Goal: Task Accomplishment & Management: Use online tool/utility

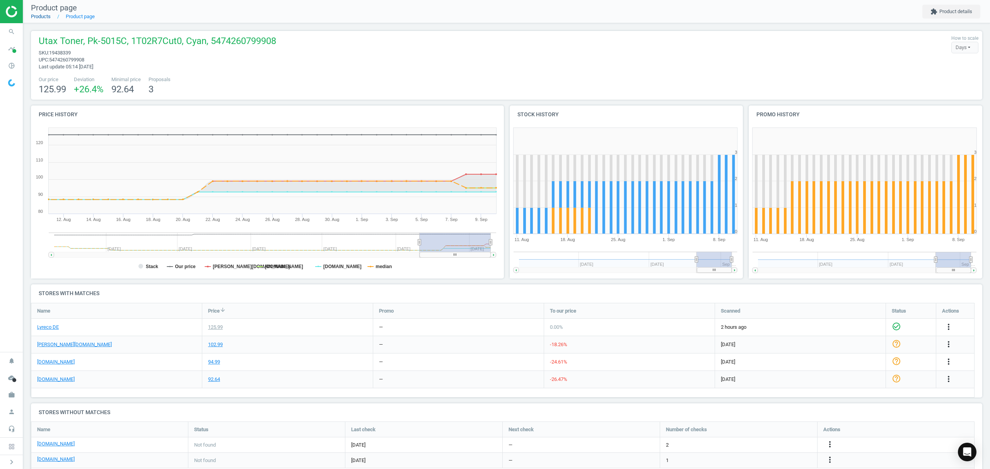
click at [34, 16] on link "Products" at bounding box center [41, 17] width 20 height 6
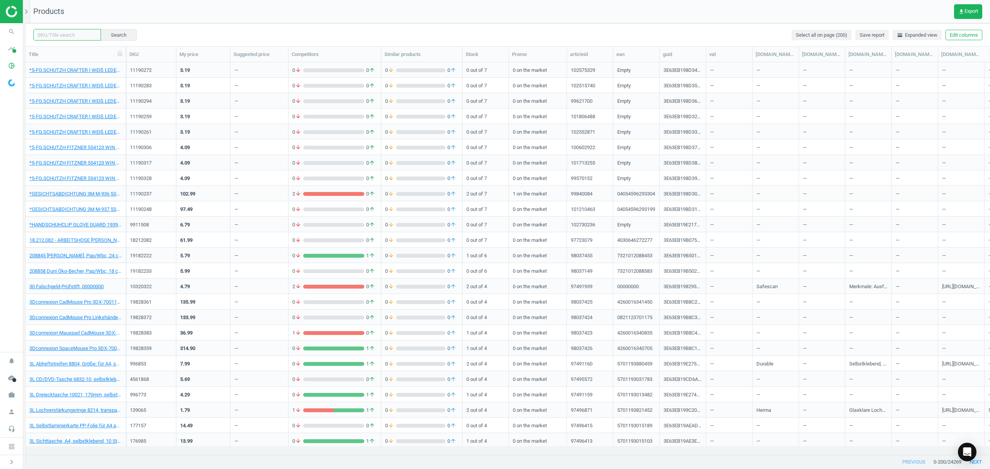
drag, startPoint x: 56, startPoint y: 31, endPoint x: 317, endPoint y: 68, distance: 263.5
click at [56, 31] on input "text" at bounding box center [67, 35] width 68 height 12
paste input "12166559"
type input "12166559"
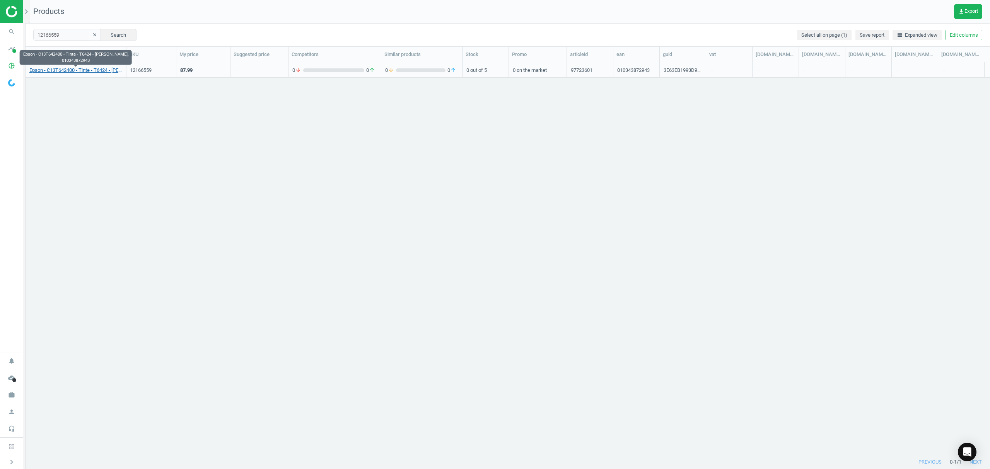
click at [70, 72] on link "Epson - C13T642400 - Tinte - T6424 - [PERSON_NAME], 010343872943" at bounding box center [75, 70] width 92 height 7
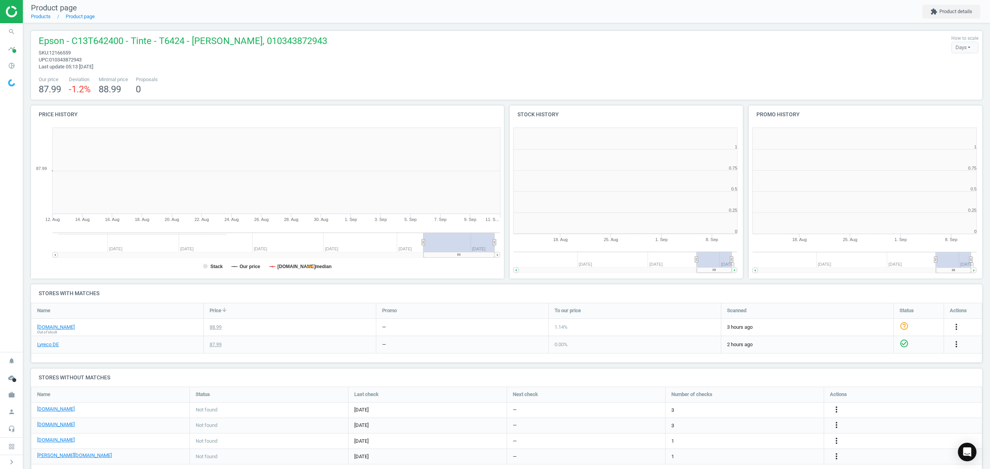
scroll to position [170, 484]
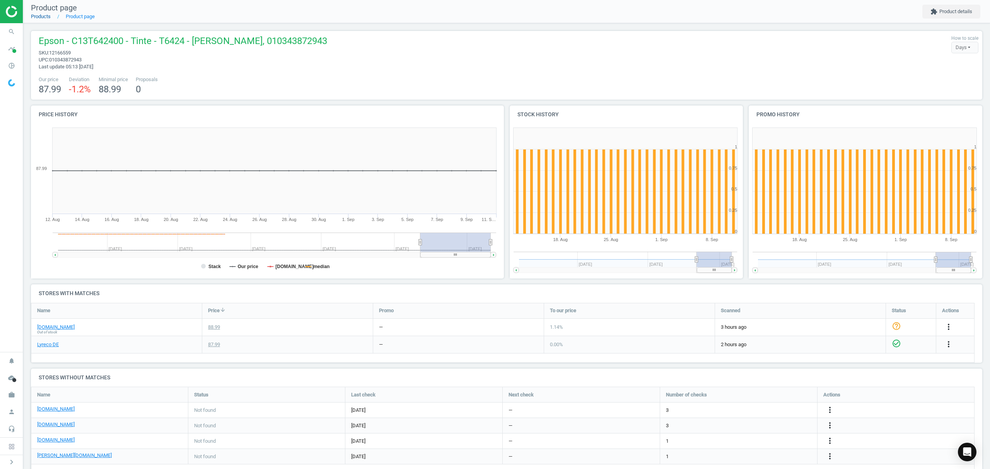
click at [37, 14] on link "Products" at bounding box center [41, 17] width 20 height 6
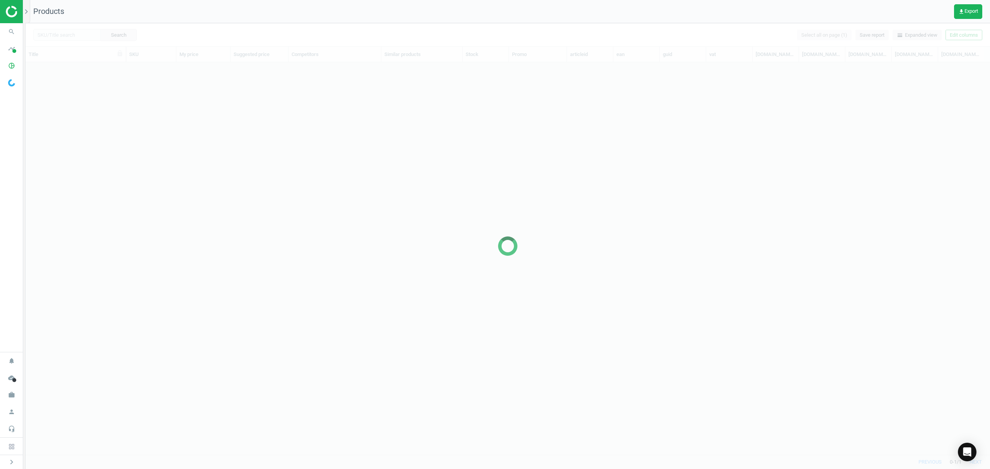
scroll to position [376, 956]
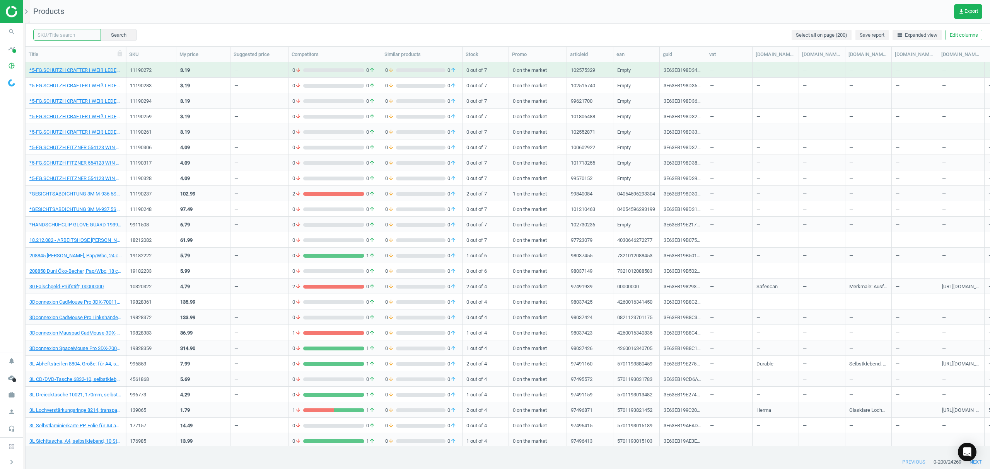
click at [69, 38] on input "text" at bounding box center [67, 35] width 68 height 12
paste input "17233919"
type input "17233919"
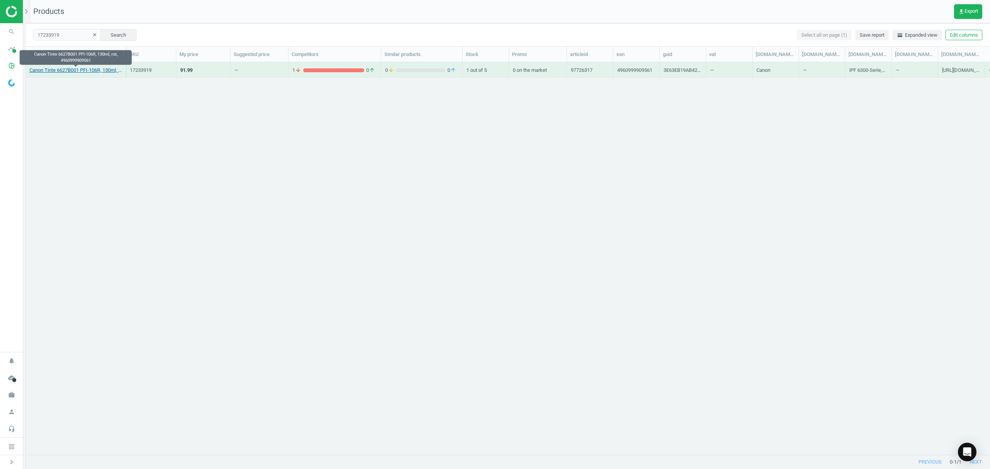
click at [77, 73] on link "Canon Tinte 6627B001 PFI-106R, 130ml, rot, 4960999909561" at bounding box center [75, 70] width 92 height 7
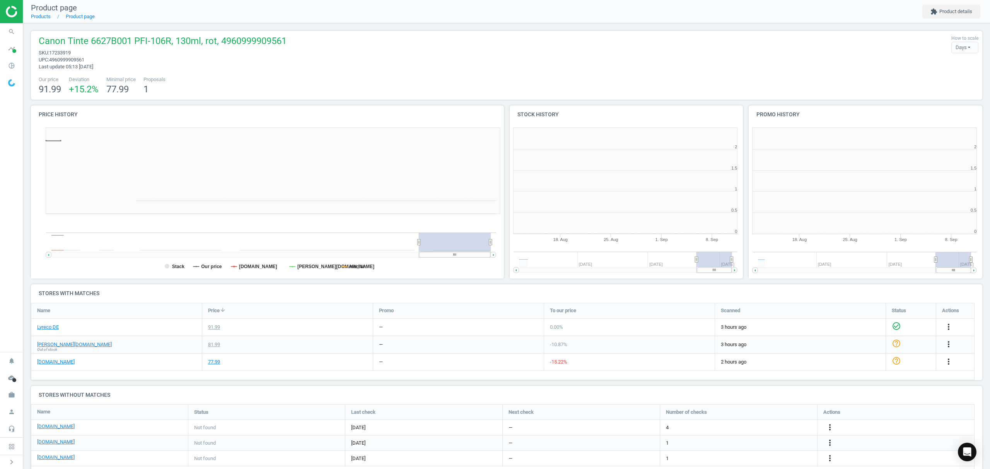
scroll to position [3, 4]
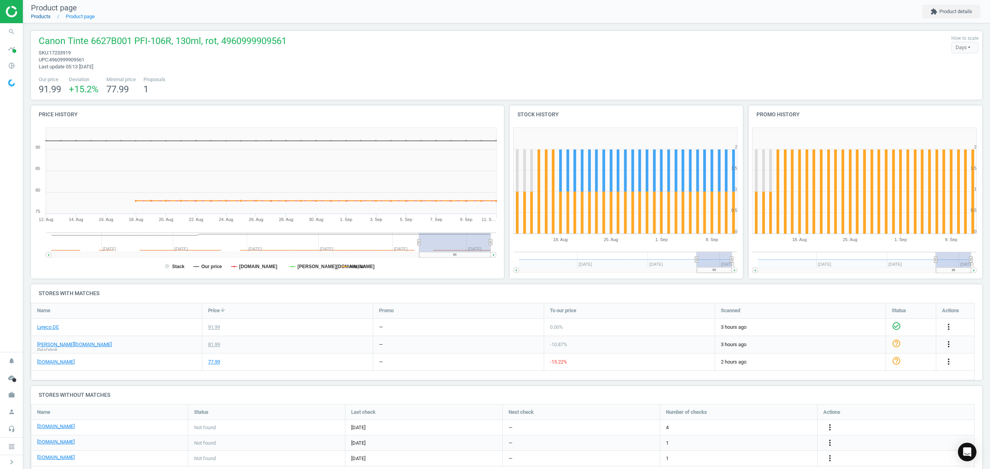
click at [37, 17] on link "Products" at bounding box center [41, 17] width 20 height 6
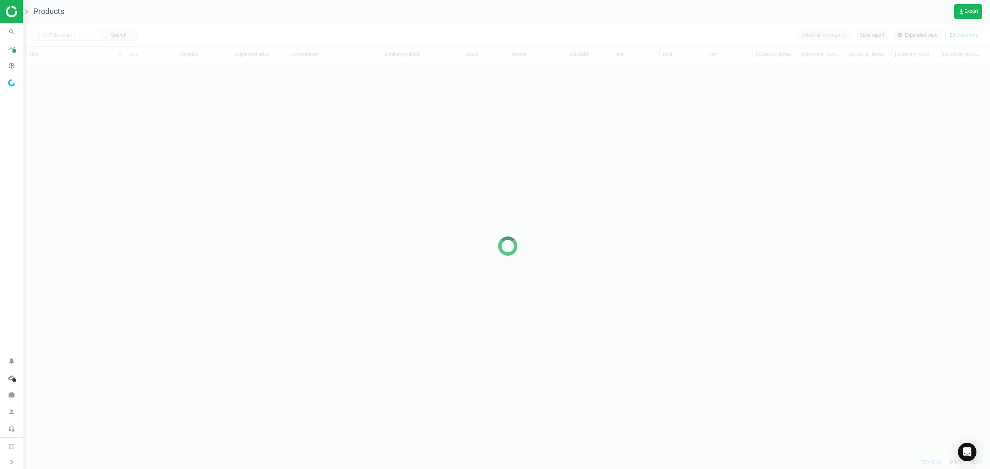
scroll to position [376, 956]
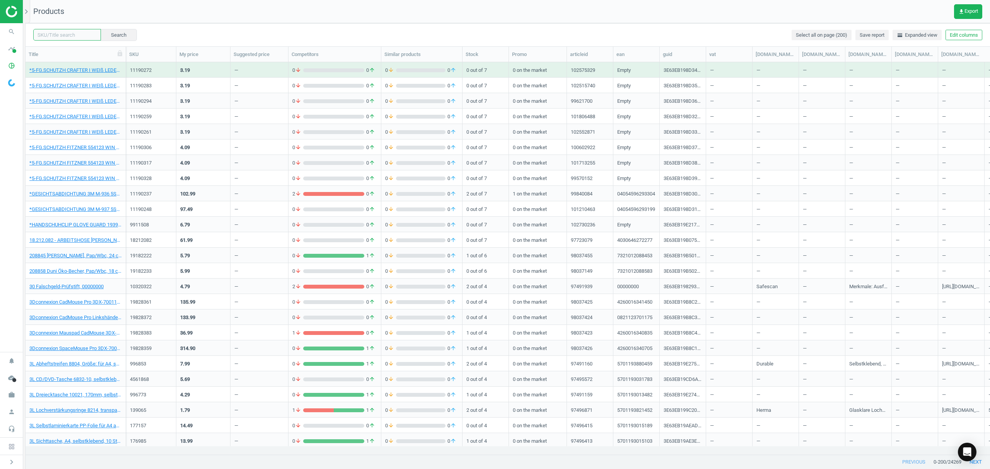
drag, startPoint x: 52, startPoint y: 33, endPoint x: 257, endPoint y: 34, distance: 205.6
click at [52, 33] on input "text" at bounding box center [67, 35] width 68 height 12
paste input "6111402"
type input "6111402"
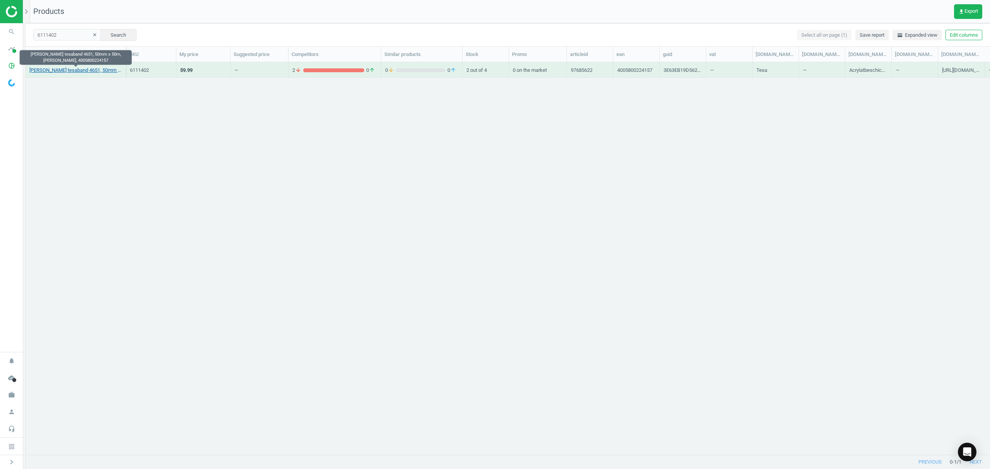
click at [56, 71] on link "[PERSON_NAME] tesaband 4651, 50mm x 50m, [PERSON_NAME], 4005800224157" at bounding box center [75, 70] width 92 height 7
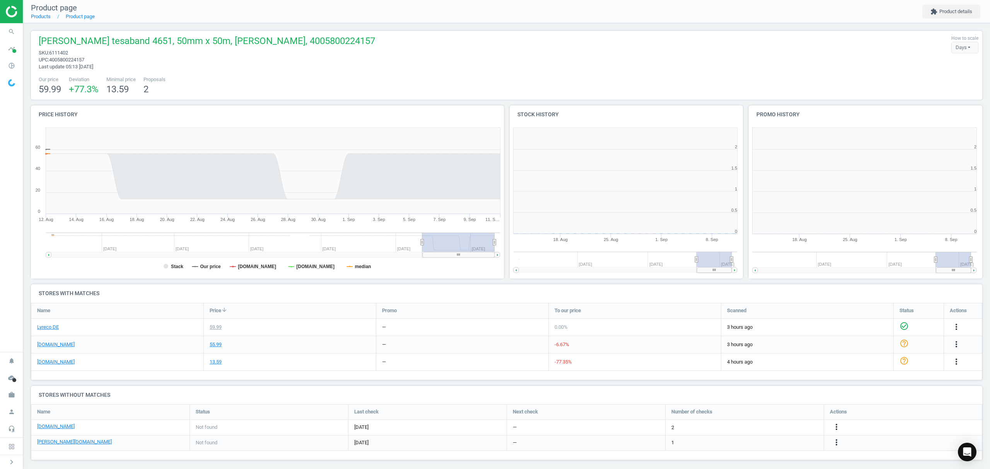
scroll to position [3, 4]
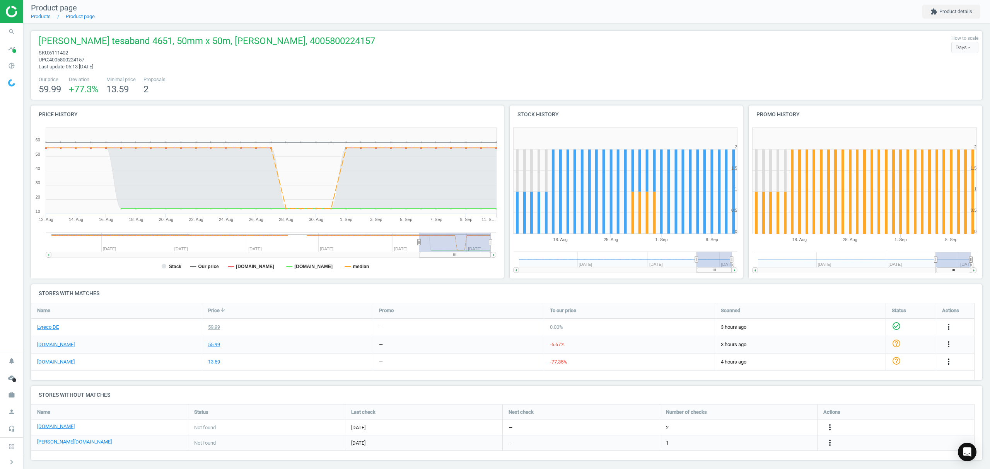
click at [948, 361] on icon "more_vert" at bounding box center [948, 361] width 9 height 9
click at [848, 380] on link "Edit URL/product option" at bounding box center [888, 380] width 106 height 12
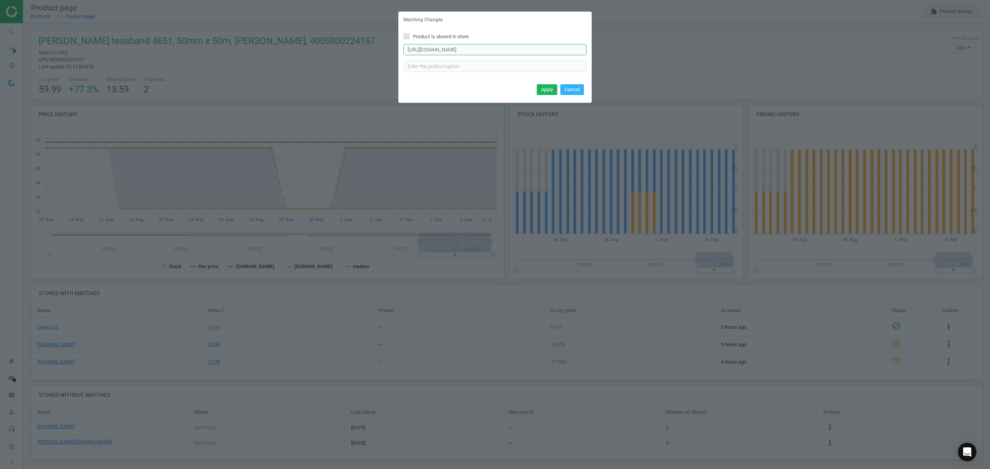
click at [495, 49] on input "[URL][DOMAIN_NAME]" at bounding box center [494, 50] width 183 height 12
paste input "perfect-gewebeband-487116"
type input "[URL][DOMAIN_NAME]"
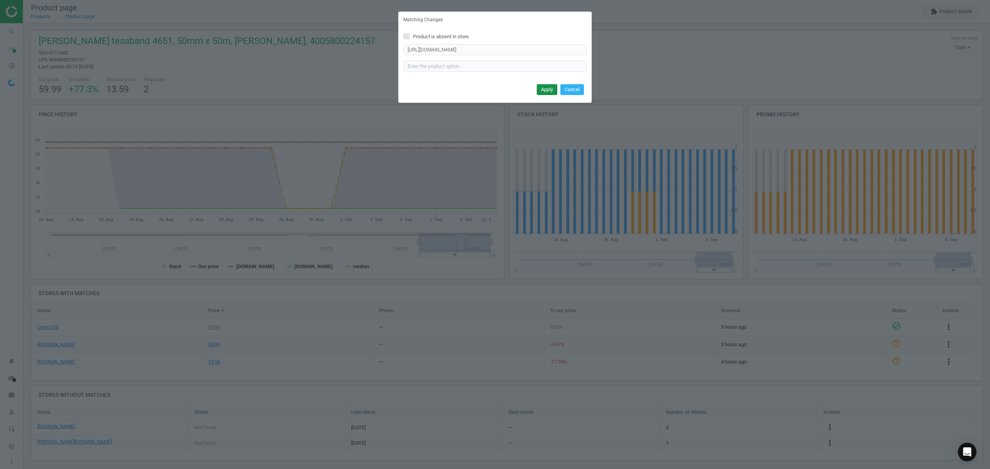
click at [543, 87] on button "Apply" at bounding box center [547, 89] width 20 height 11
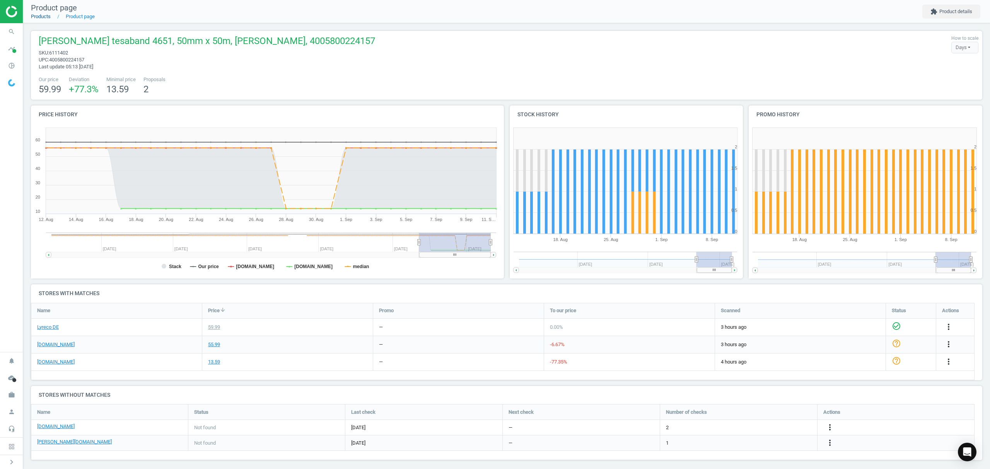
click at [41, 14] on link "Products" at bounding box center [41, 17] width 20 height 6
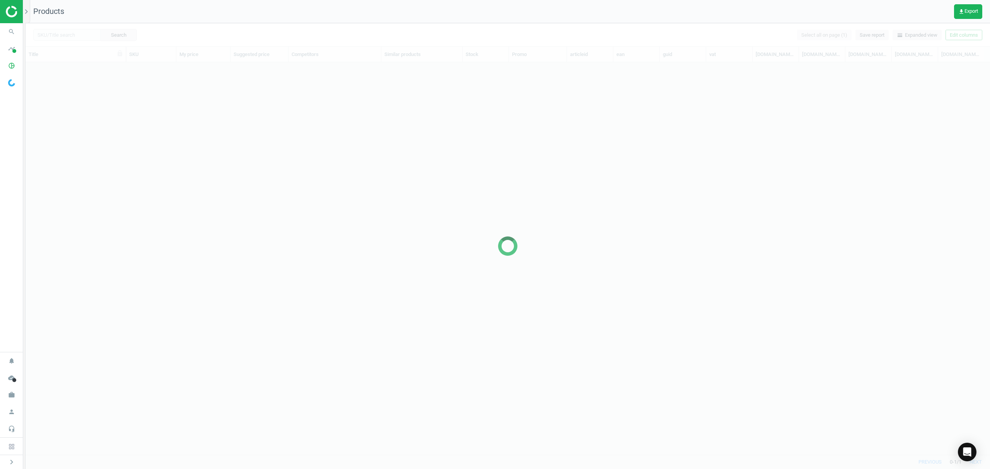
scroll to position [376, 956]
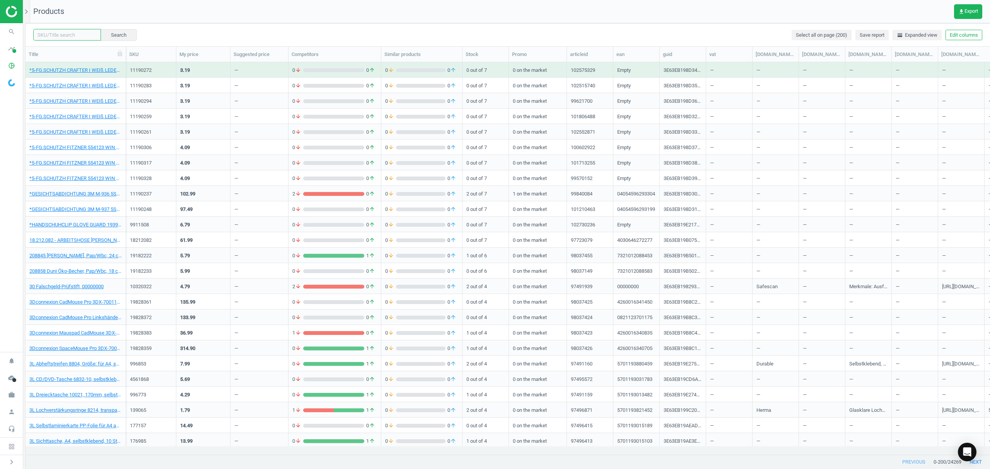
drag, startPoint x: 70, startPoint y: 36, endPoint x: 86, endPoint y: 34, distance: 15.6
click at [70, 36] on input "text" at bounding box center [67, 35] width 68 height 12
paste input "142088"
type input "142088"
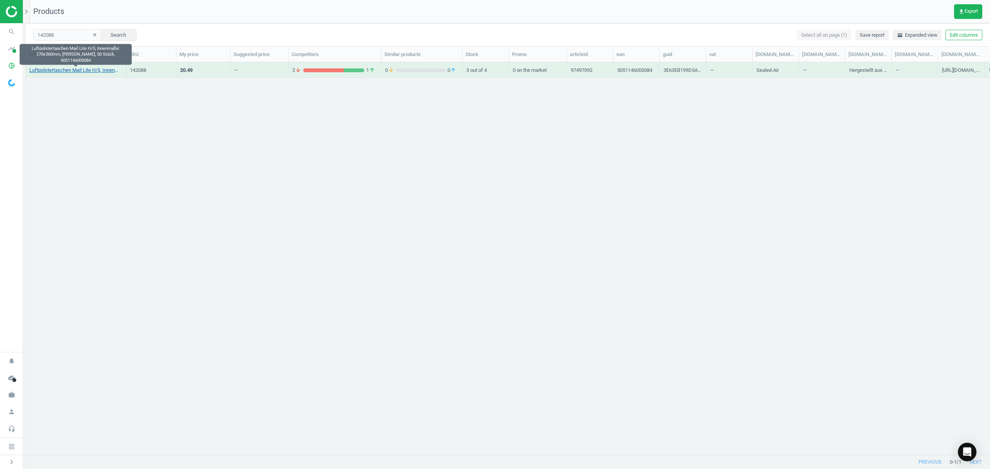
click at [70, 72] on link "Luftpolstertaschen Mail Lite H/5, Innenmaße: 270x360mm, [PERSON_NAME], 50 Stück…" at bounding box center [75, 70] width 92 height 7
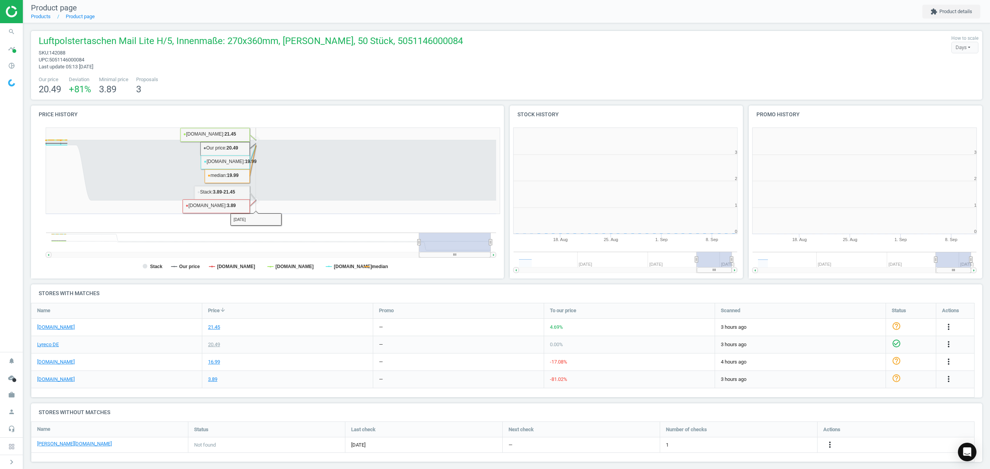
scroll to position [3, 4]
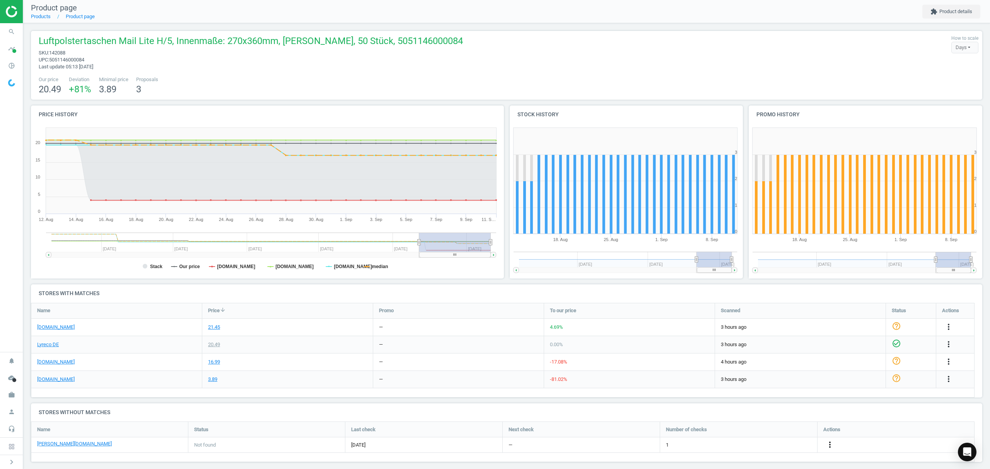
click at [829, 445] on icon "more_vert" at bounding box center [829, 444] width 9 height 9
click at [763, 444] on link "Edit URL/product option" at bounding box center [769, 445] width 106 height 12
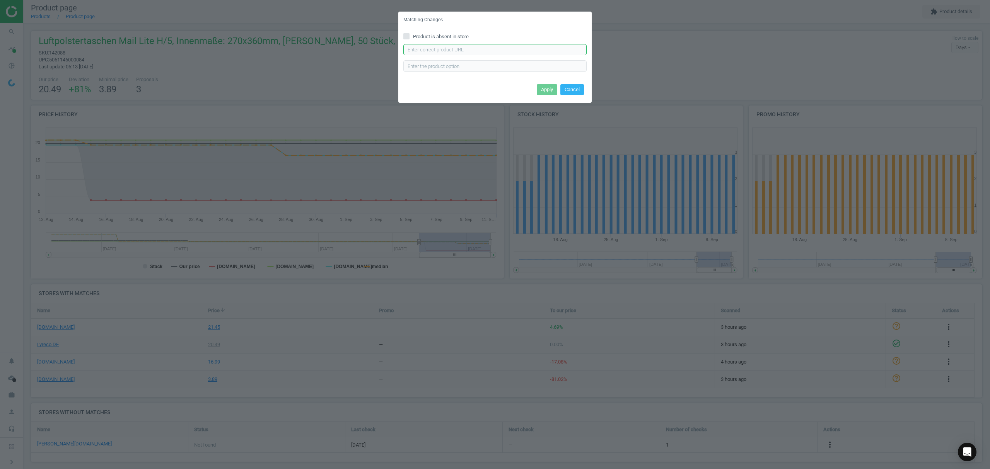
drag, startPoint x: 455, startPoint y: 51, endPoint x: 462, endPoint y: 50, distance: 6.4
click at [455, 51] on input "text" at bounding box center [494, 50] width 183 height 12
paste input "[URL][DOMAIN_NAME][PERSON_NAME][PERSON_NAME]"
type input "[URL][DOMAIN_NAME][PERSON_NAME][PERSON_NAME]"
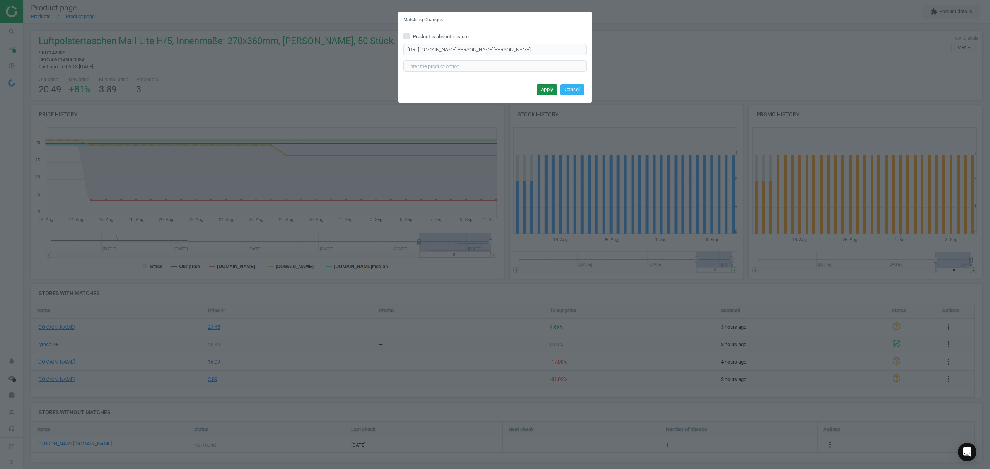
click at [548, 89] on button "Apply" at bounding box center [547, 89] width 20 height 11
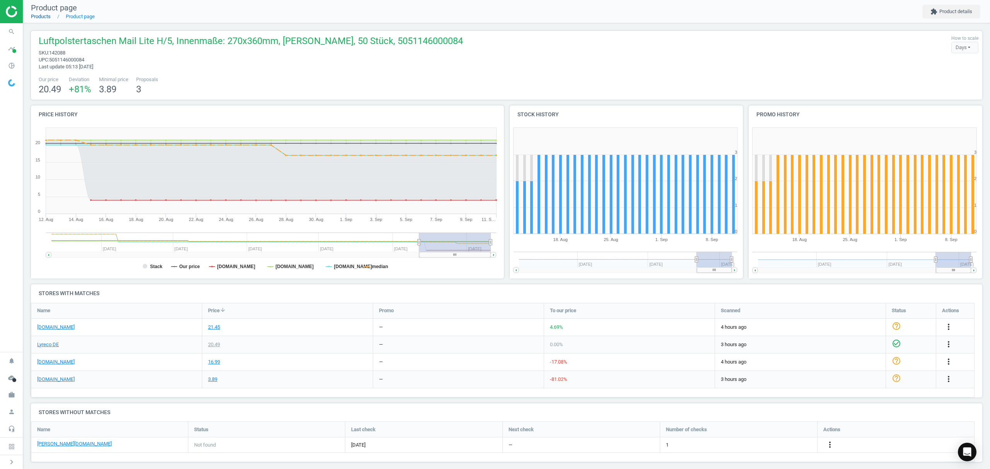
click at [40, 16] on link "Products" at bounding box center [41, 17] width 20 height 6
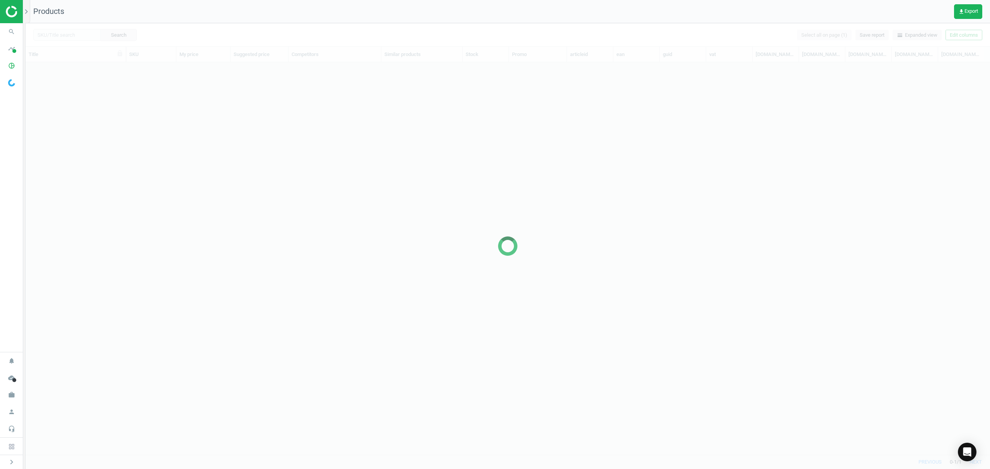
scroll to position [376, 956]
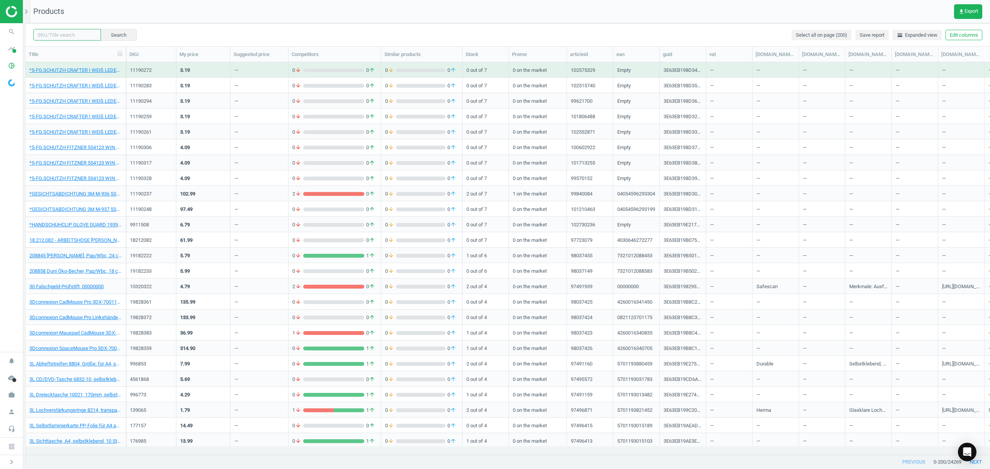
click at [65, 34] on input "text" at bounding box center [67, 35] width 68 height 12
paste input "11739611"
type input "11739611"
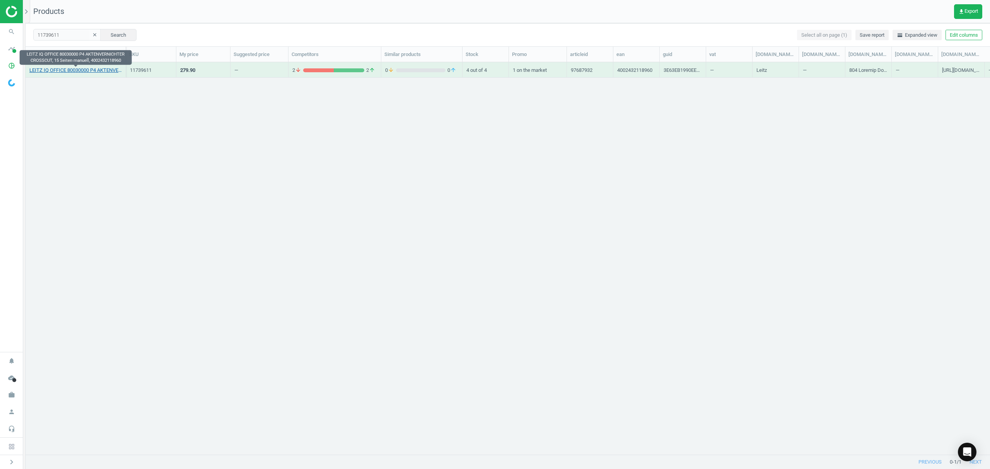
click at [56, 68] on link "LEITZ IQ OFFICE 80030000 P4 AKTENVERNICHTER CROSSCUT, 15 Seiten manuell, 400243…" at bounding box center [75, 70] width 92 height 7
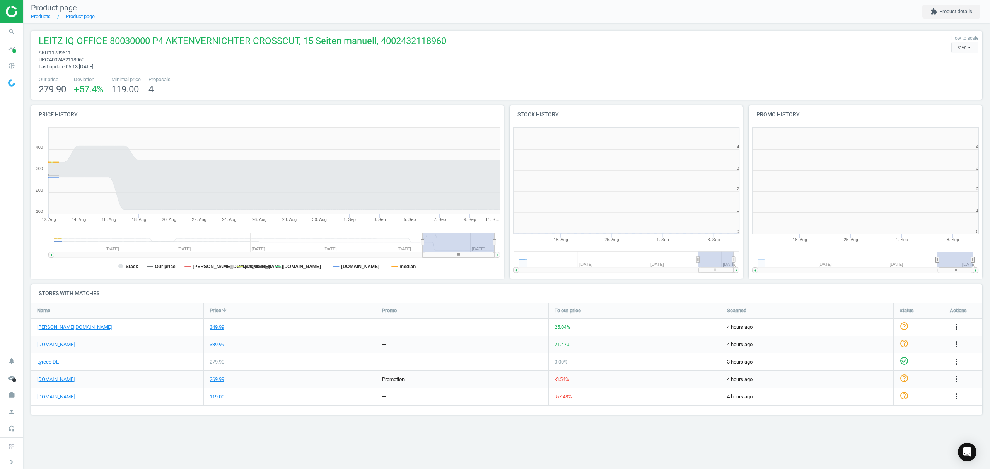
scroll to position [170, 249]
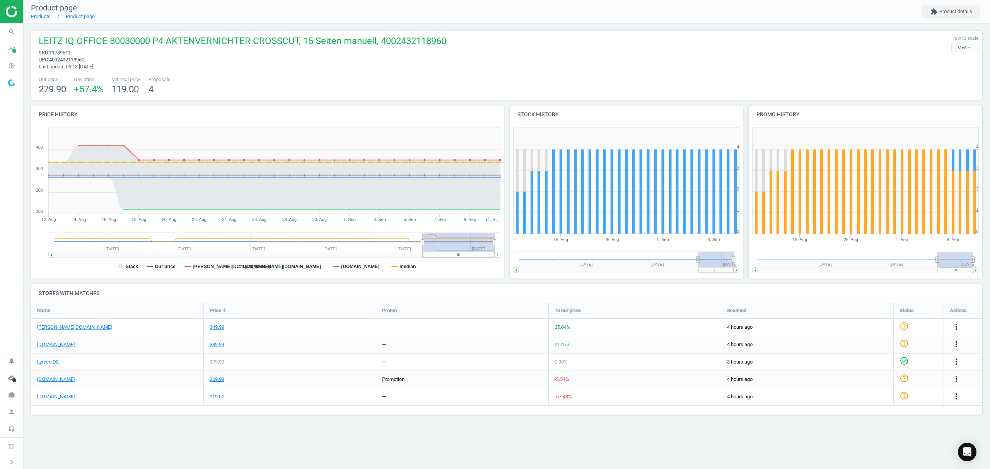
click at [956, 396] on icon "more_vert" at bounding box center [955, 396] width 9 height 9
click at [867, 414] on link "Edit URL/product option" at bounding box center [896, 415] width 106 height 12
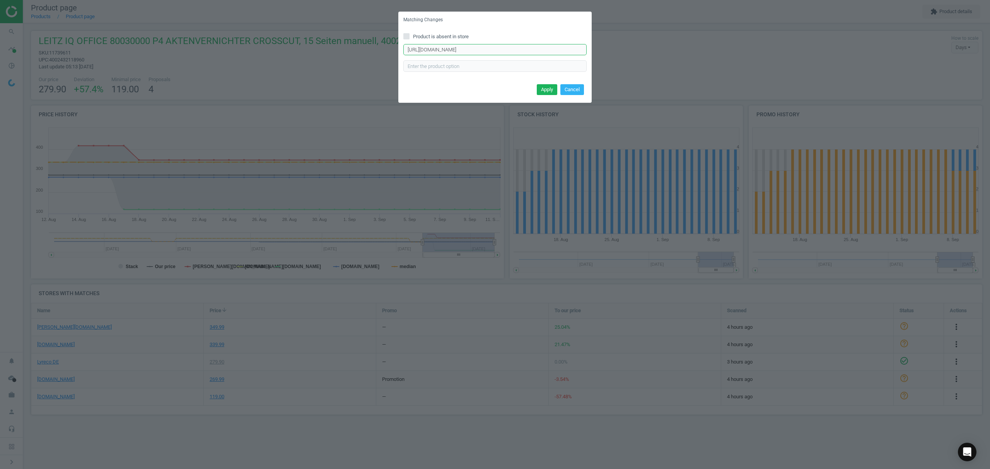
click at [458, 52] on input "[URL][DOMAIN_NAME]" at bounding box center [494, 50] width 183 height 12
paste input "office-aktenvernichter-mit-partikelschnitt-634555"
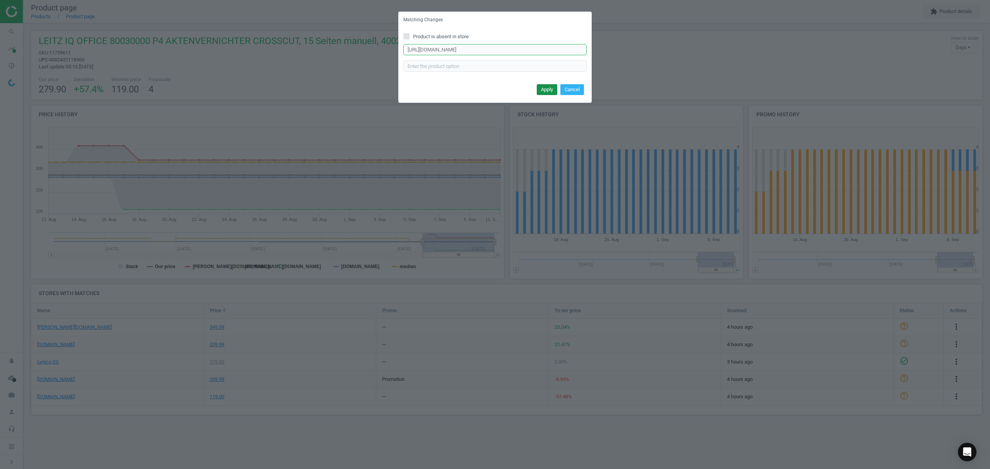
type input "[URL][DOMAIN_NAME]"
click at [543, 84] on button "Apply" at bounding box center [547, 89] width 20 height 11
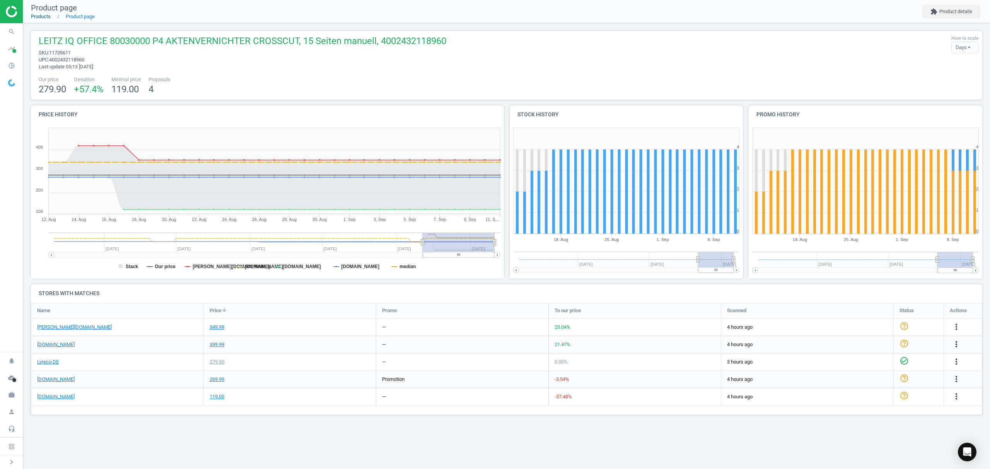
click at [40, 14] on link "Products" at bounding box center [41, 17] width 20 height 6
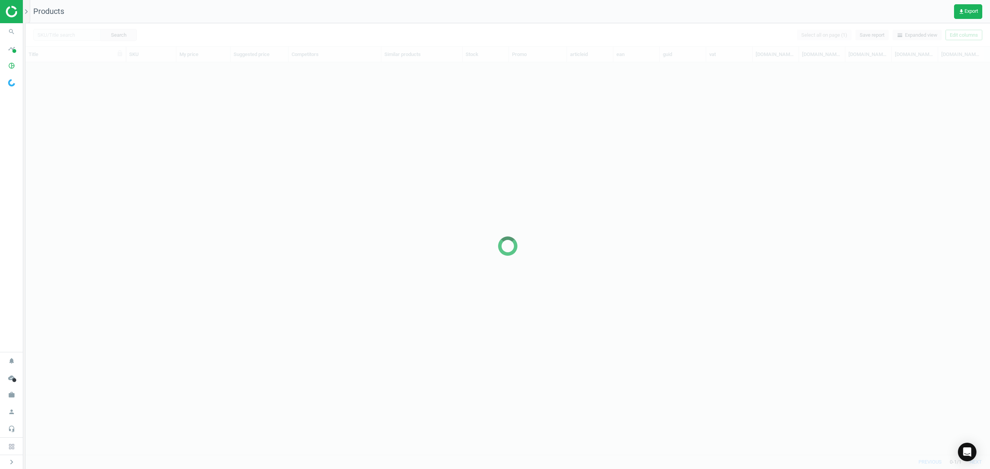
scroll to position [376, 956]
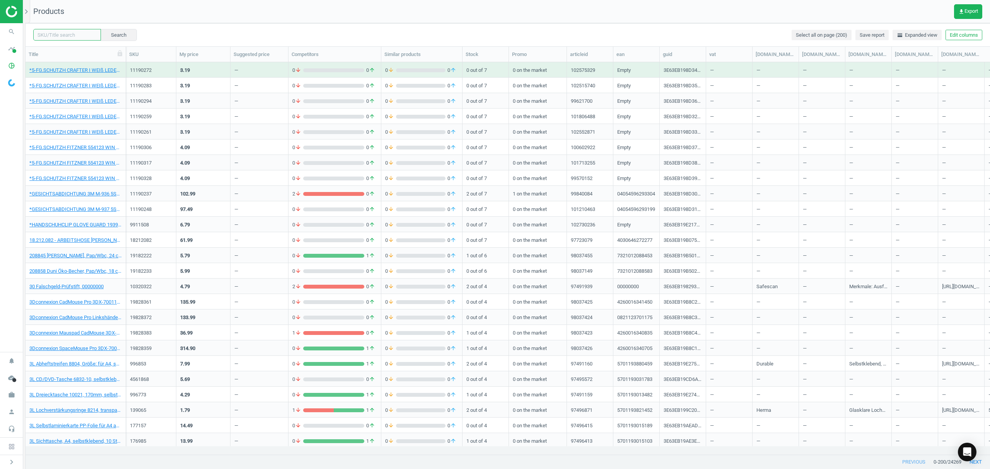
click at [68, 36] on input "text" at bounding box center [67, 35] width 68 height 12
paste input "[DOMAIN_NAME]"
type input "[DOMAIN_NAME]"
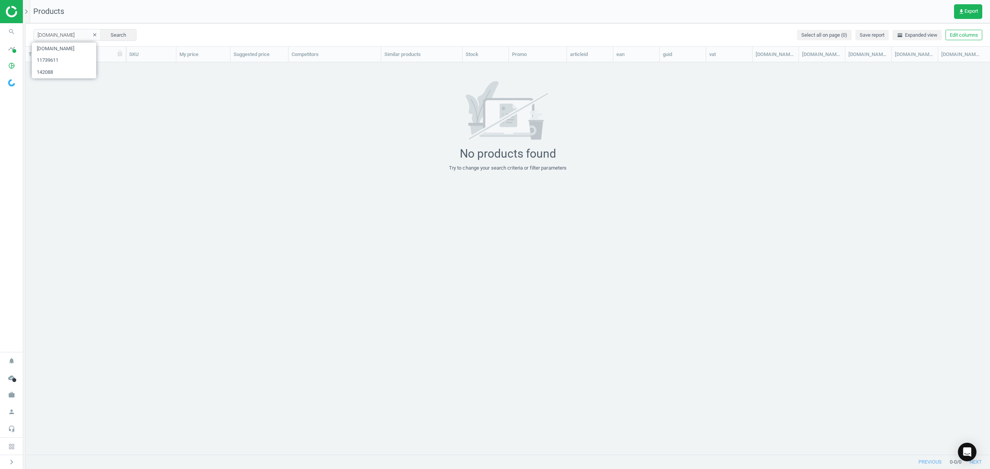
click at [89, 34] on button "clear" at bounding box center [95, 35] width 12 height 11
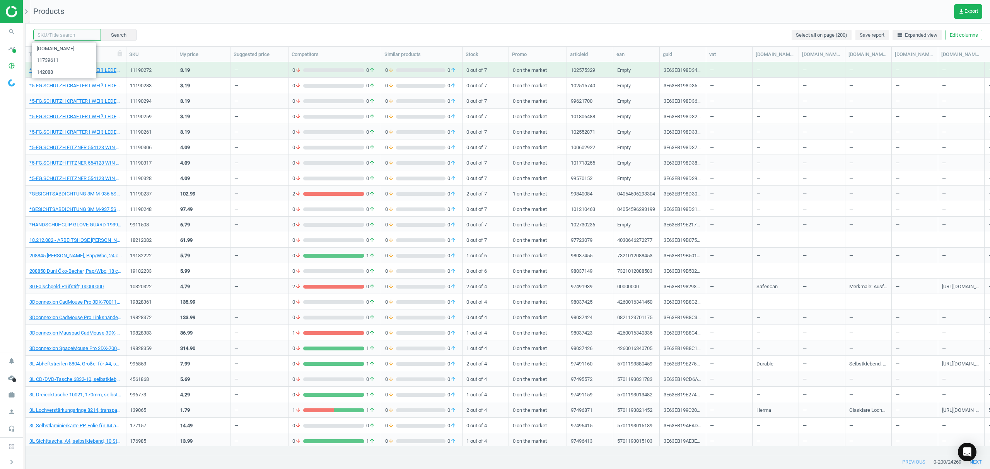
click at [60, 34] on input "text" at bounding box center [67, 35] width 68 height 12
paste input "1099575"
type input "1099575"
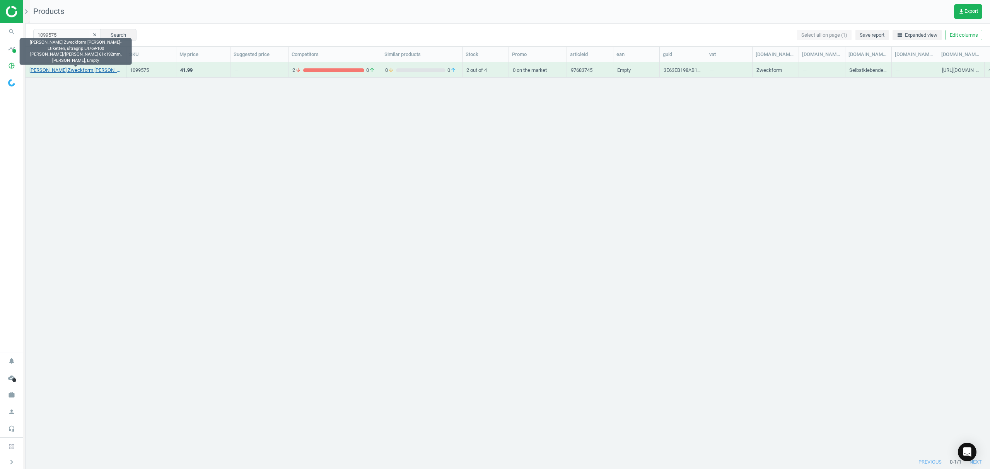
click at [77, 69] on link "[PERSON_NAME] Zweckform [PERSON_NAME]-Etiketten, ultragrip L4769-100 [PERSON_NA…" at bounding box center [75, 70] width 92 height 7
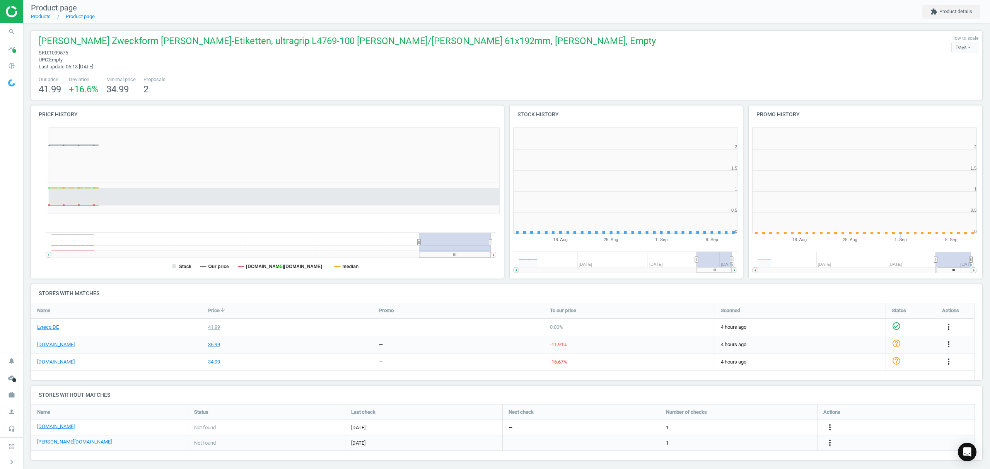
scroll to position [3, 4]
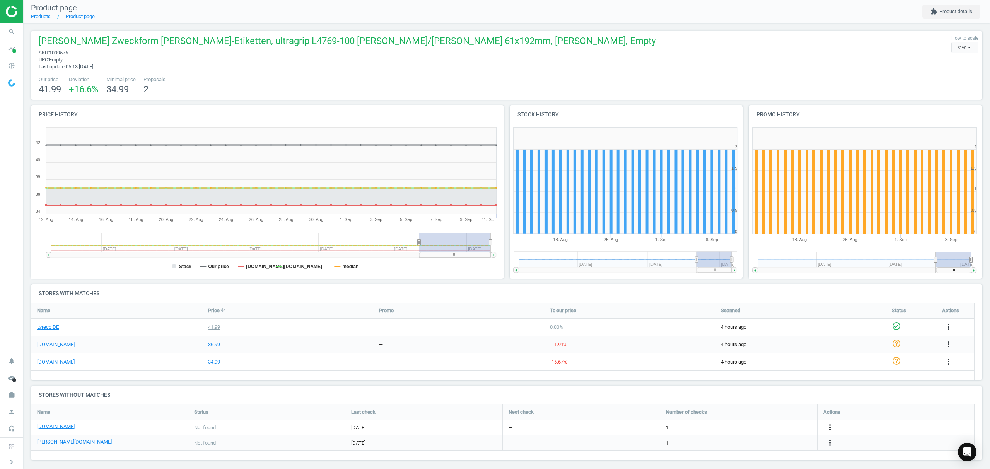
click at [830, 426] on icon "more_vert" at bounding box center [829, 427] width 9 height 9
click at [764, 428] on link "Edit URL/product option" at bounding box center [769, 428] width 106 height 12
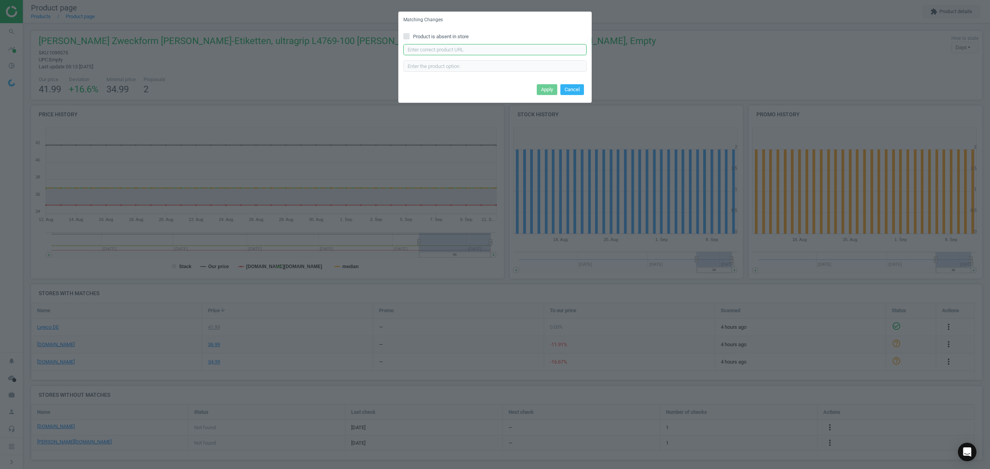
click at [457, 48] on input "text" at bounding box center [494, 50] width 183 height 12
paste input "[URL][DOMAIN_NAME][PERSON_NAME]"
type input "[URL][DOMAIN_NAME][PERSON_NAME]"
click at [543, 88] on button "Apply" at bounding box center [547, 89] width 20 height 11
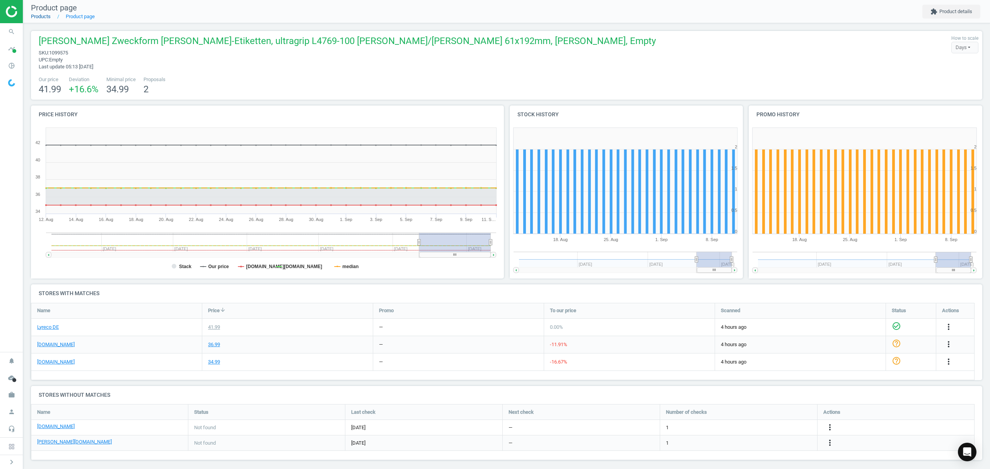
click at [42, 17] on link "Products" at bounding box center [41, 17] width 20 height 6
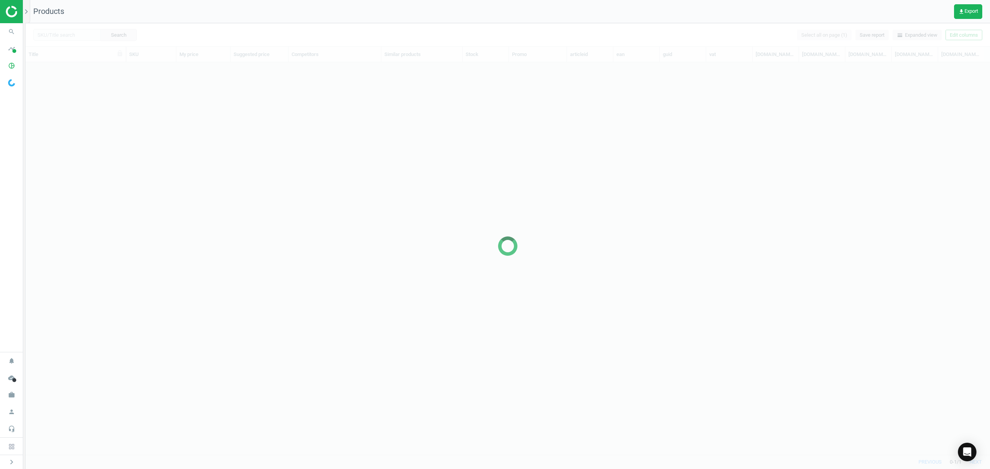
scroll to position [376, 956]
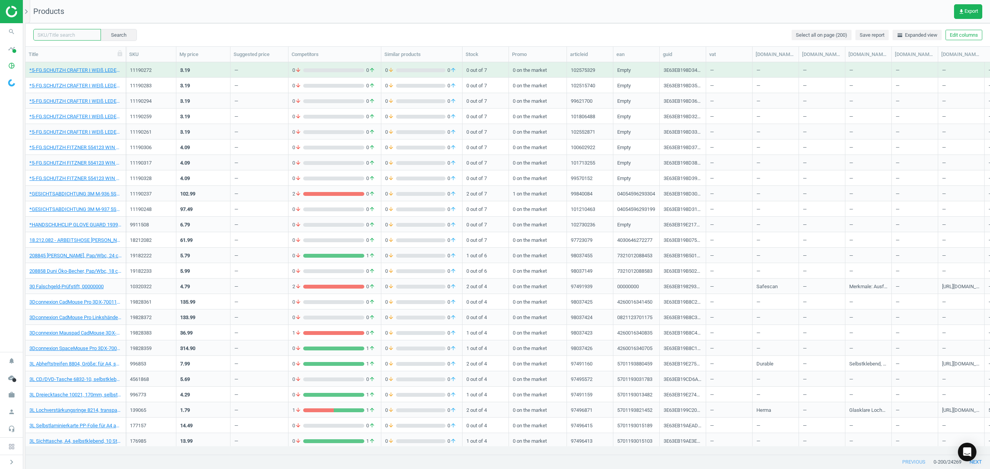
drag, startPoint x: 68, startPoint y: 35, endPoint x: 81, endPoint y: 35, distance: 12.8
click at [68, 34] on input "text" at bounding box center [67, 35] width 68 height 12
paste input "6560334"
type input "6560334"
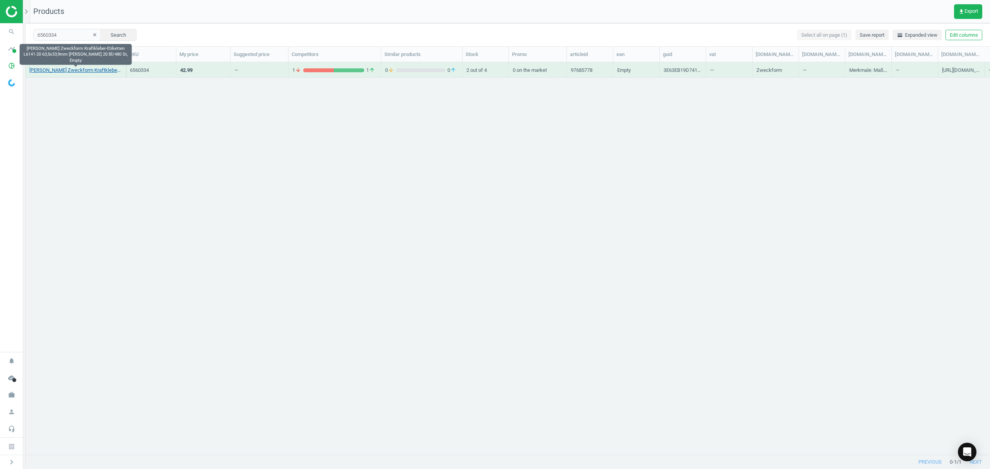
click at [89, 70] on link "[PERSON_NAME] Zweckform Kraftkleber-Etiketten L6141-20 63,5x33,9mm [PERSON_NAME…" at bounding box center [75, 70] width 92 height 7
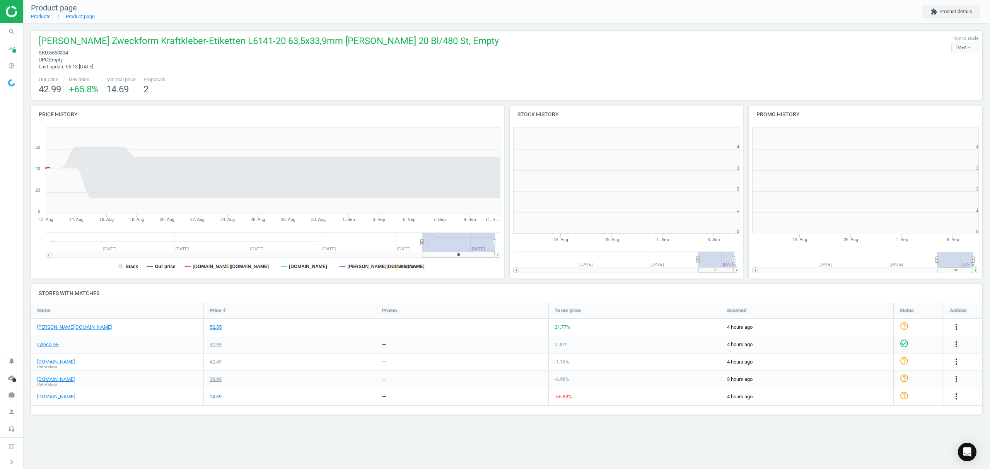
scroll to position [170, 249]
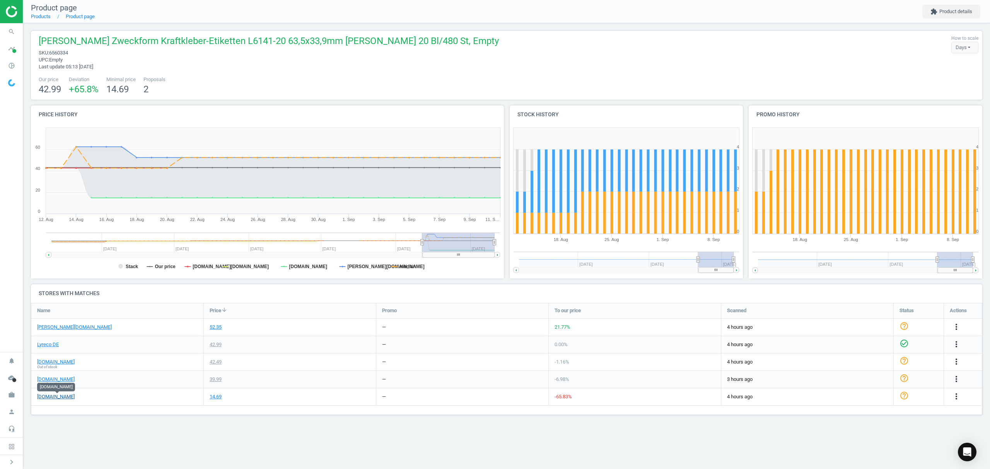
click at [67, 395] on link "[DOMAIN_NAME]" at bounding box center [55, 396] width 37 height 7
click at [954, 396] on icon "more_vert" at bounding box center [955, 396] width 9 height 9
click at [877, 367] on link "Report error in price" at bounding box center [896, 367] width 106 height 12
click at [40, 16] on link "Products" at bounding box center [41, 17] width 20 height 6
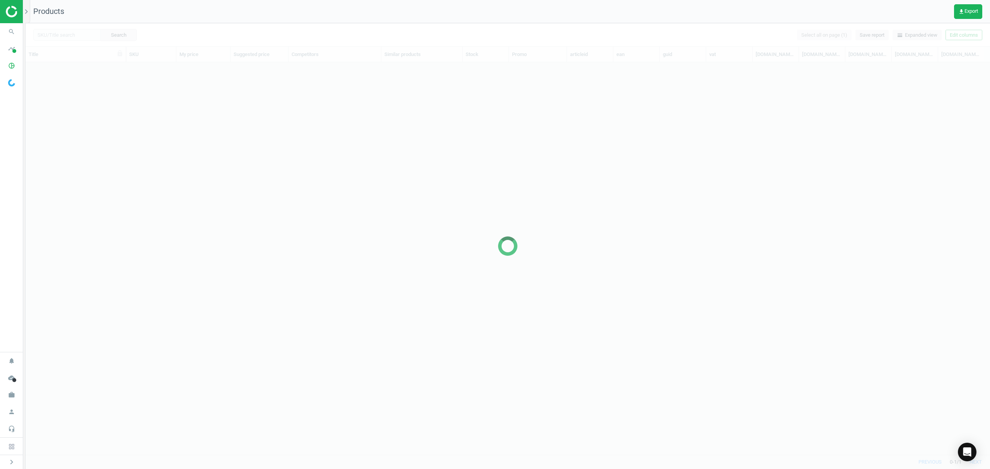
scroll to position [376, 956]
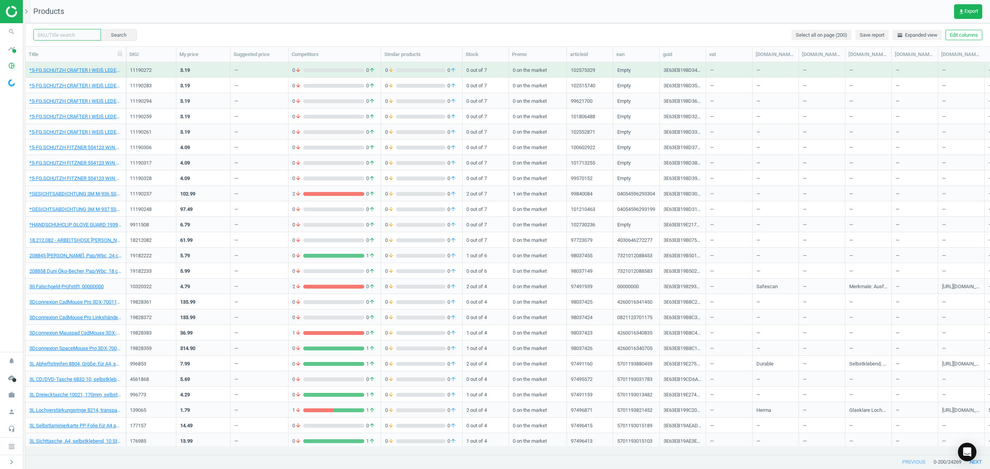
drag, startPoint x: 61, startPoint y: 33, endPoint x: 68, endPoint y: 33, distance: 7.4
click at [61, 33] on input "text" at bounding box center [67, 35] width 68 height 12
paste input "20051001"
type input "20051001"
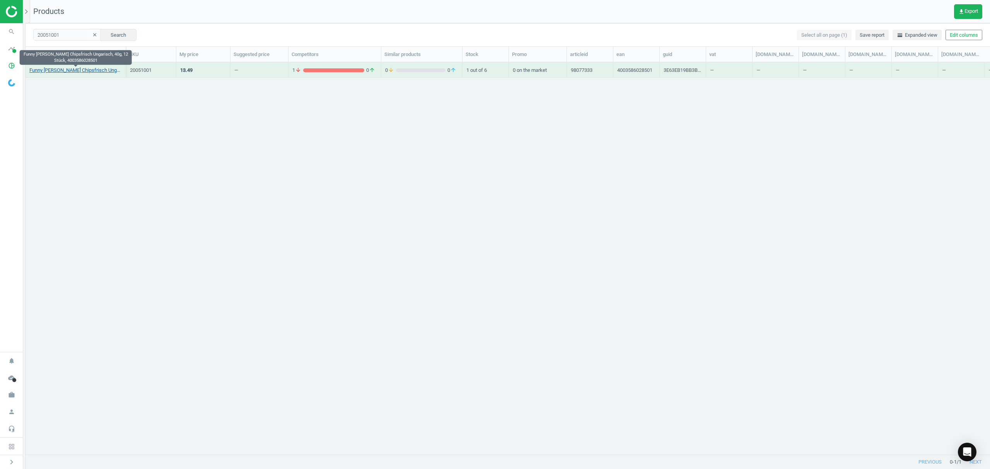
click at [72, 69] on link "Funny [PERSON_NAME] Chipsfrisch Ungarisch, 40g, 12 Stück, 4003586028501" at bounding box center [75, 70] width 92 height 7
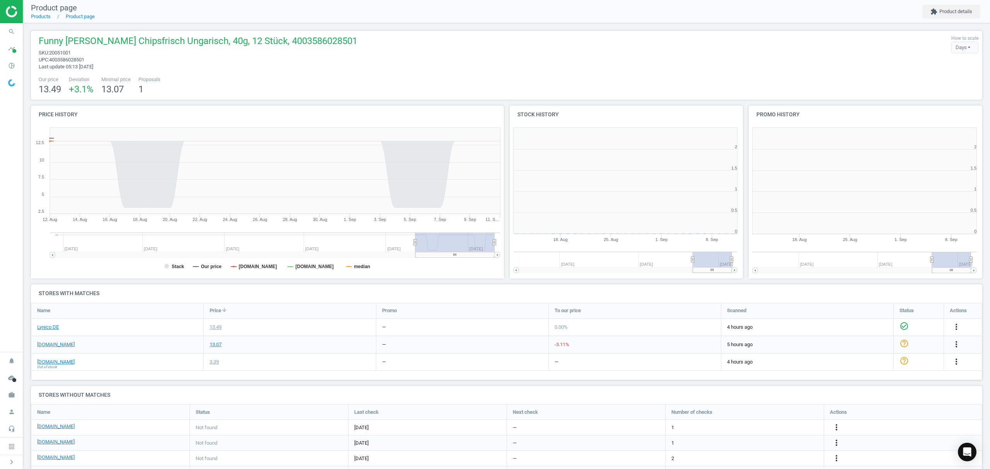
scroll to position [3, 4]
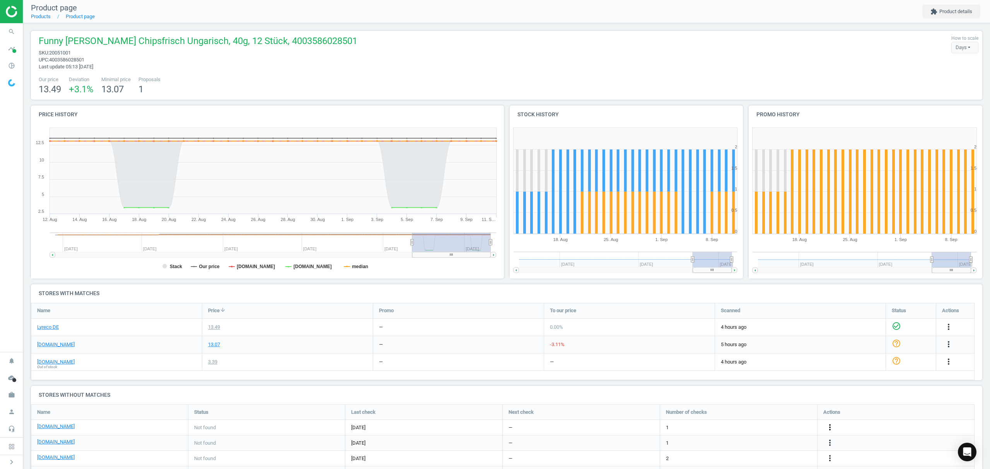
click at [829, 427] on icon "more_vert" at bounding box center [829, 427] width 9 height 9
click at [741, 428] on link "Edit URL/product option" at bounding box center [769, 428] width 106 height 12
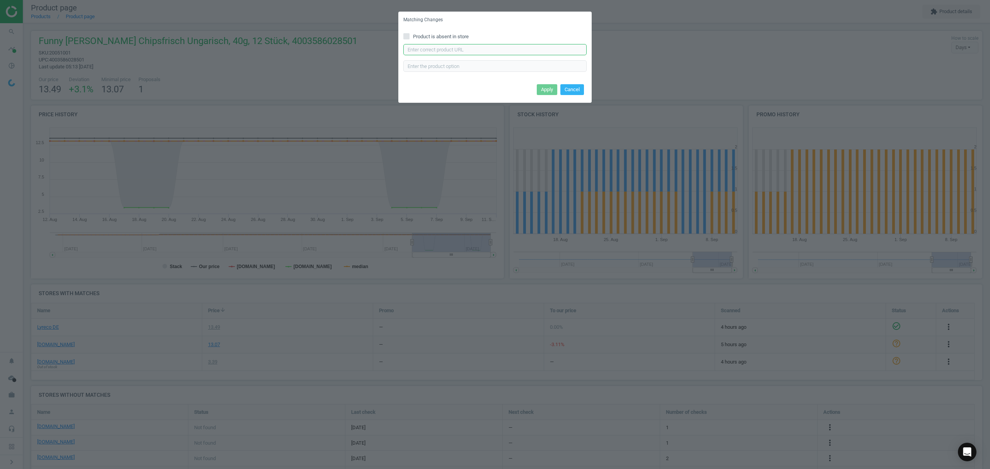
click at [458, 47] on input "text" at bounding box center [494, 50] width 183 height 12
paste input "[URL][DOMAIN_NAME]"
type input "[URL][DOMAIN_NAME]"
click at [541, 89] on button "Apply" at bounding box center [547, 89] width 20 height 11
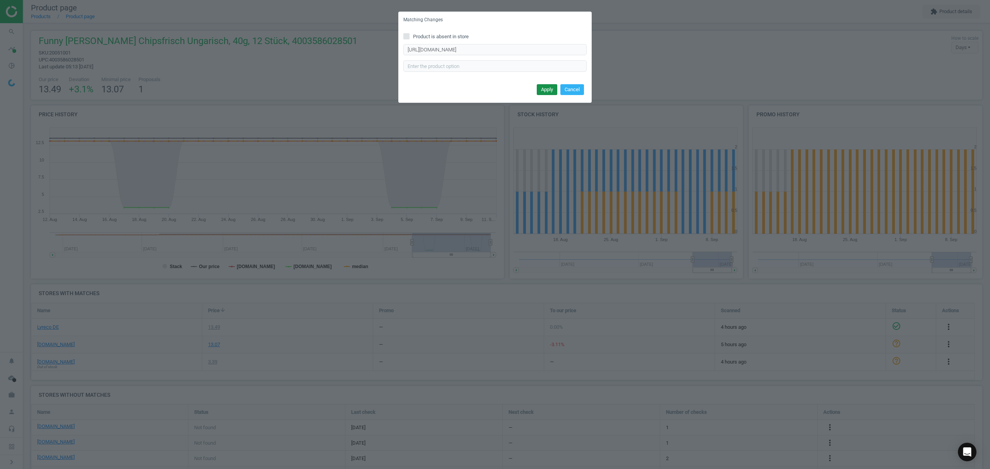
scroll to position [0, 0]
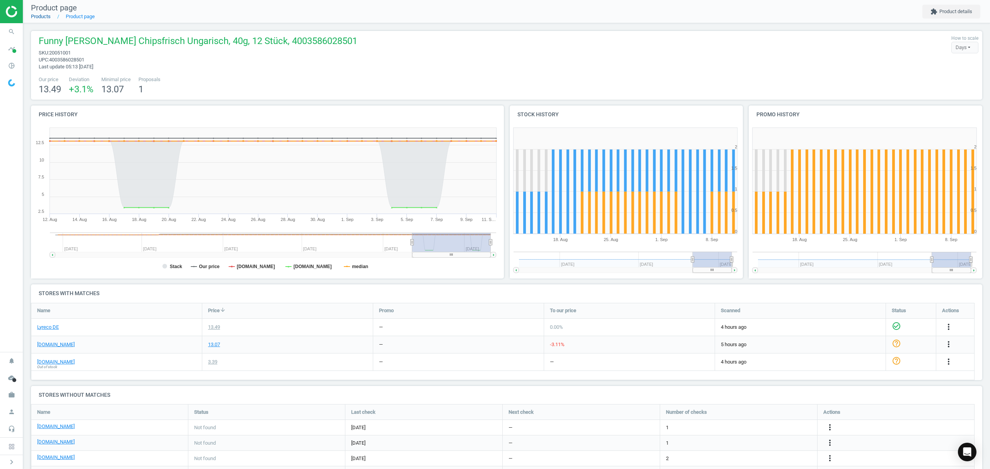
click at [41, 14] on link "Products" at bounding box center [41, 17] width 20 height 6
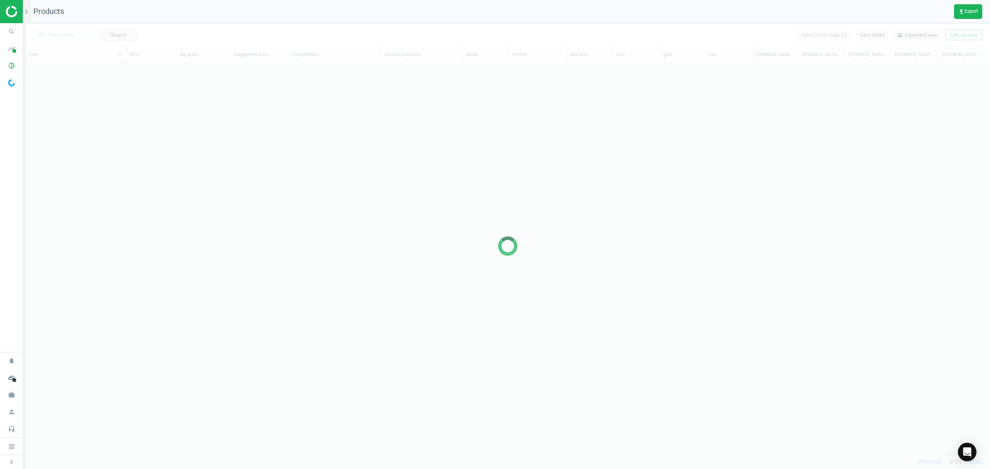
scroll to position [376, 956]
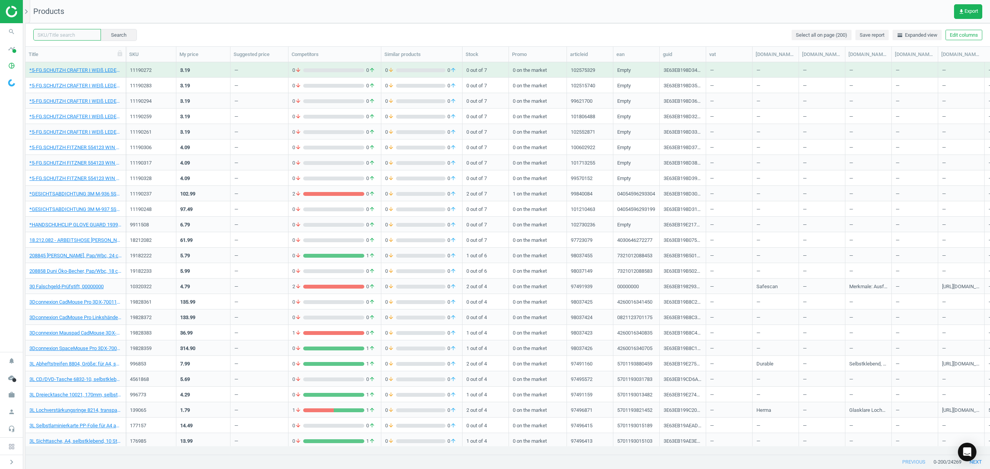
click at [64, 36] on input "text" at bounding box center [67, 35] width 68 height 12
paste input "9091162"
type input "9091162"
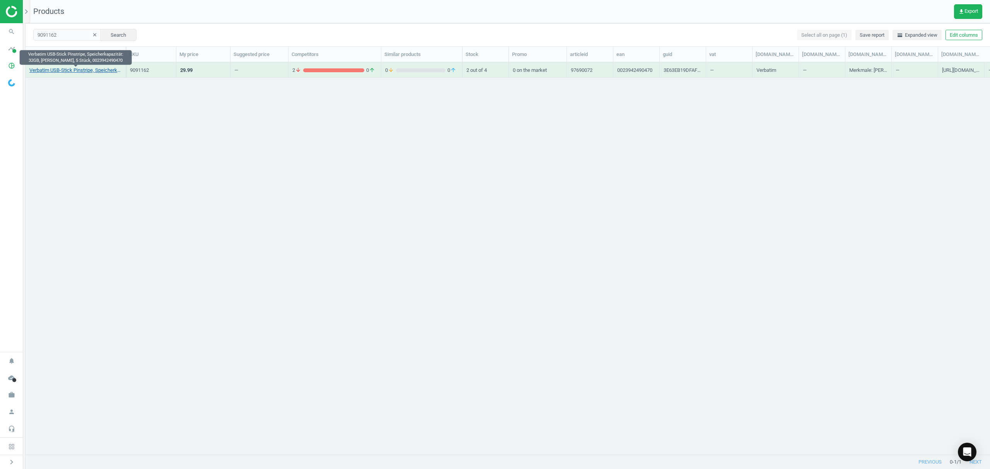
click at [82, 70] on link "Verbatim USB-Stick Pinstripe, Speicherkapazität: 32GB, [PERSON_NAME], 5 Stück, …" at bounding box center [75, 70] width 92 height 7
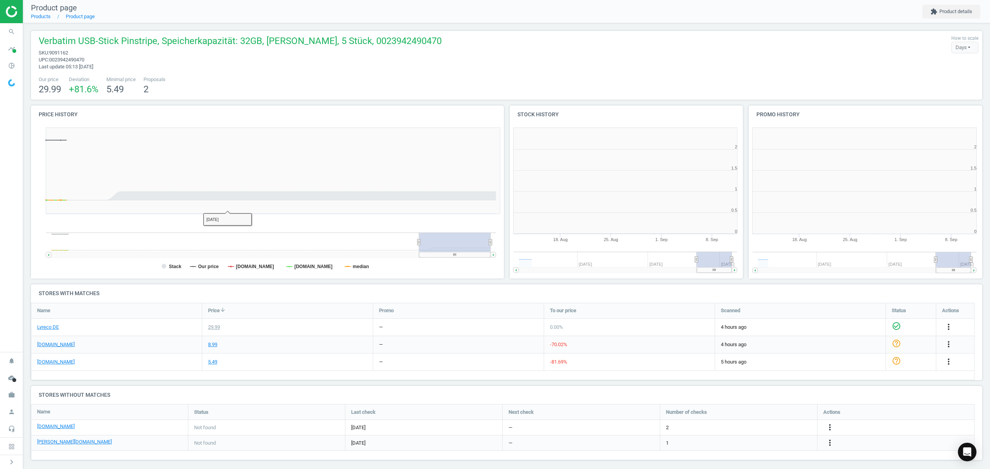
scroll to position [3, 4]
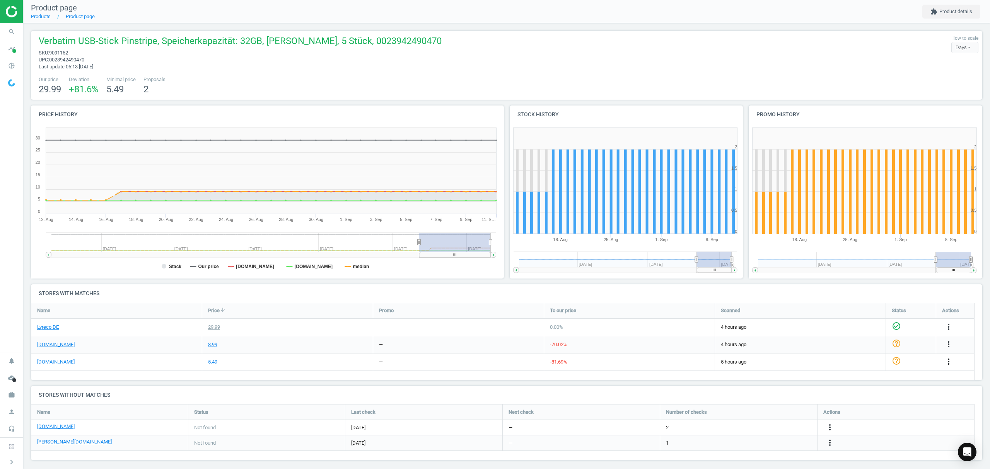
click at [949, 362] on icon "more_vert" at bounding box center [948, 361] width 9 height 9
click at [869, 379] on link "Edit URL/product option" at bounding box center [888, 380] width 106 height 12
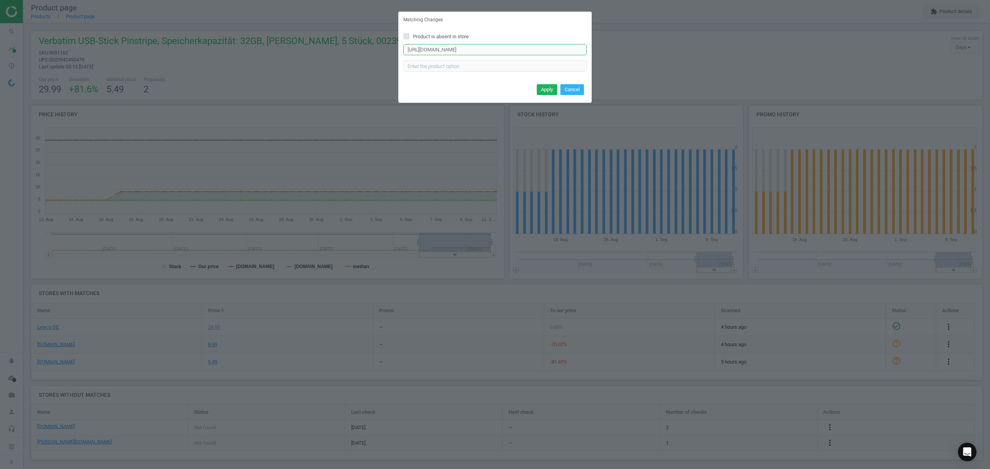
click at [487, 48] on input "[URL][DOMAIN_NAME]" at bounding box center [494, 50] width 183 height 12
paste input "32_gb,p-49317"
type input "[URL][DOMAIN_NAME]"
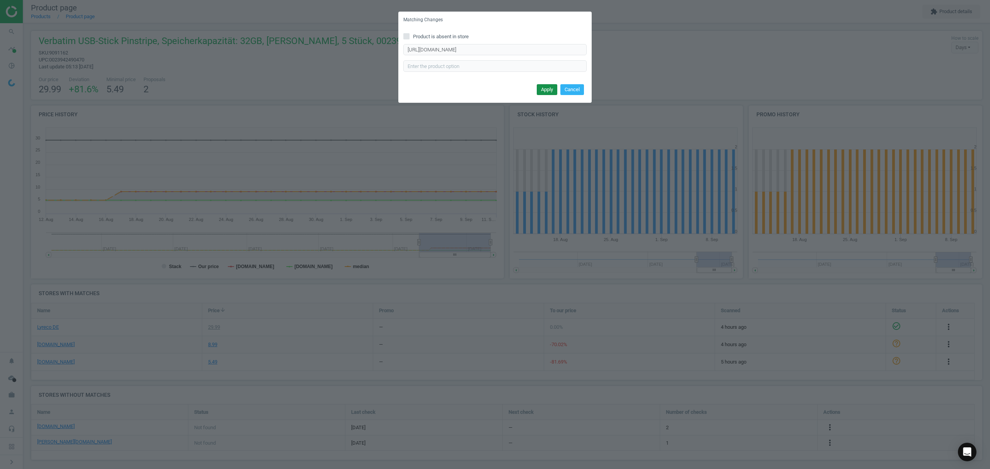
click at [540, 89] on button "Apply" at bounding box center [547, 89] width 20 height 11
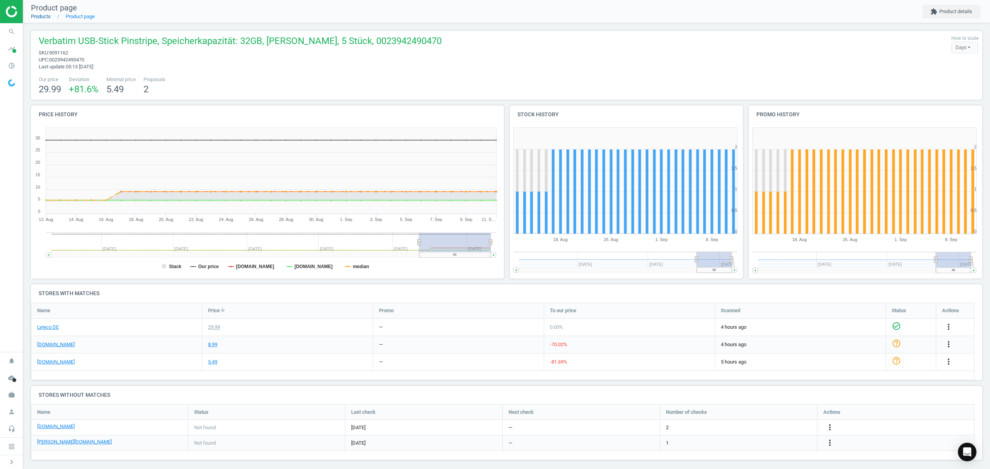
click at [38, 14] on link "Products" at bounding box center [41, 17] width 20 height 6
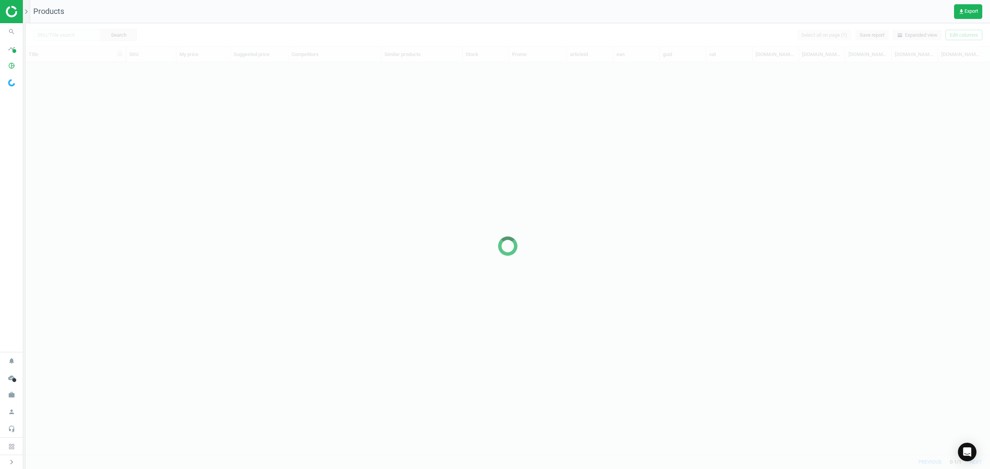
scroll to position [376, 956]
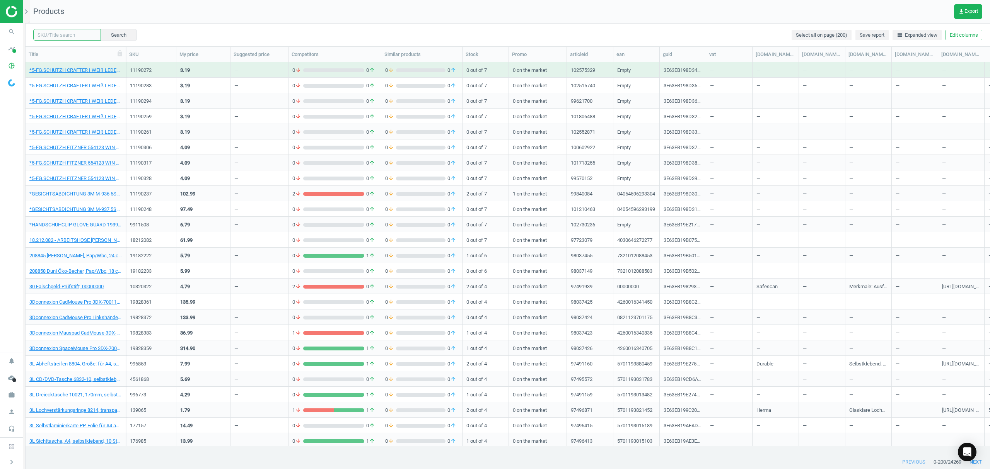
click at [76, 36] on input "text" at bounding box center [67, 35] width 68 height 12
paste input "6479322"
type input "6479322"
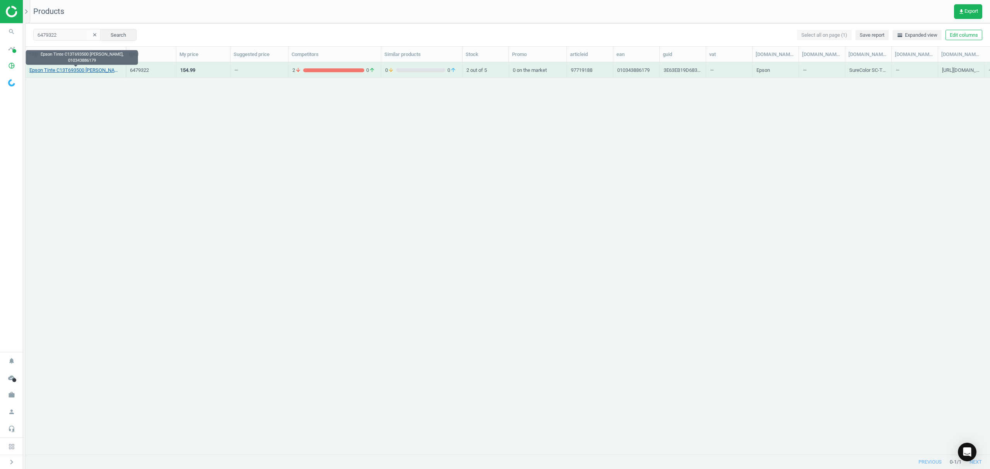
click at [87, 70] on link "Epson Tinte C13T693500 [PERSON_NAME], 010343886179" at bounding box center [75, 70] width 92 height 7
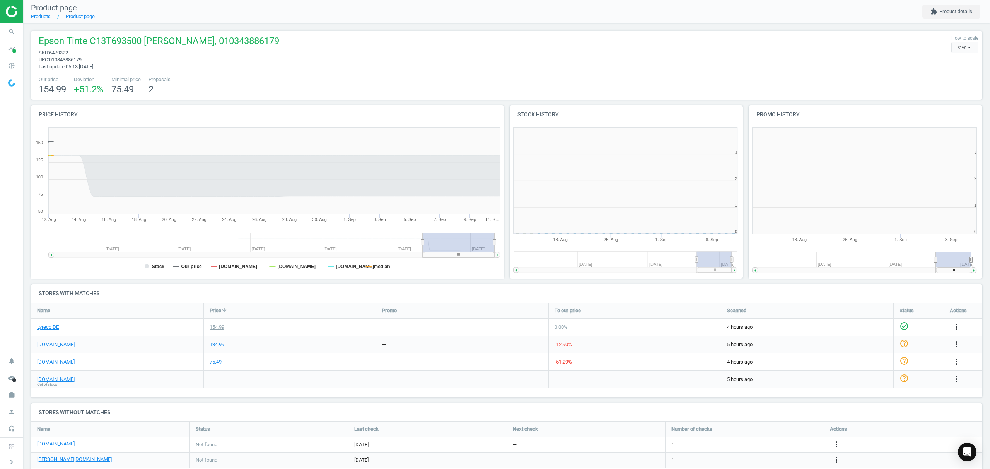
scroll to position [3, 4]
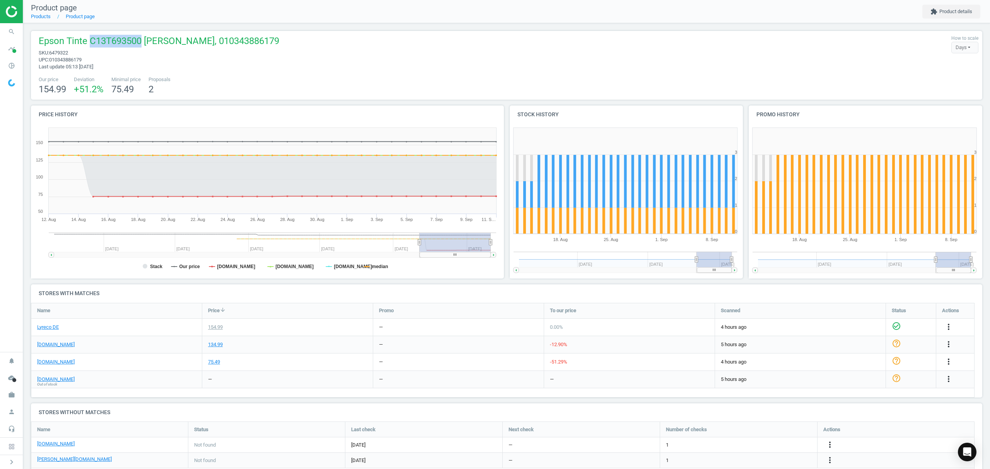
drag, startPoint x: 138, startPoint y: 41, endPoint x: 90, endPoint y: 41, distance: 47.9
click at [90, 41] on span "Epson Tinte C13T693500 [PERSON_NAME], 010343886179" at bounding box center [159, 42] width 240 height 15
copy span "C13T693500"
click at [830, 444] on icon "more_vert" at bounding box center [829, 444] width 9 height 9
click at [743, 445] on link "Edit URL/product option" at bounding box center [769, 445] width 106 height 12
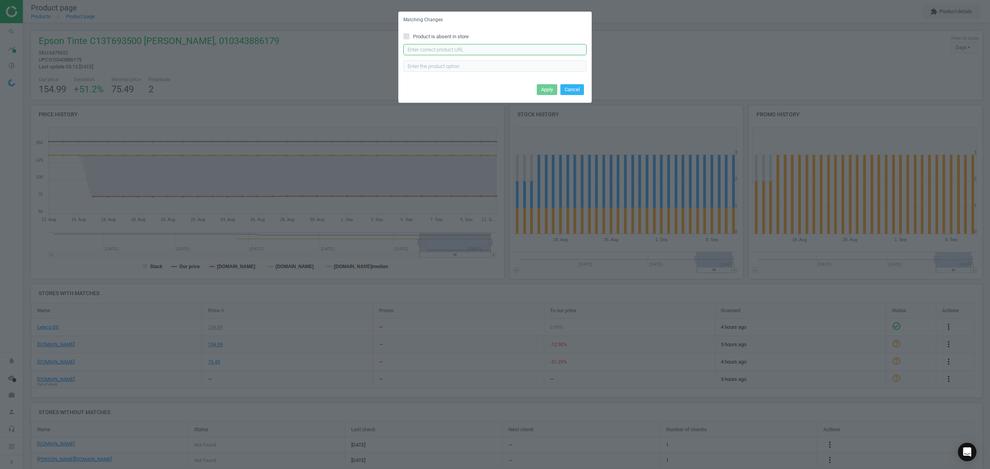
click at [443, 50] on input "text" at bounding box center [494, 50] width 183 height 12
paste input "[URL][DOMAIN_NAME][PERSON_NAME][PERSON_NAME]"
type input "[URL][DOMAIN_NAME][PERSON_NAME][PERSON_NAME]"
click at [545, 89] on button "Apply" at bounding box center [547, 89] width 20 height 11
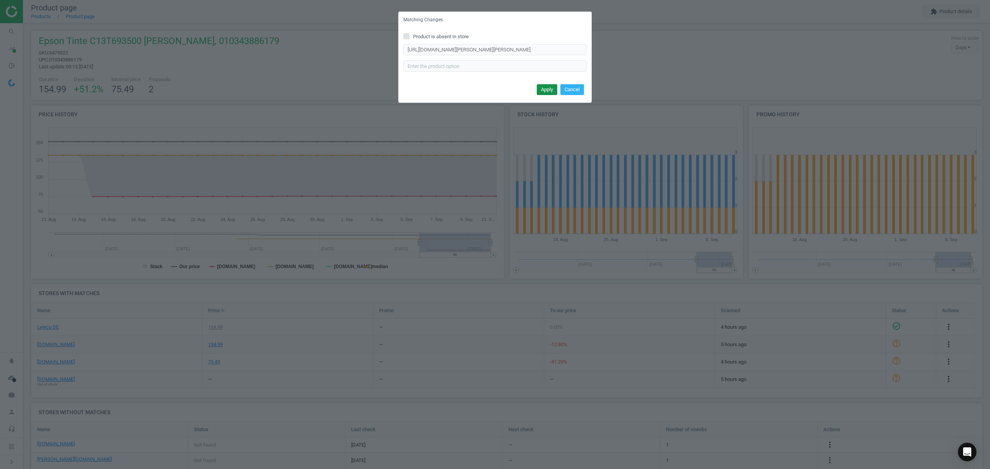
scroll to position [0, 0]
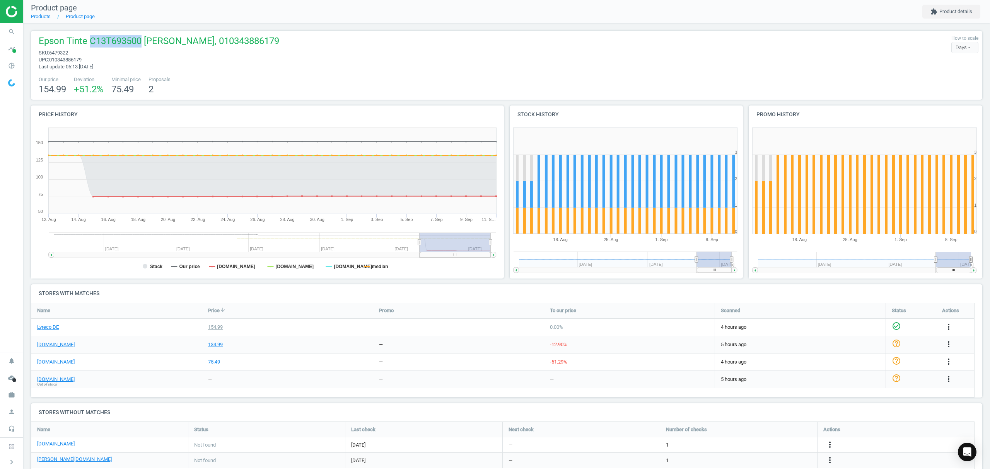
drag, startPoint x: 138, startPoint y: 39, endPoint x: 89, endPoint y: 41, distance: 49.5
click at [89, 41] on span "Epson Tinte C13T693500 [PERSON_NAME], 010343886179" at bounding box center [159, 42] width 240 height 15
copy span "C13T693500"
click at [949, 362] on icon "more_vert" at bounding box center [948, 361] width 9 height 9
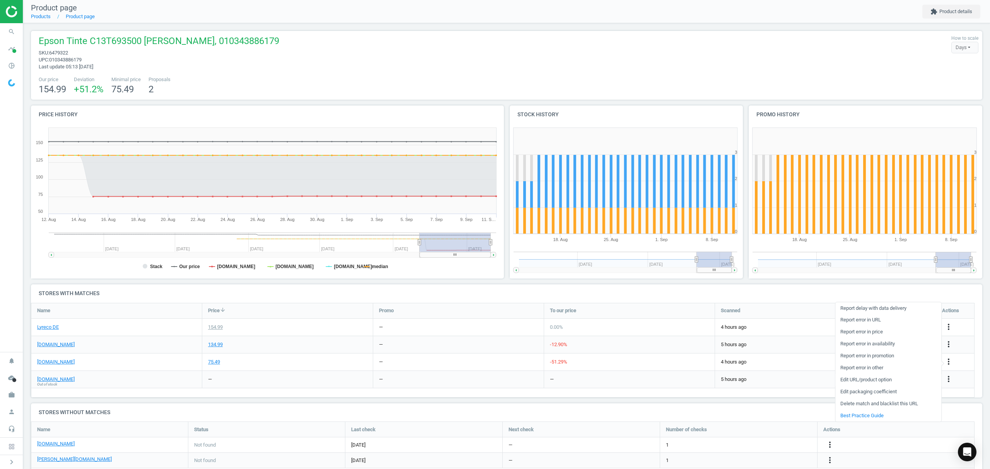
click at [865, 380] on link "Edit URL/product option" at bounding box center [888, 380] width 106 height 12
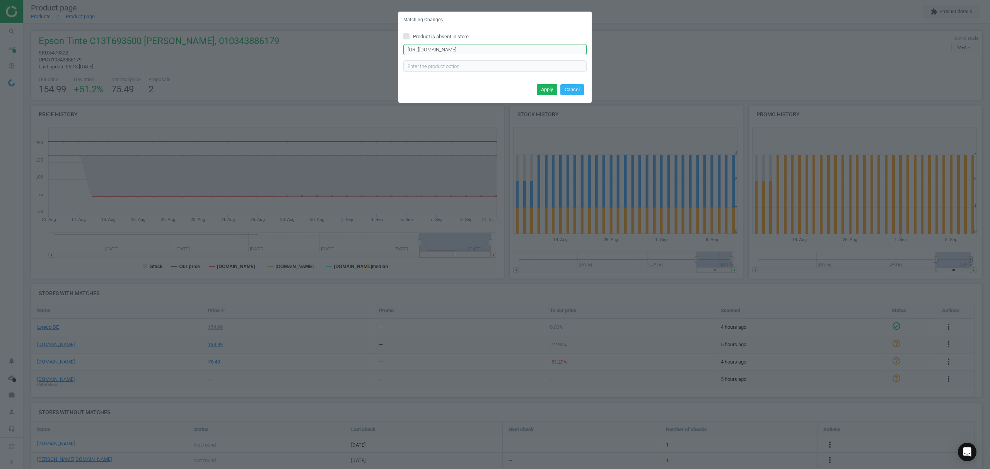
click at [429, 52] on input "[URL][DOMAIN_NAME]" at bounding box center [494, 50] width 183 height 12
click at [431, 51] on input "[URL][DOMAIN_NAME]" at bounding box center [494, 50] width 183 height 12
click at [480, 52] on input "[URL][DOMAIN_NAME]" at bounding box center [494, 50] width 183 height 12
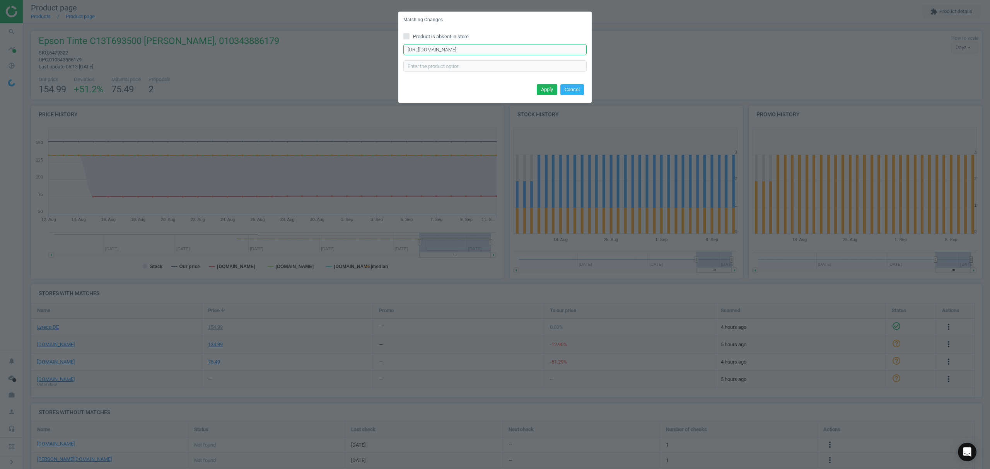
click at [480, 52] on input "[URL][DOMAIN_NAME]" at bounding box center [494, 50] width 183 height 12
click at [407, 36] on input "Product is absent in store" at bounding box center [406, 36] width 5 height 5
checkbox input "true"
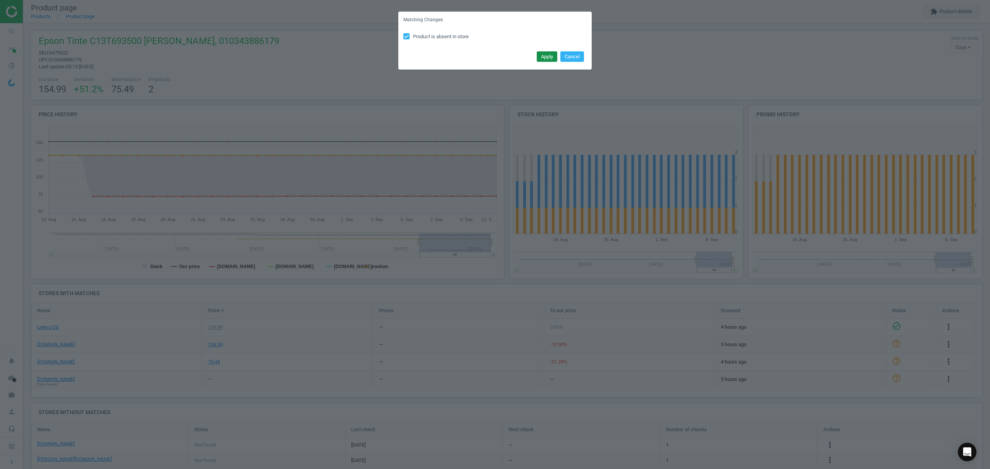
click at [549, 55] on button "Apply" at bounding box center [547, 56] width 20 height 11
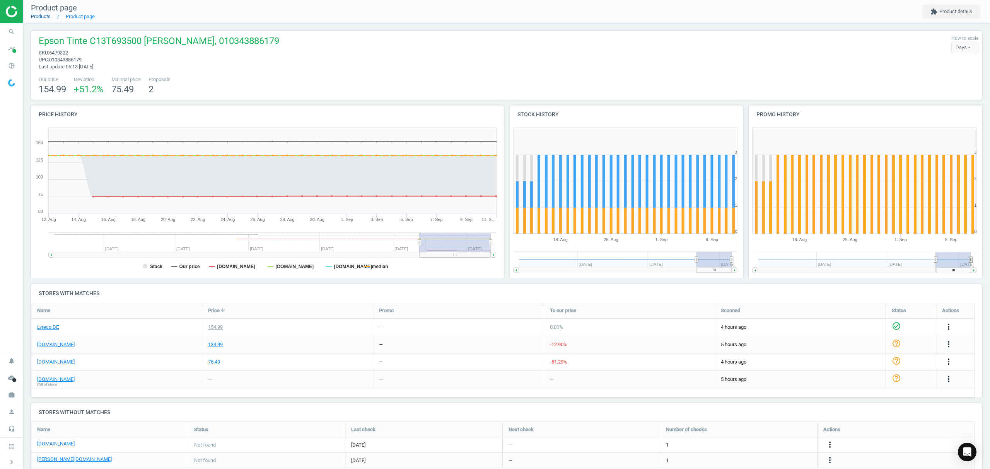
click at [43, 15] on link "Products" at bounding box center [41, 17] width 20 height 6
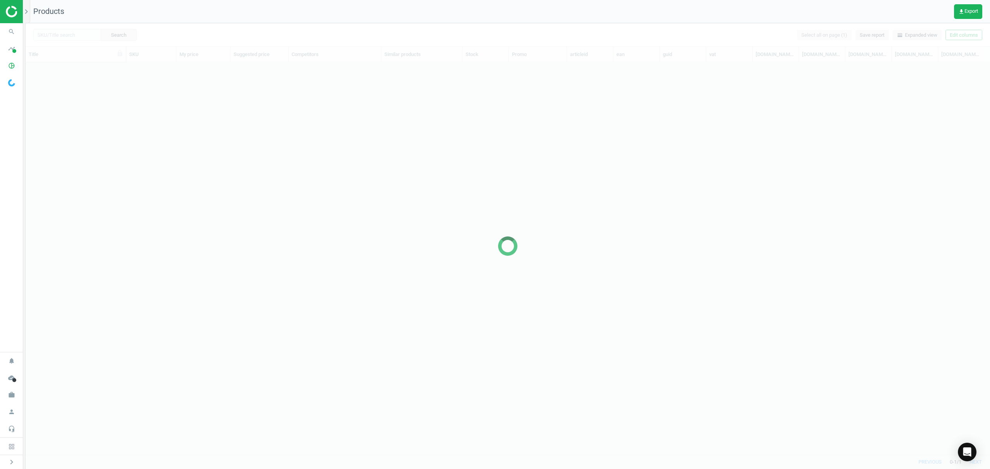
scroll to position [376, 956]
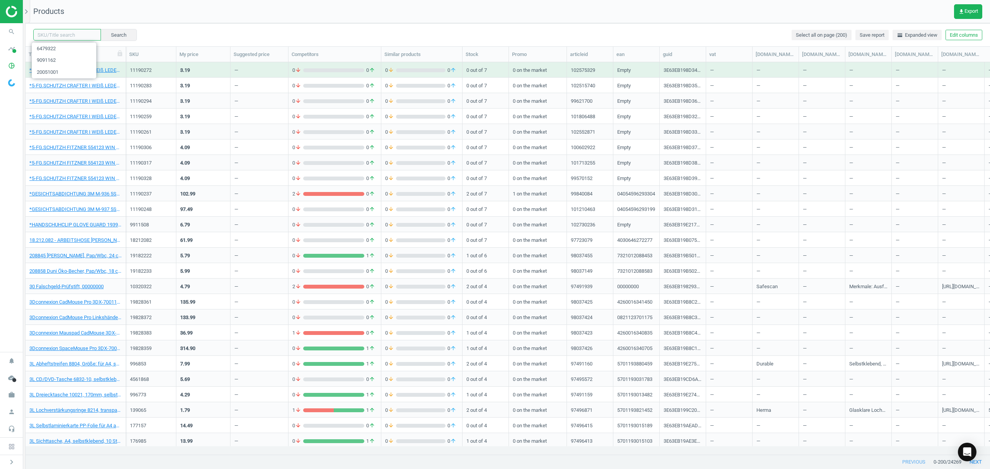
click at [54, 35] on input "text" at bounding box center [67, 35] width 68 height 12
paste input "12169685"
type input "12169685"
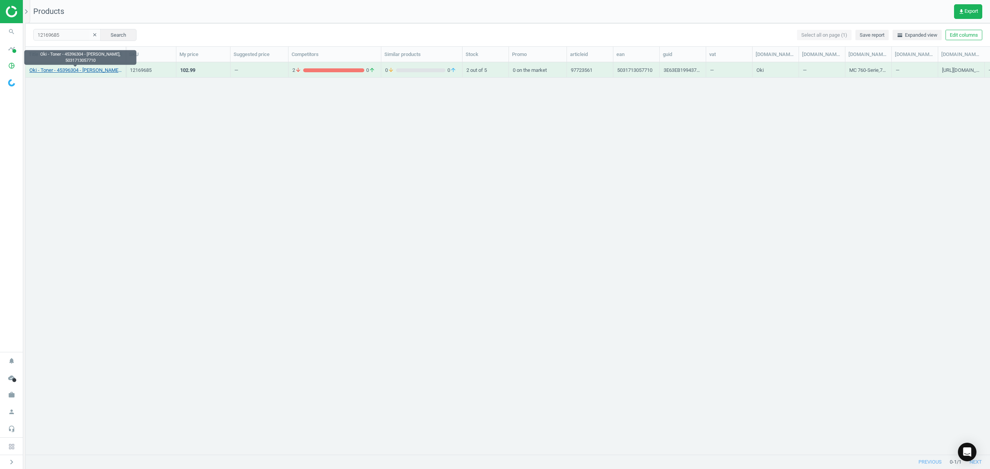
click at [75, 71] on link "Oki - Toner - 45396304 - [PERSON_NAME], 5031713057710" at bounding box center [75, 70] width 92 height 7
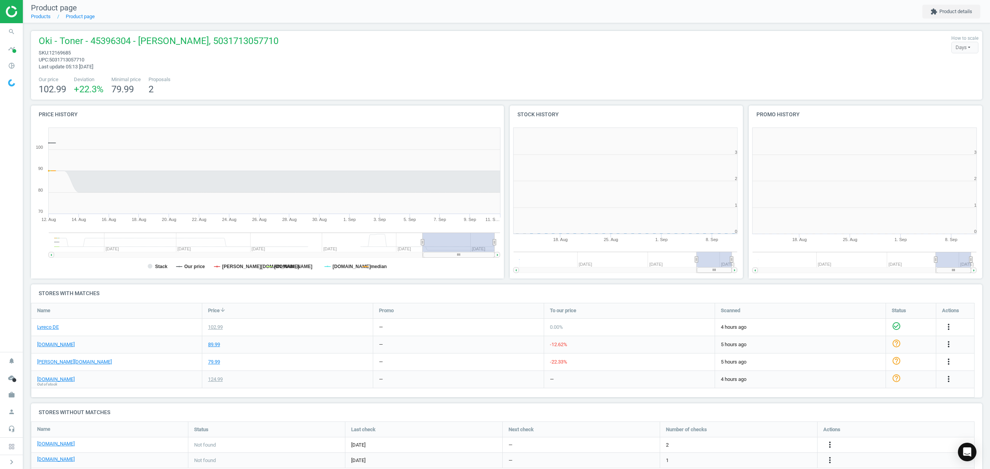
scroll to position [170, 247]
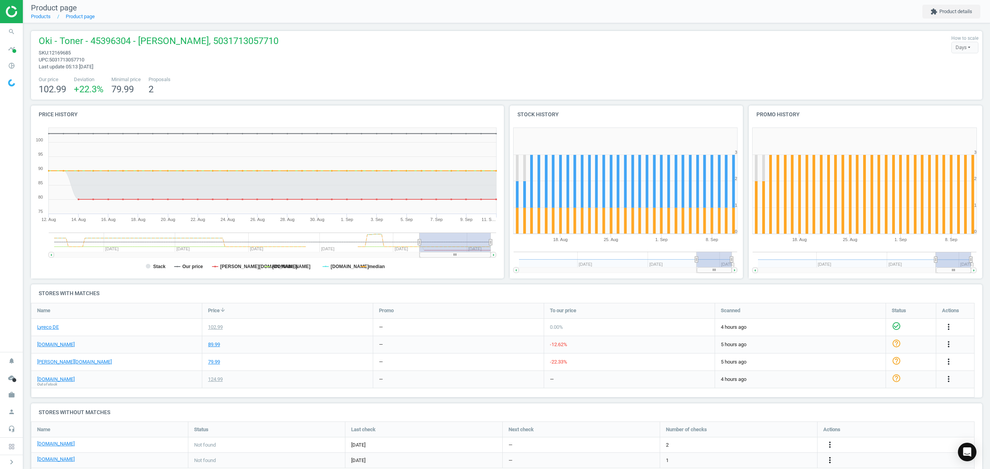
click at [828, 460] on icon "more_vert" at bounding box center [829, 460] width 9 height 9
click at [763, 450] on link "Edit URL/product option" at bounding box center [769, 451] width 106 height 12
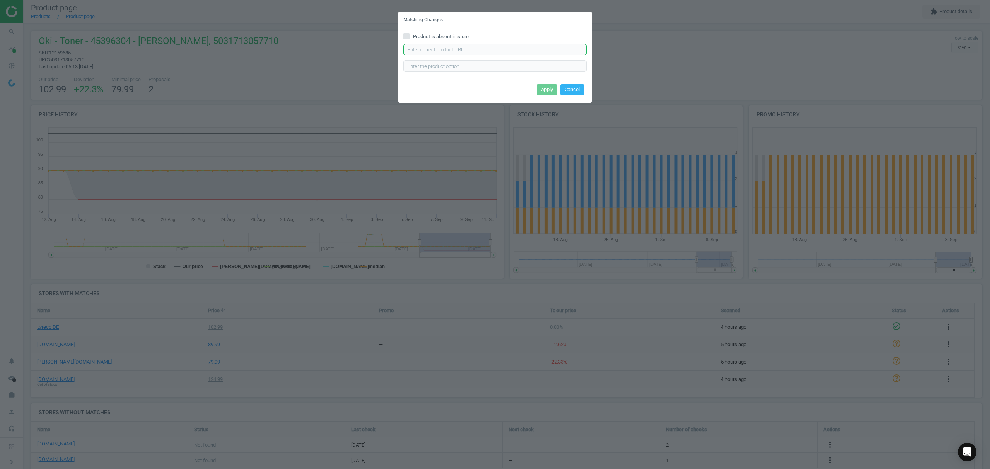
click at [481, 49] on input "text" at bounding box center [494, 50] width 183 height 12
paste input "[URL][DOMAIN_NAME]"
type input "[URL][DOMAIN_NAME]"
click at [538, 89] on button "Apply" at bounding box center [547, 89] width 20 height 11
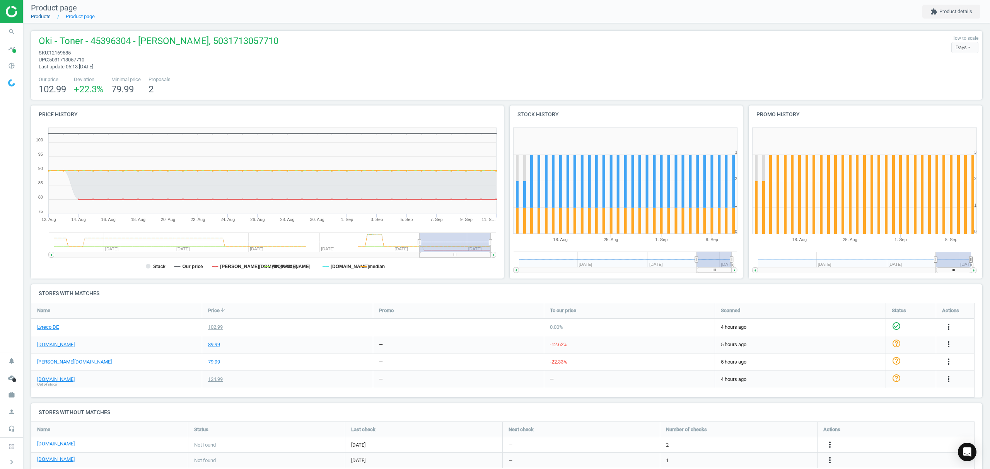
click at [40, 18] on link "Products" at bounding box center [41, 17] width 20 height 6
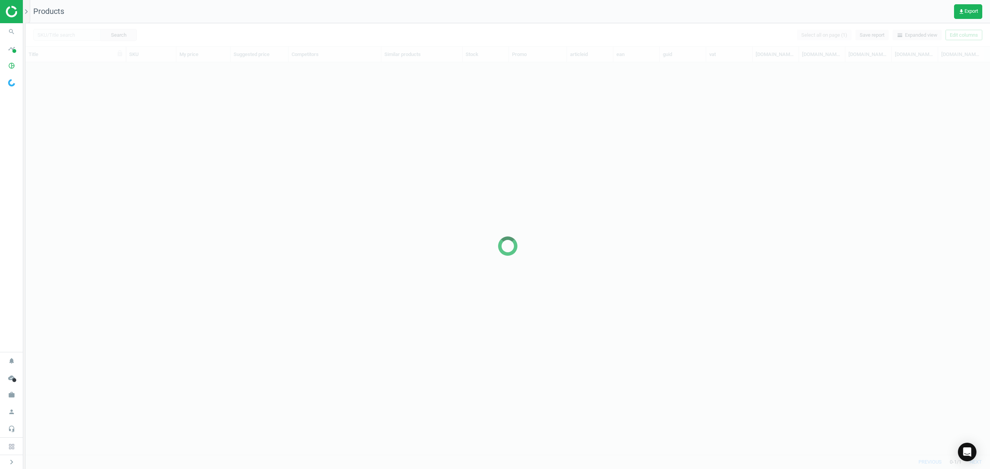
scroll to position [376, 956]
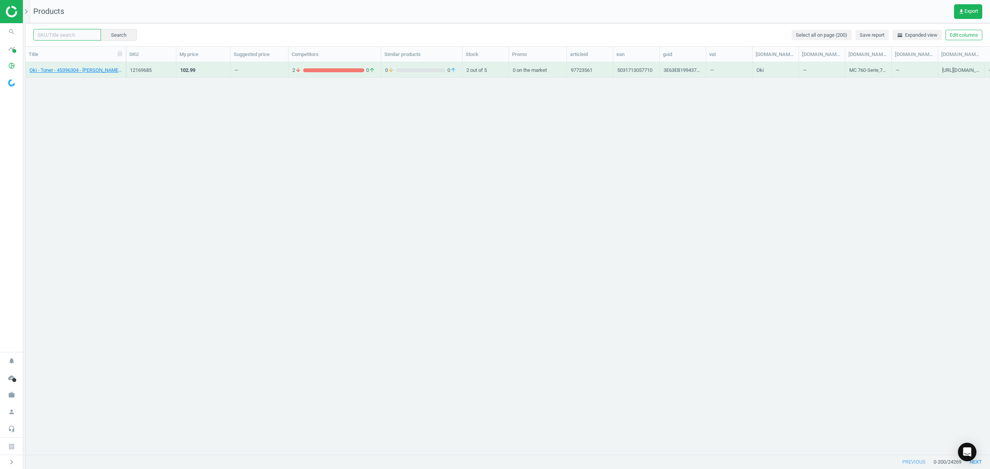
click at [74, 36] on input "text" at bounding box center [67, 35] width 68 height 12
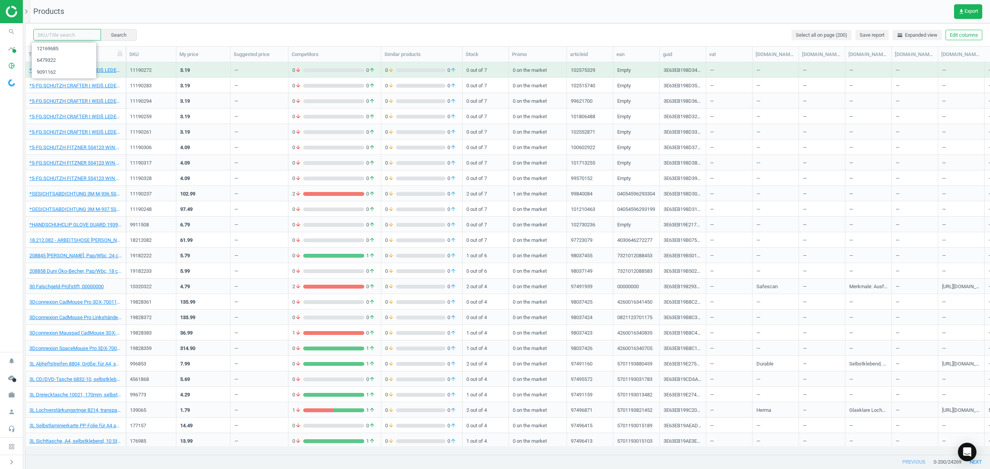
paste input "13411725"
type input "13411725"
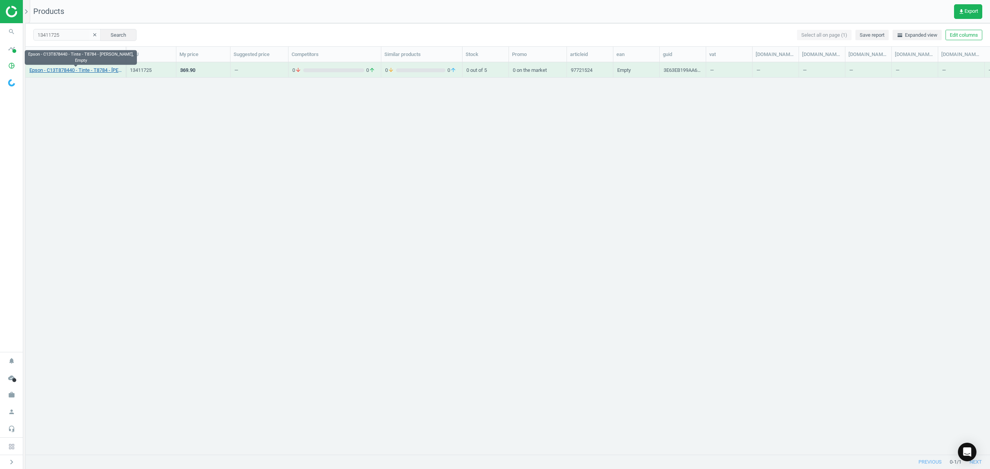
click at [64, 73] on link "Epson - C13T878440 - Tinte - T8784 - [PERSON_NAME], Empty" at bounding box center [75, 70] width 92 height 7
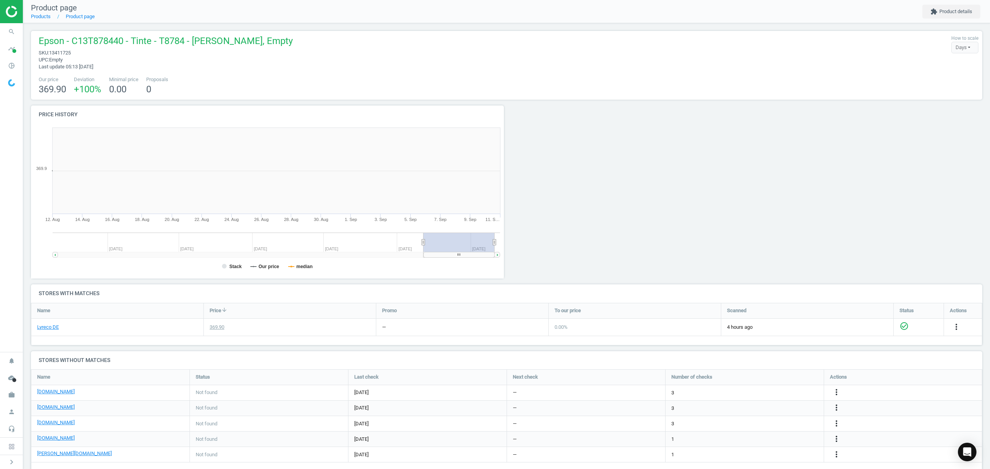
scroll to position [170, 484]
click at [38, 17] on link "Products" at bounding box center [41, 17] width 20 height 6
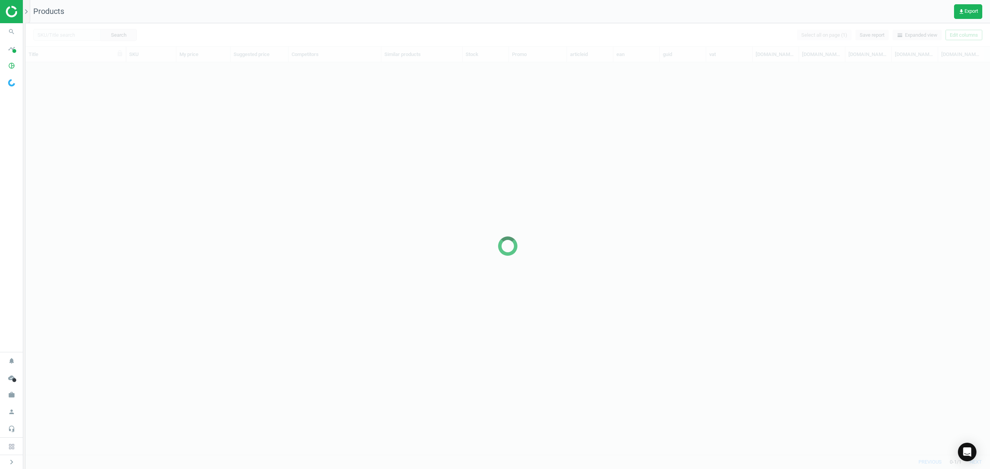
scroll to position [376, 956]
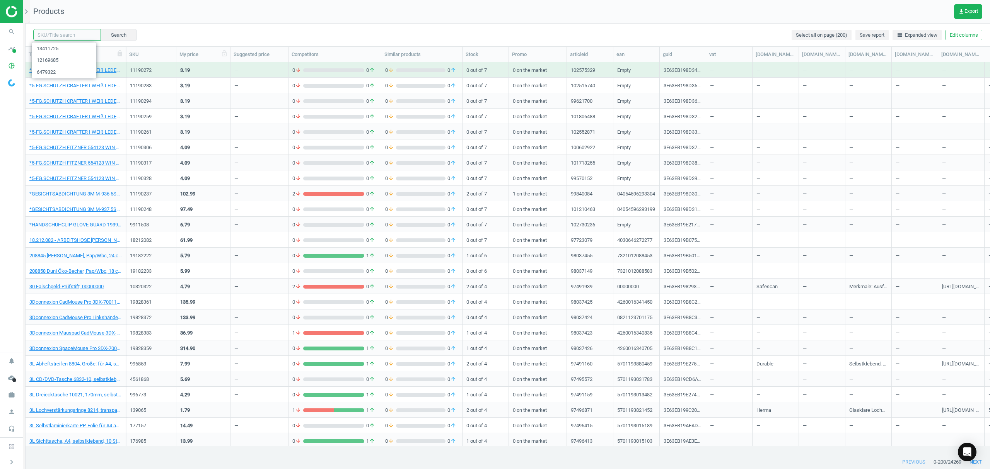
drag, startPoint x: 64, startPoint y: 36, endPoint x: 223, endPoint y: 49, distance: 159.4
click at [64, 36] on input "text" at bounding box center [67, 35] width 68 height 12
paste input "11056451"
type input "11056451"
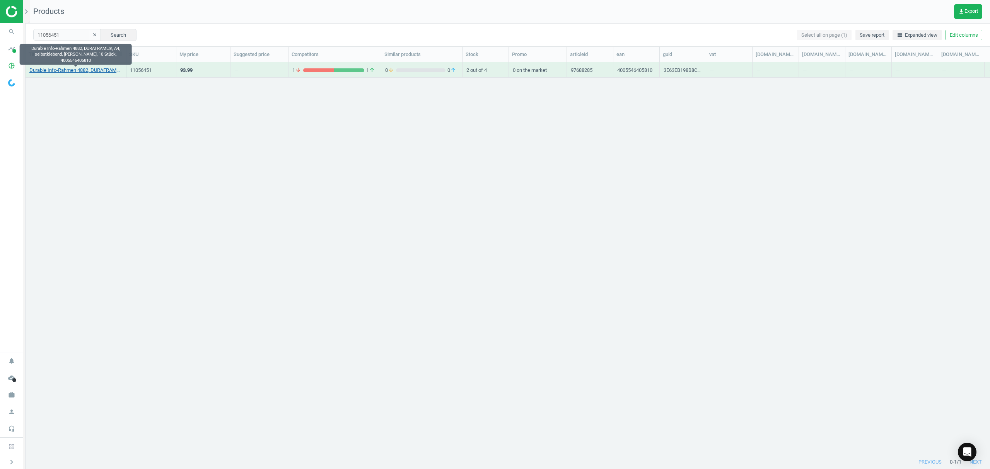
click at [72, 72] on link "Durable Info-Rahmen 4882, DURAFRAME®, A4, selbstklebend, [PERSON_NAME], 10 Stüc…" at bounding box center [75, 70] width 92 height 7
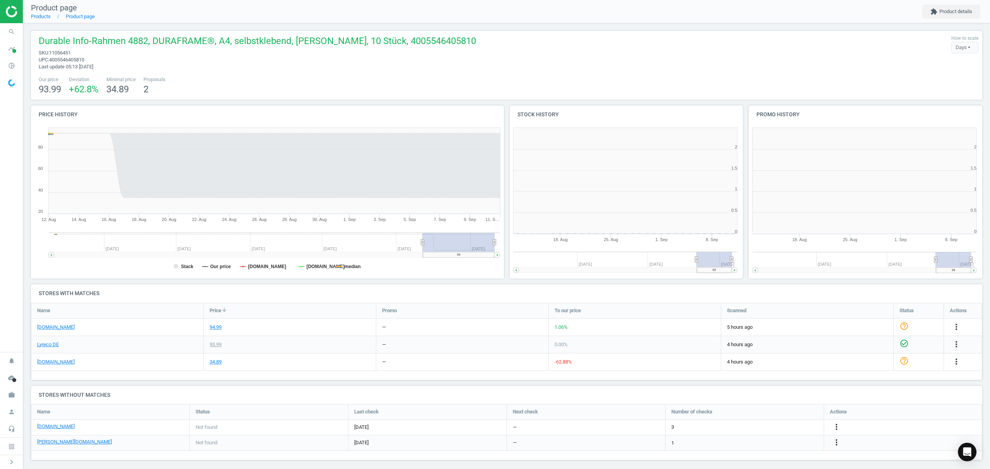
scroll to position [3, 4]
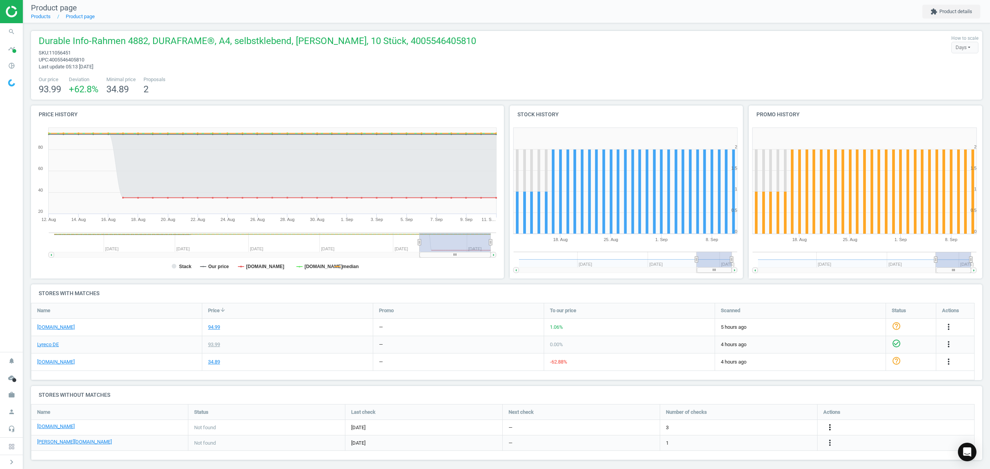
click at [829, 427] on icon "more_vert" at bounding box center [829, 427] width 9 height 9
click at [743, 428] on link "Edit URL/product option" at bounding box center [769, 428] width 106 height 12
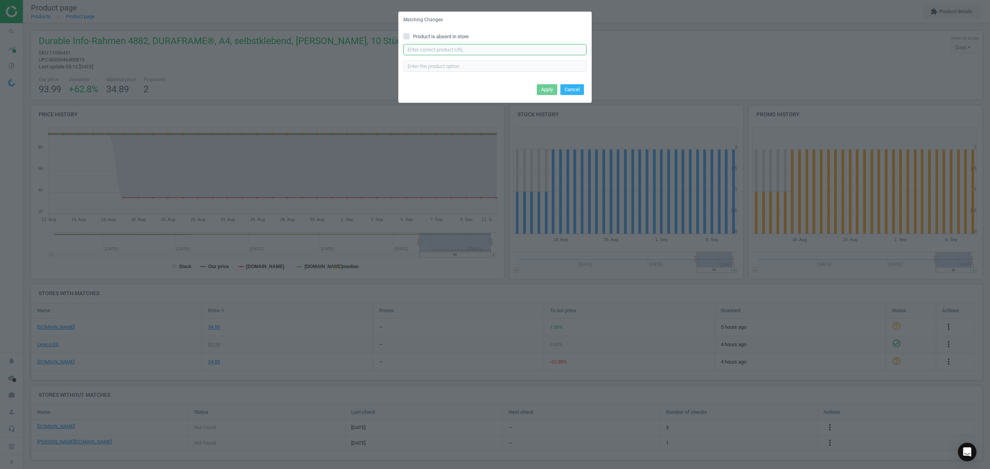
click at [484, 47] on input "text" at bounding box center [494, 50] width 183 height 12
paste input "[URL][DOMAIN_NAME]"
type input "[URL][DOMAIN_NAME]"
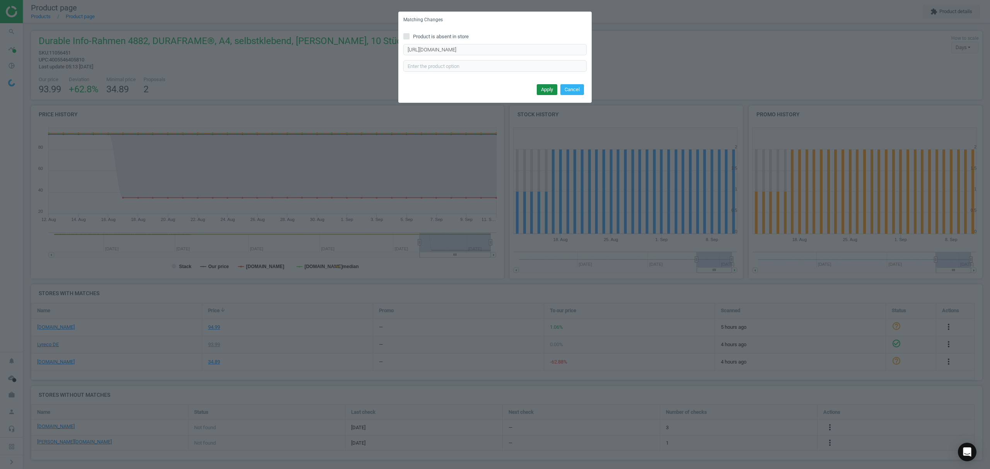
click at [543, 87] on button "Apply" at bounding box center [547, 89] width 20 height 11
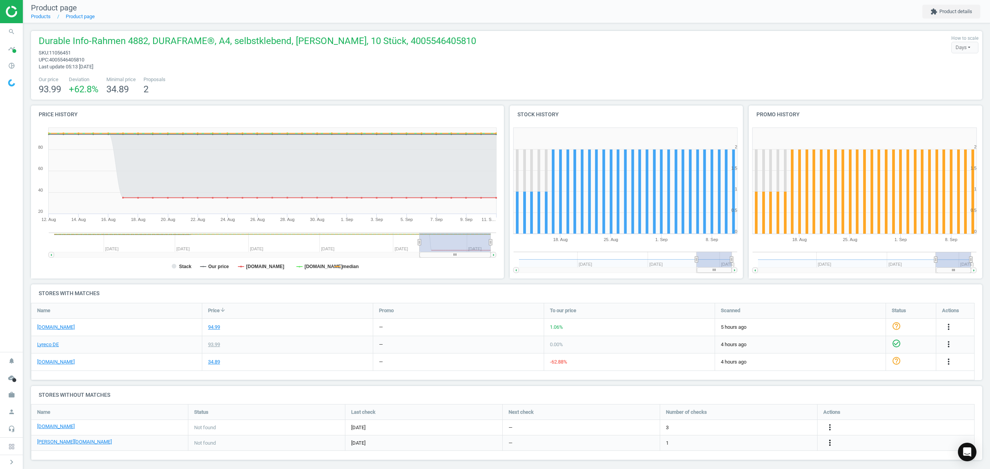
click at [829, 442] on icon "more_vert" at bounding box center [829, 442] width 9 height 9
click at [758, 445] on link "Edit URL/product option" at bounding box center [769, 444] width 106 height 12
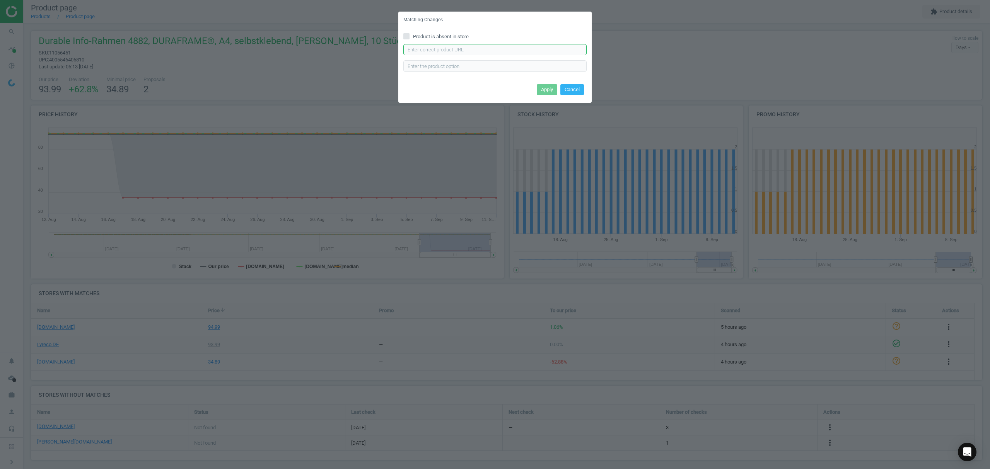
drag, startPoint x: 468, startPoint y: 48, endPoint x: 476, endPoint y: 52, distance: 8.6
click at [468, 48] on input "text" at bounding box center [494, 50] width 183 height 12
paste input "[URL][DOMAIN_NAME][PERSON_NAME]"
type input "[URL][DOMAIN_NAME][PERSON_NAME]"
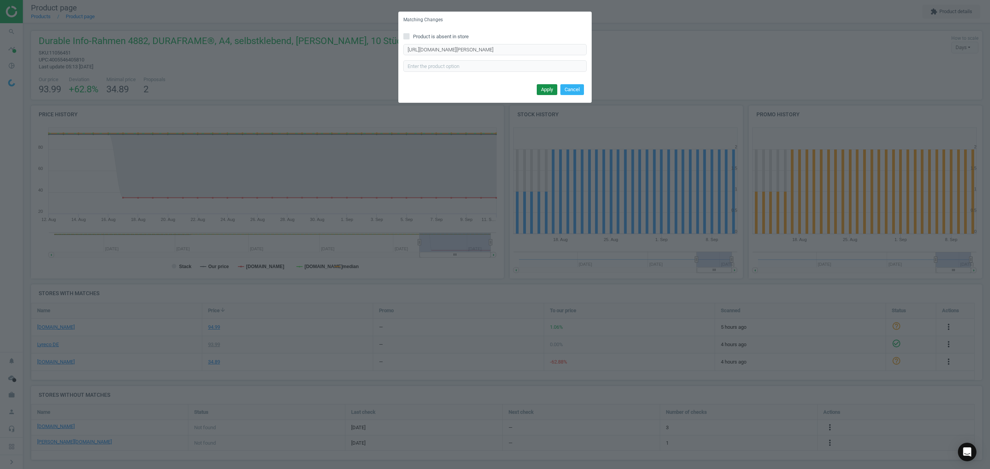
click at [547, 87] on button "Apply" at bounding box center [547, 89] width 20 height 11
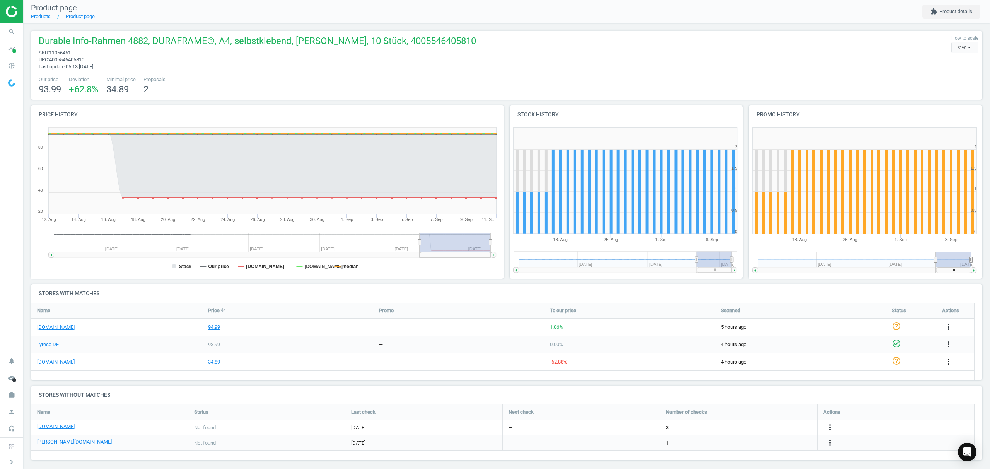
click at [947, 362] on icon "more_vert" at bounding box center [948, 361] width 9 height 9
click at [859, 378] on link "Edit URL/product option" at bounding box center [888, 380] width 106 height 12
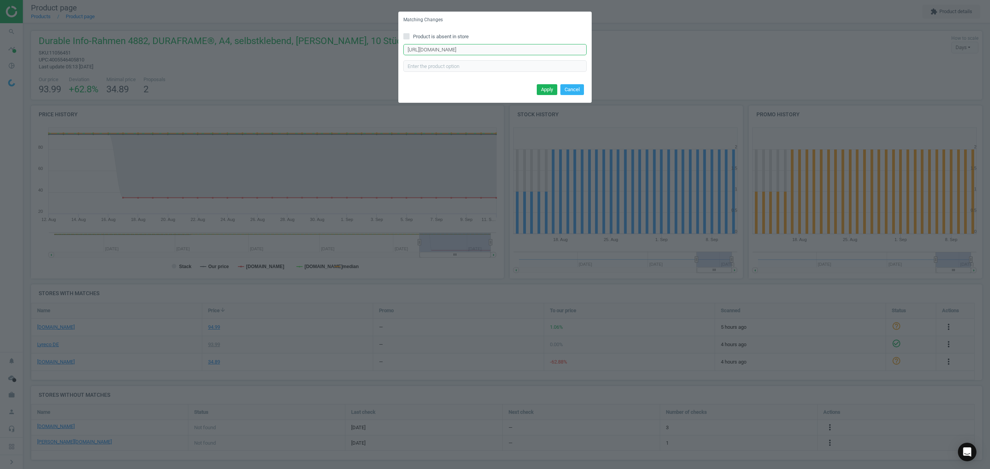
click at [475, 50] on input "[URL][DOMAIN_NAME]" at bounding box center [494, 50] width 183 height 12
paste input "rahmen-selbstklebend-510552"
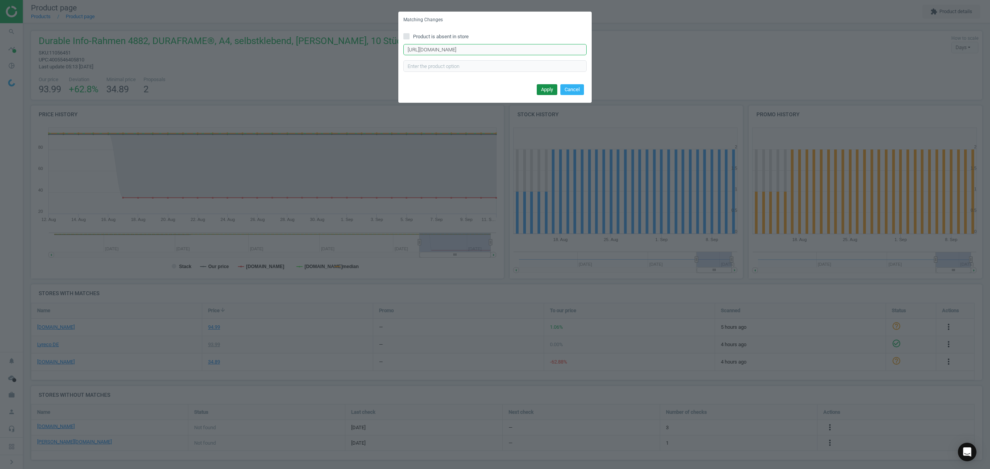
type input "[URL][DOMAIN_NAME]"
click at [543, 85] on button "Apply" at bounding box center [547, 89] width 20 height 11
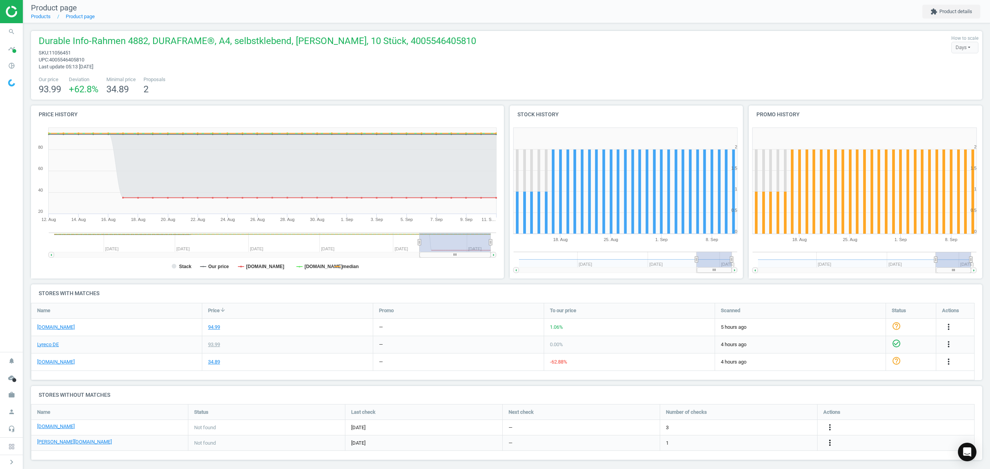
click at [830, 442] on icon "more_vert" at bounding box center [829, 442] width 9 height 9
click at [775, 436] on link "Edit packaging coefficient" at bounding box center [769, 439] width 106 height 12
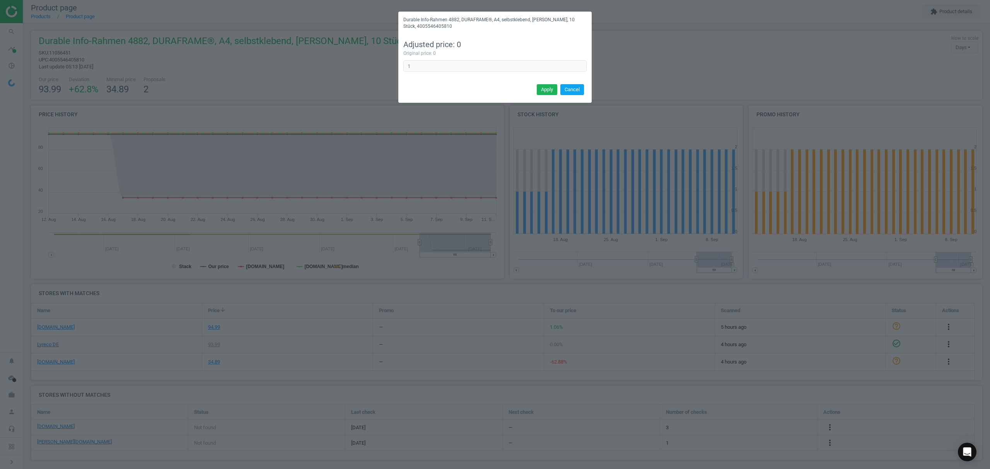
click at [570, 93] on button "Cancel" at bounding box center [572, 89] width 24 height 11
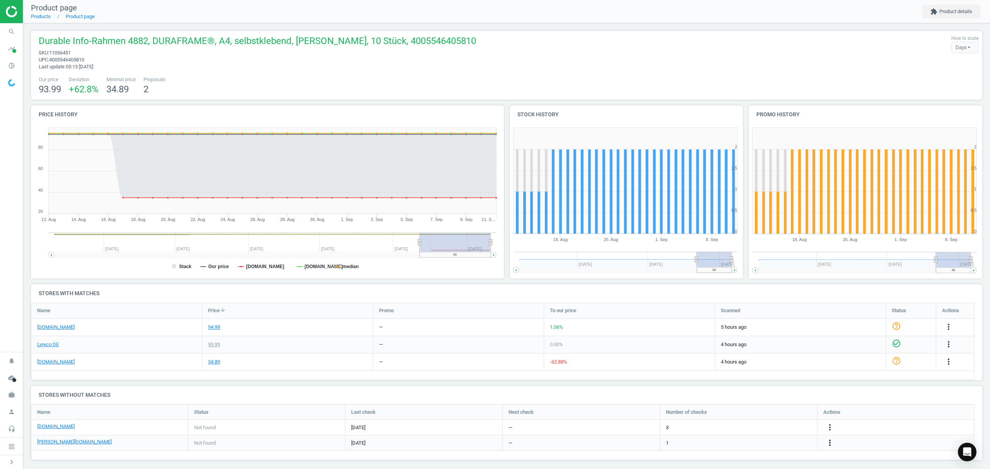
click at [826, 443] on icon "more_vert" at bounding box center [829, 442] width 9 height 9
click at [755, 427] on link "Edit URL/product option" at bounding box center [769, 427] width 106 height 12
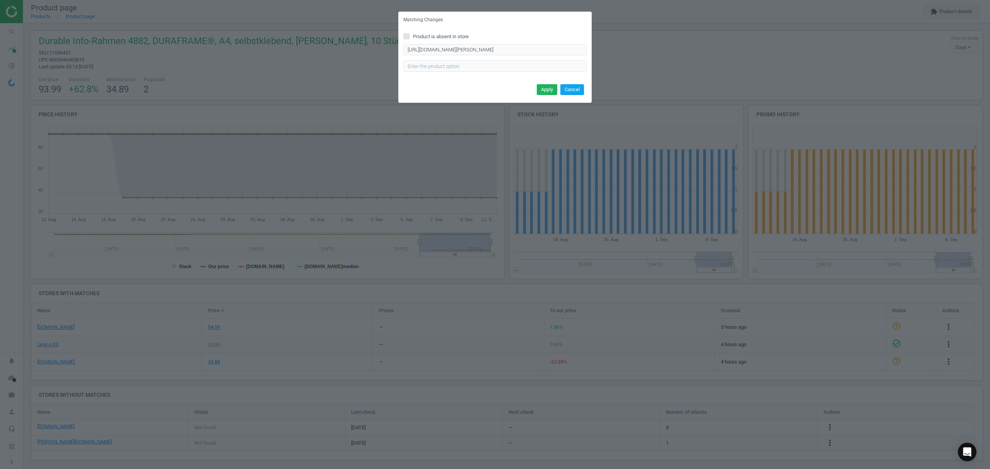
click at [575, 91] on button "Cancel" at bounding box center [572, 89] width 24 height 11
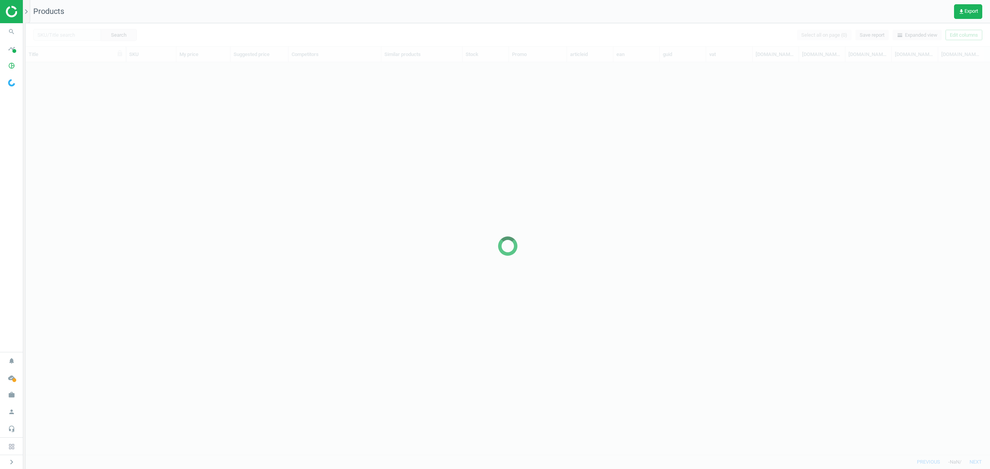
scroll to position [376, 956]
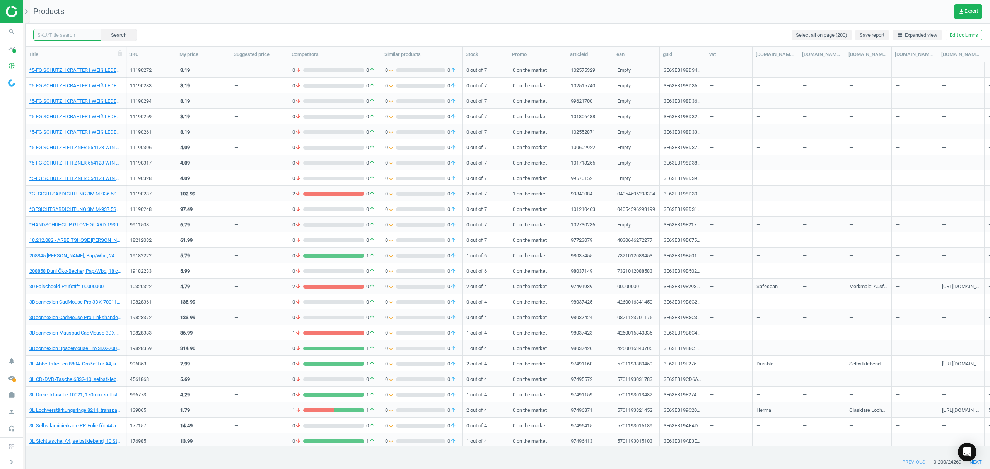
click at [61, 36] on input "text" at bounding box center [67, 35] width 68 height 12
paste input "11056462"
type input "11056462"
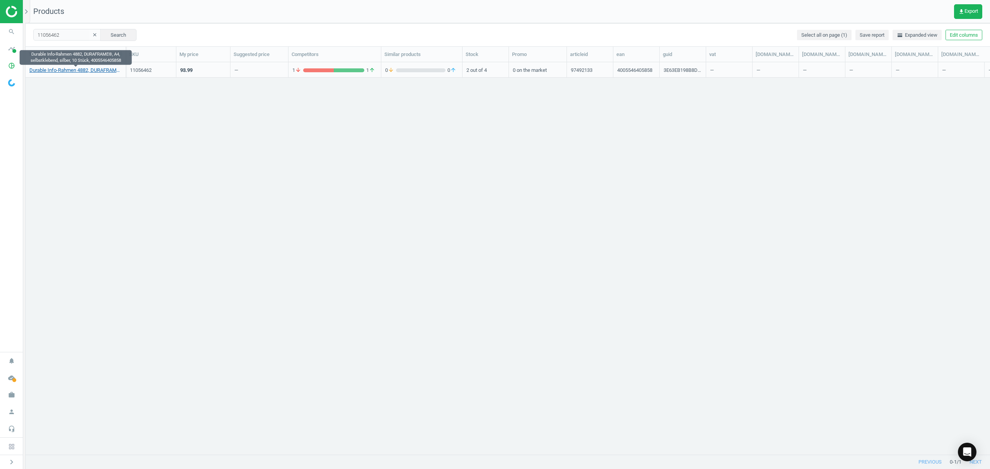
click at [56, 70] on link "Durable Info-Rahmen 4882, DURAFRAME®, A4, selbstklebend, silber, 10 Stück, 4005…" at bounding box center [75, 70] width 92 height 7
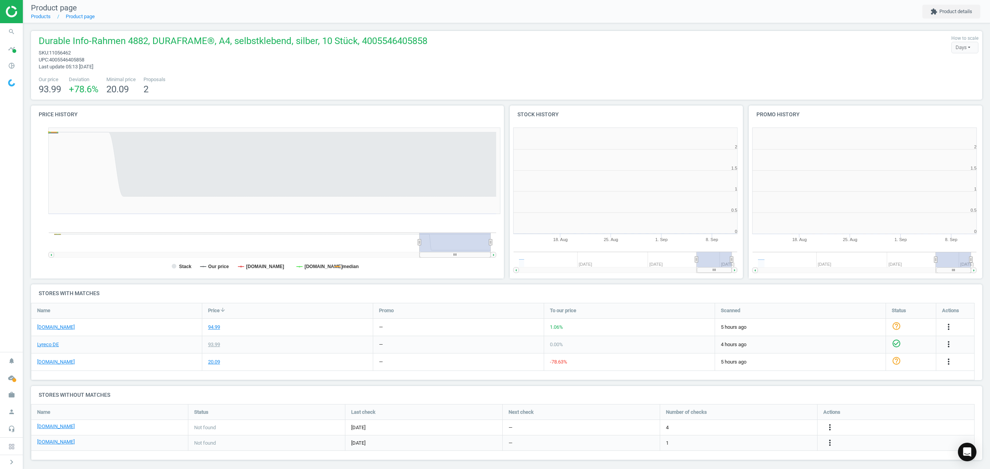
scroll to position [170, 247]
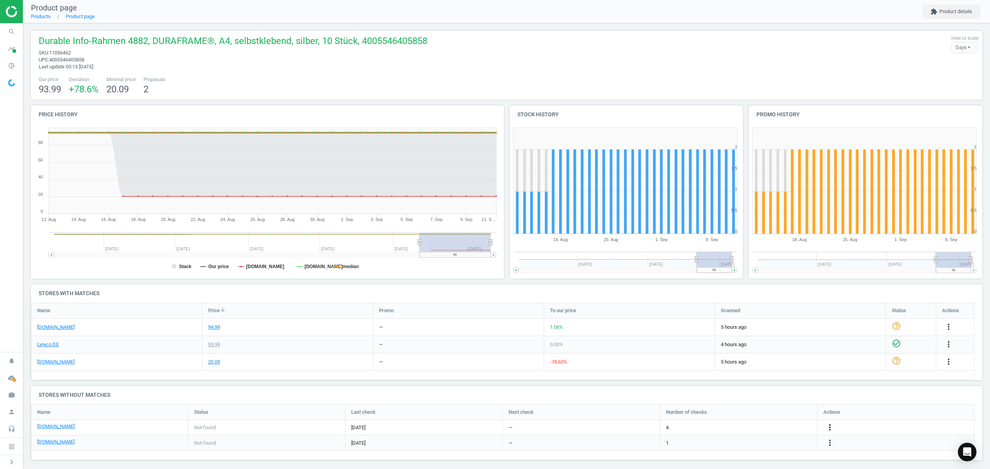
click at [831, 428] on icon "more_vert" at bounding box center [829, 427] width 9 height 9
click at [766, 427] on link "Edit URL/product option" at bounding box center [769, 428] width 106 height 12
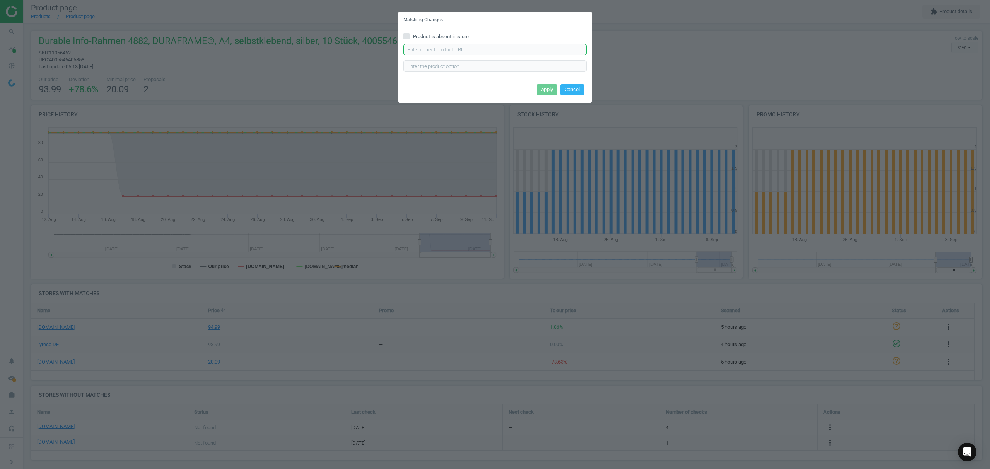
click at [470, 51] on input "text" at bounding box center [494, 50] width 183 height 12
paste input "https://www.bueromarkt-ag.de/inforahmen_durable_4872-23_duraframe_a4,p-4872si.h…"
type input "https://www.bueromarkt-ag.de/inforahmen_durable_4872-23_duraframe_a4,p-4872si.h…"
click at [546, 91] on button "Apply" at bounding box center [547, 89] width 20 height 11
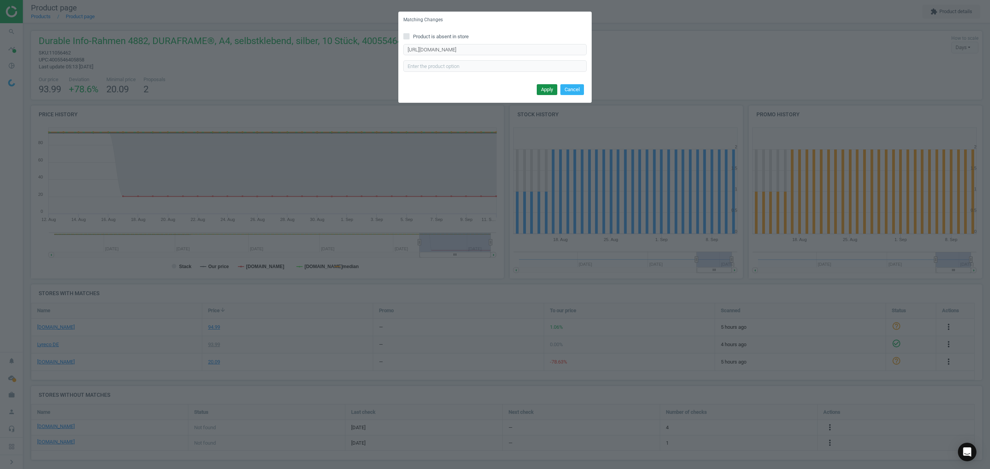
scroll to position [0, 0]
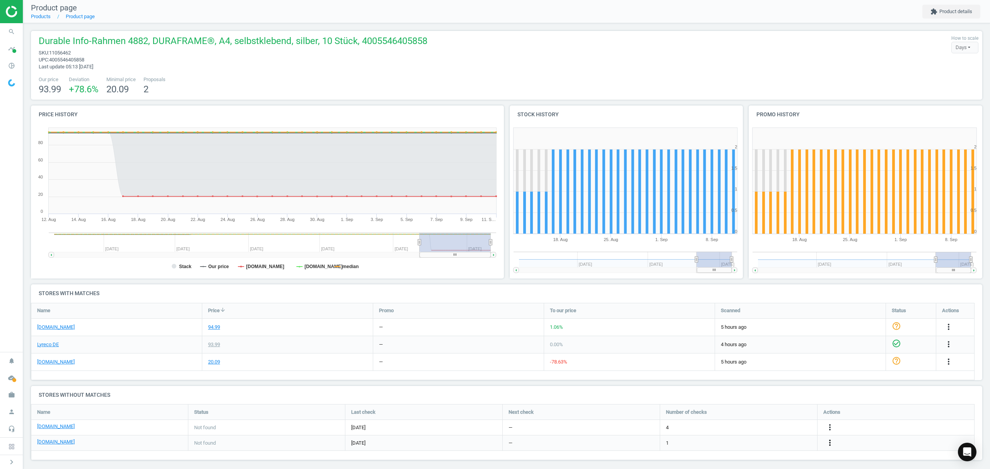
click at [831, 441] on icon "more_vert" at bounding box center [829, 442] width 9 height 9
click at [767, 444] on link "Edit URL/product option" at bounding box center [769, 444] width 106 height 12
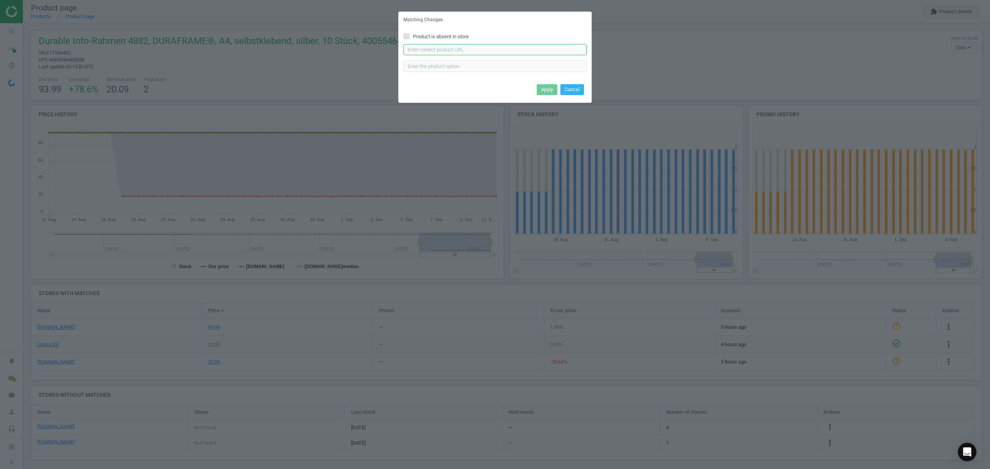
click at [466, 52] on input "text" at bounding box center [494, 50] width 183 height 12
paste input "[URL][DOMAIN_NAME][PERSON_NAME]"
type input "[URL][DOMAIN_NAME][PERSON_NAME]"
click at [542, 86] on button "Apply" at bounding box center [547, 89] width 20 height 11
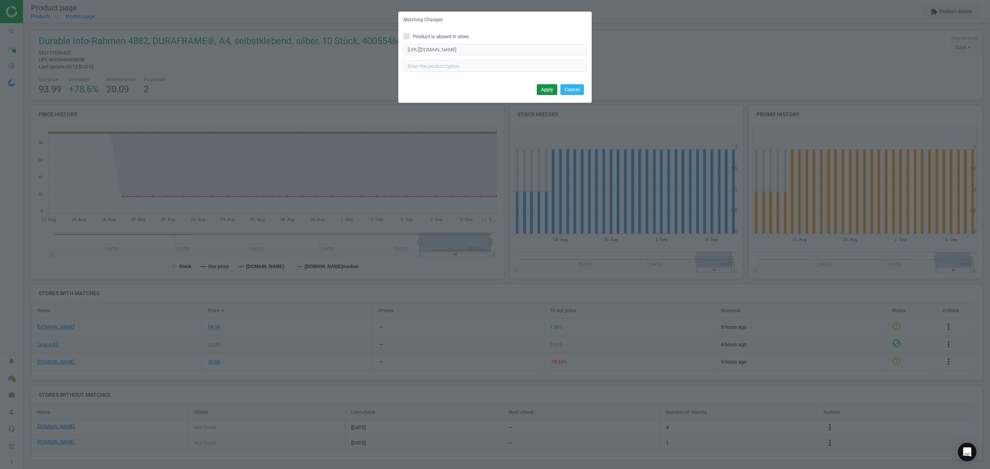
scroll to position [0, 0]
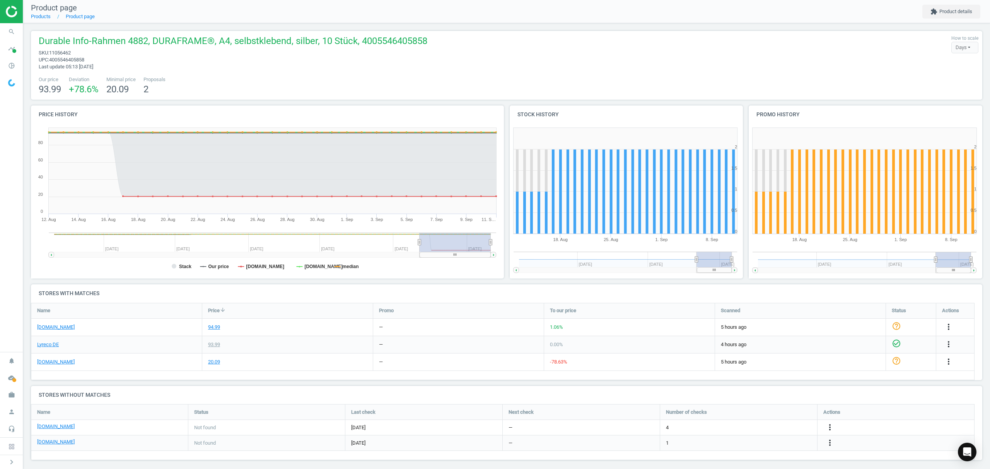
click at [53, 366] on div "[DOMAIN_NAME]" at bounding box center [116, 362] width 170 height 17
click at [61, 361] on link "[DOMAIN_NAME]" at bounding box center [55, 362] width 37 height 7
click at [67, 51] on span "11056462" at bounding box center [60, 53] width 22 height 6
copy span "11056462"
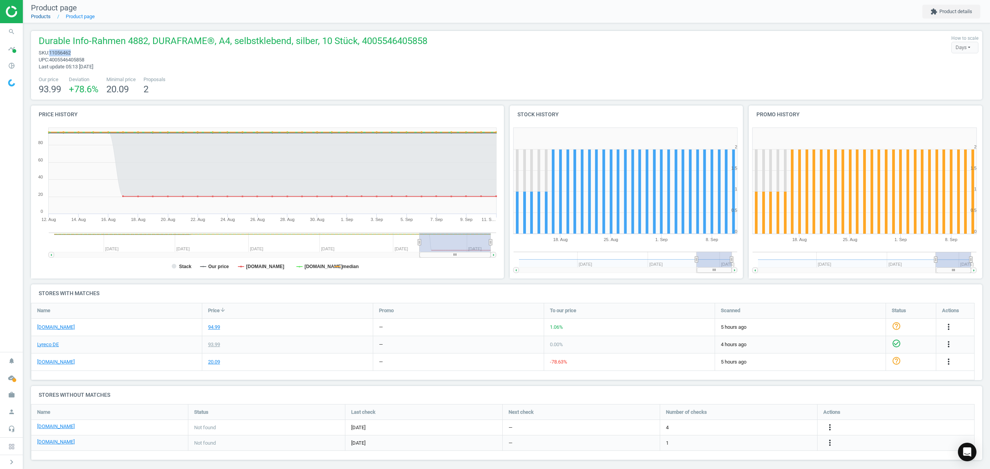
click at [38, 17] on link "Products" at bounding box center [41, 17] width 20 height 6
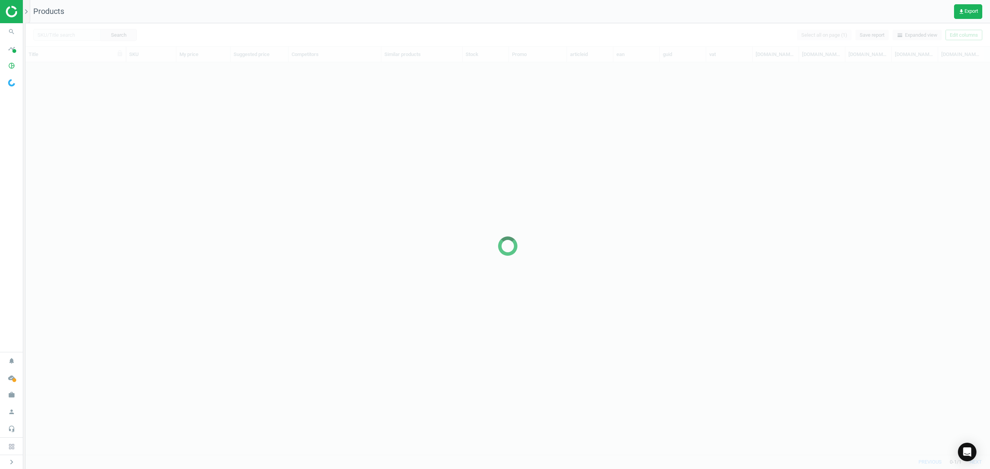
scroll to position [376, 956]
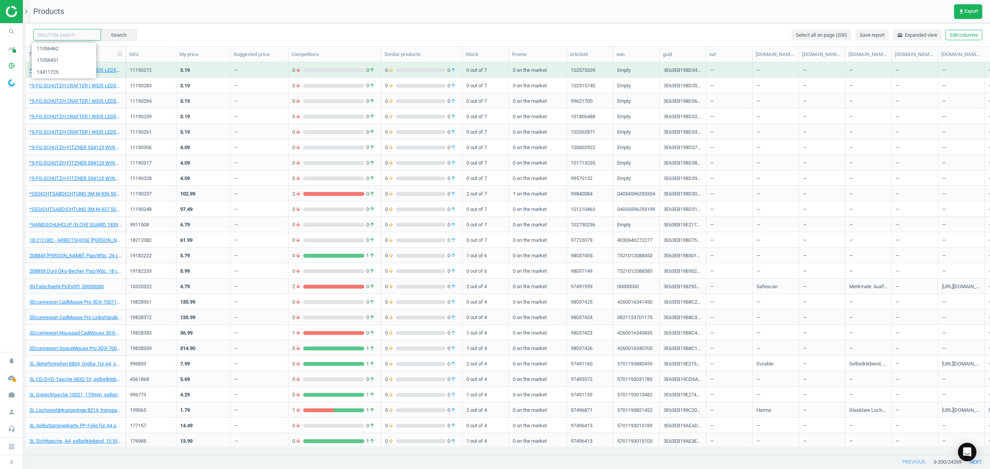
click at [68, 36] on input "text" at bounding box center [67, 35] width 68 height 12
paste input "3382178"
type input "3382178"
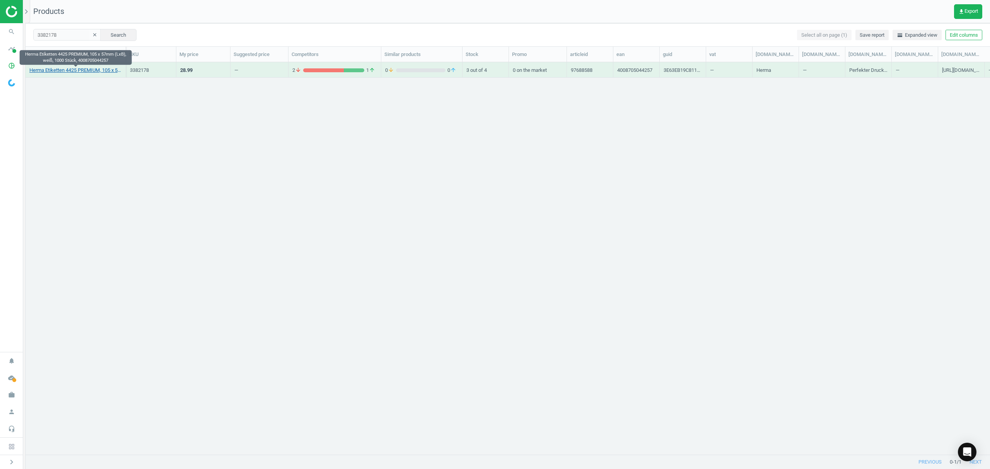
click at [77, 70] on link "Herma Etiketten 4425 PREMIUM, 105 x 57mm (LxB), weiß, 1000 Stück, 4008705044257" at bounding box center [75, 70] width 92 height 7
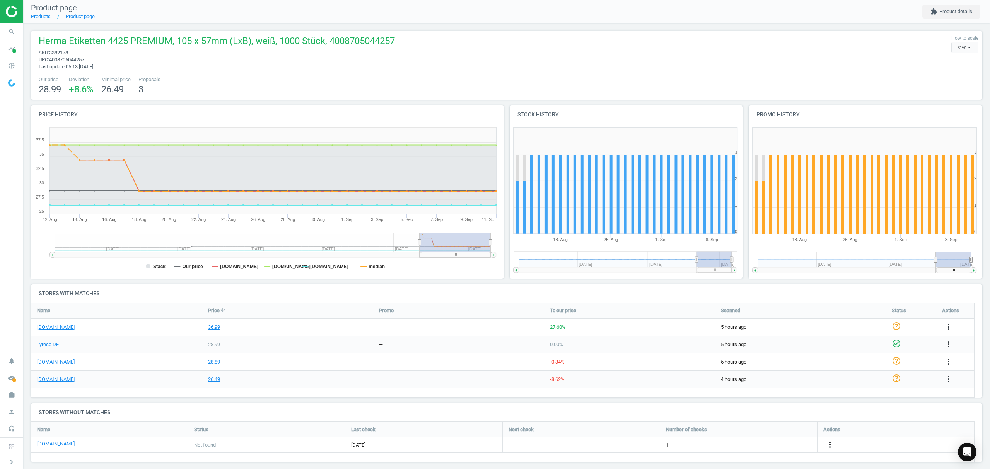
click at [829, 444] on icon "more_vert" at bounding box center [829, 444] width 9 height 9
click at [753, 445] on link "Edit URL/product option" at bounding box center [769, 445] width 106 height 12
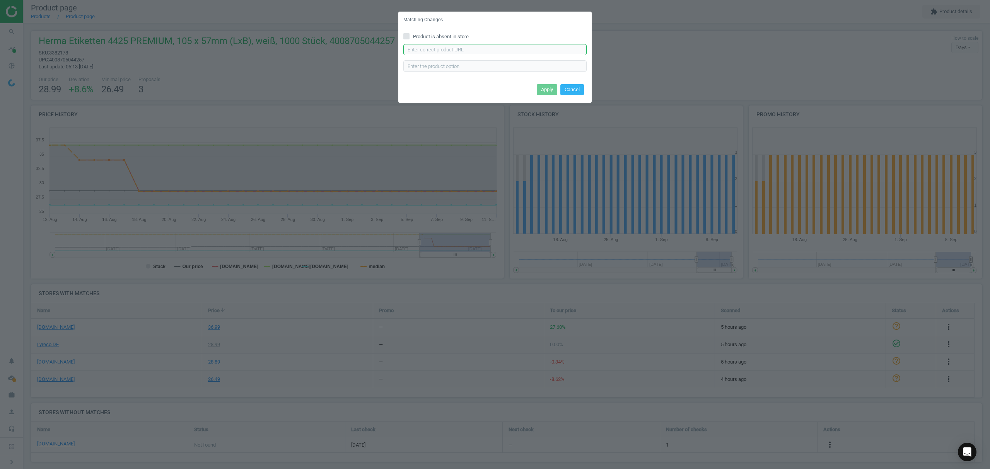
click at [433, 50] on input "text" at bounding box center [494, 50] width 183 height 12
paste input "https://www.office-discount.de/herma-etiketten-529024"
type input "https://www.office-discount.de/herma-etiketten-529024"
click at [545, 87] on button "Apply" at bounding box center [547, 89] width 20 height 11
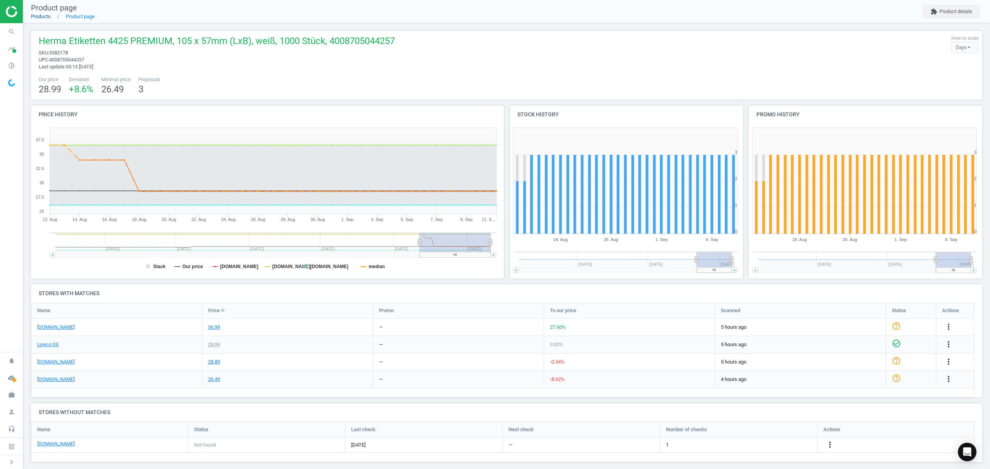
click at [36, 19] on link "Products" at bounding box center [41, 17] width 20 height 6
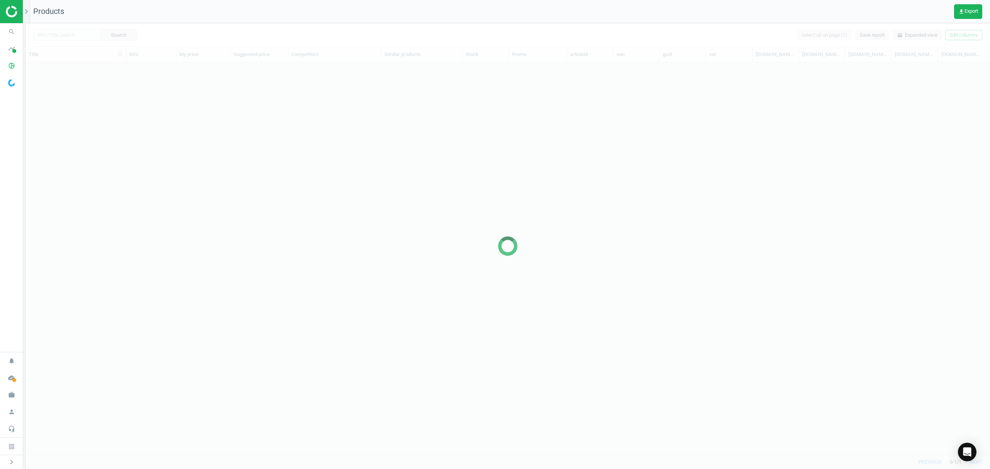
scroll to position [376, 956]
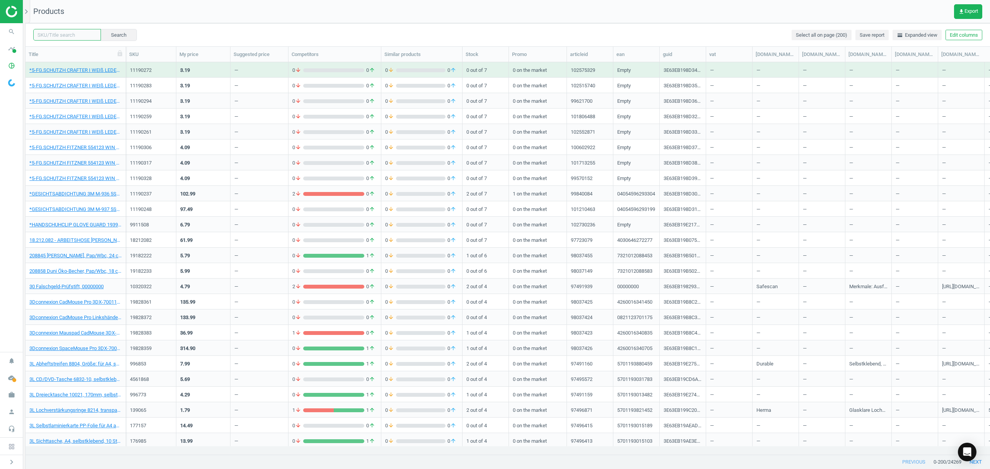
click at [63, 33] on input "text" at bounding box center [67, 35] width 68 height 12
paste input "15305961"
type input "15305961"
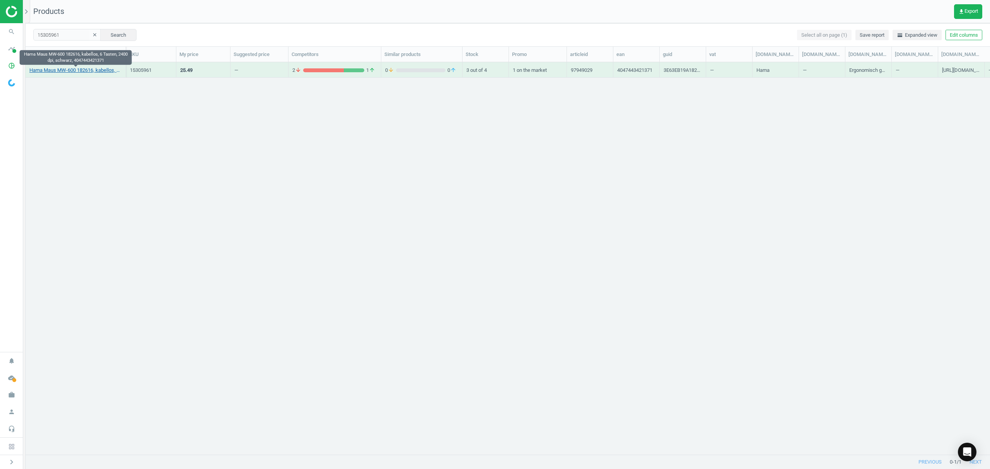
click at [87, 73] on link "Hama Maus MW-600 182616, kabellos, 6 Tasten, 2400 dpi, schwarz, 4047443421371" at bounding box center [75, 70] width 92 height 7
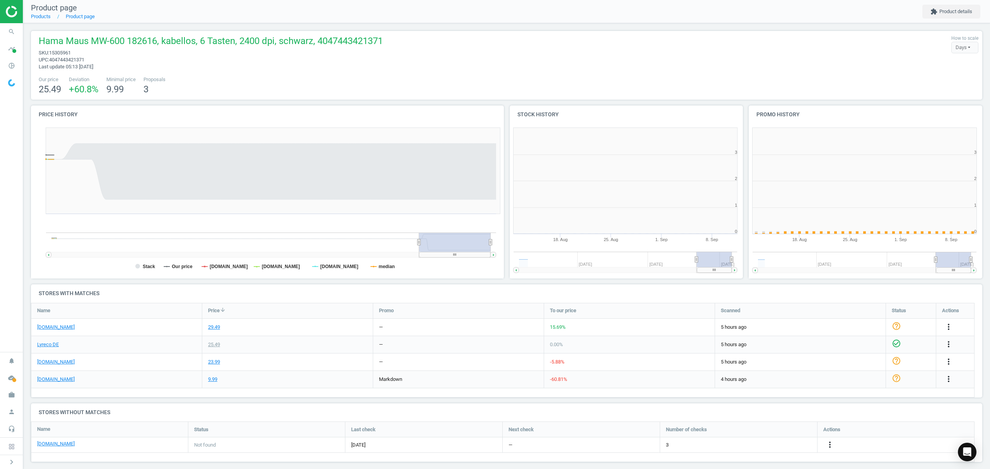
scroll to position [170, 247]
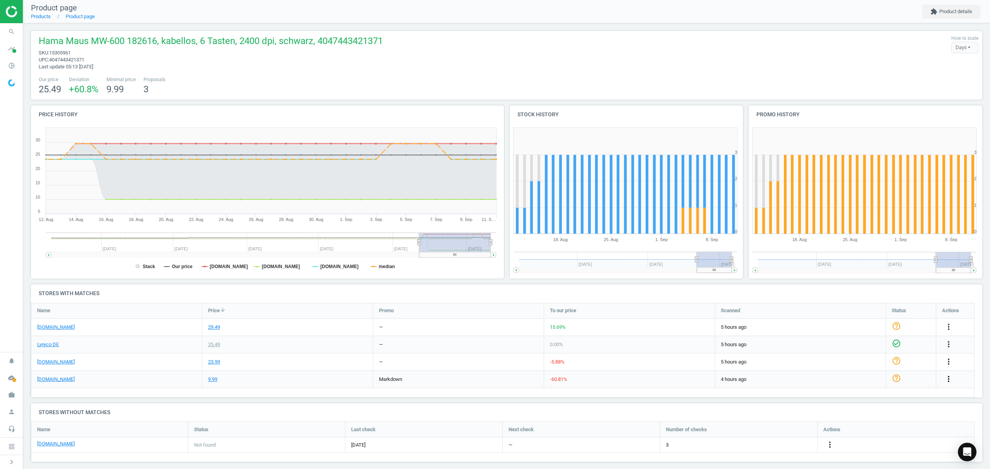
click at [949, 379] on icon "more_vert" at bounding box center [948, 379] width 9 height 9
click at [871, 397] on link "Edit URL/product option" at bounding box center [888, 398] width 106 height 12
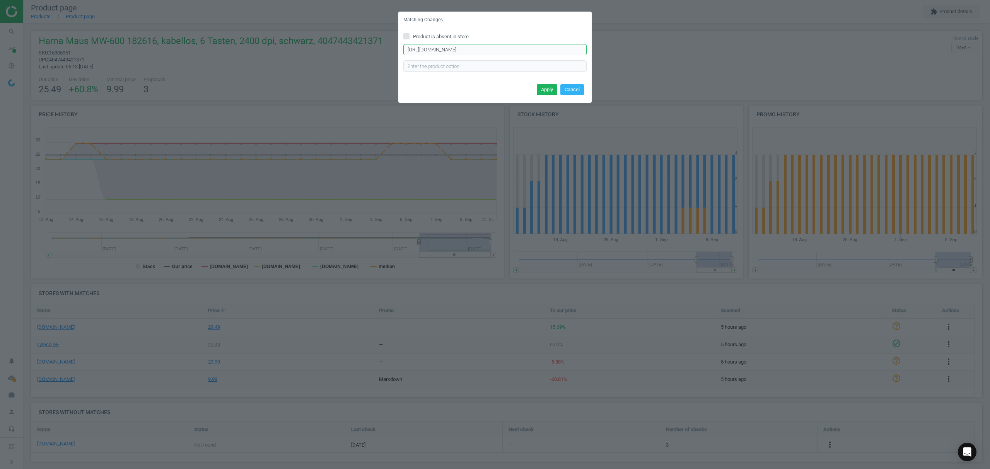
click at [449, 53] on input "https://www.office-discount.de/hama-riano-linkshaender-maus-kabellos-413043" at bounding box center [494, 50] width 183 height 12
click at [407, 36] on input "Product is absent in store" at bounding box center [406, 36] width 5 height 5
checkbox input "true"
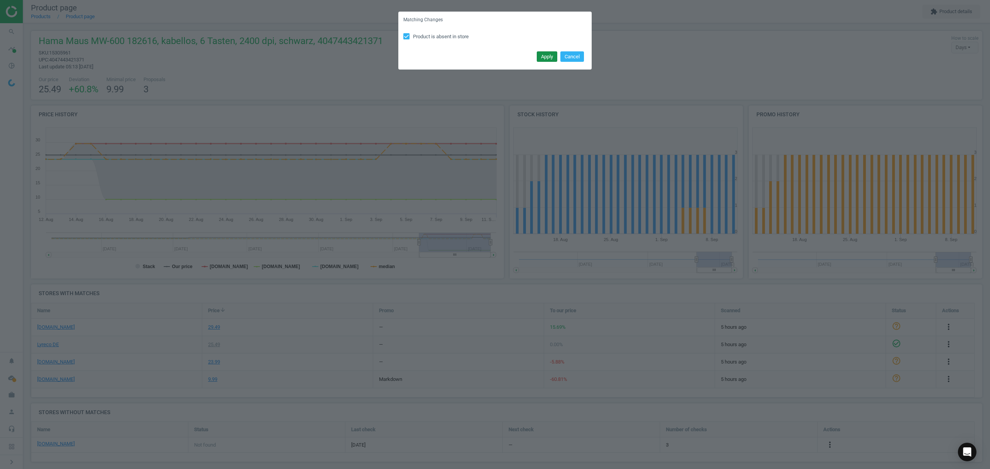
click at [539, 57] on button "Apply" at bounding box center [547, 56] width 20 height 11
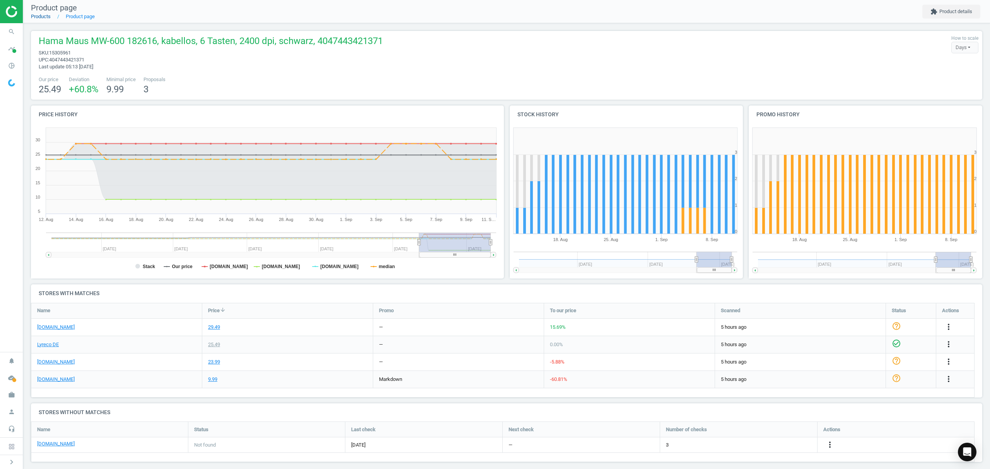
click at [43, 15] on link "Products" at bounding box center [41, 17] width 20 height 6
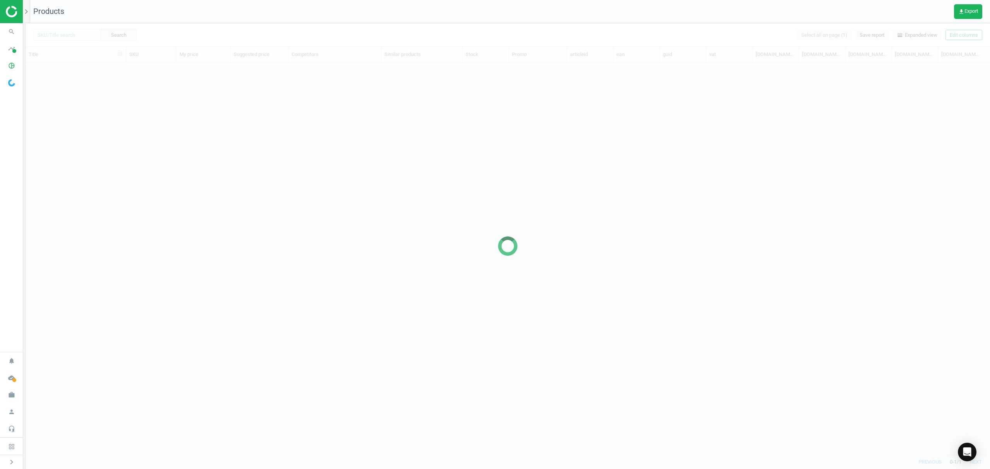
scroll to position [376, 956]
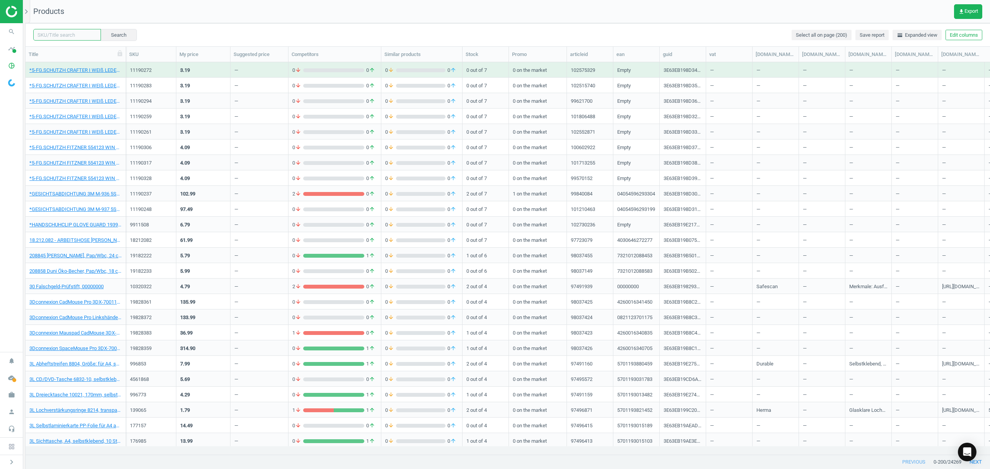
click at [73, 34] on input "text" at bounding box center [67, 35] width 68 height 12
paste input "6659483"
type input "6659483"
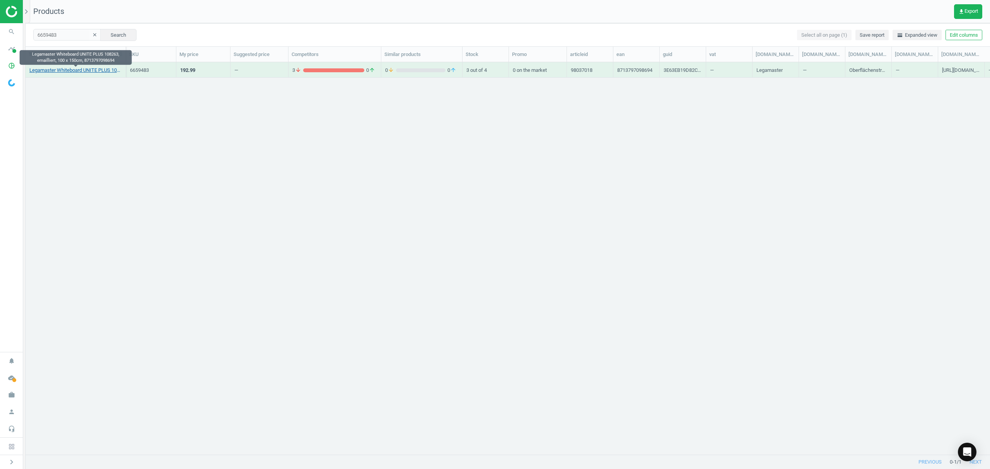
click at [72, 70] on link "Legamaster Whiteboard UNITE PLUS 108263, emailliert, 100 x 150cm, 8713797098694" at bounding box center [75, 70] width 92 height 7
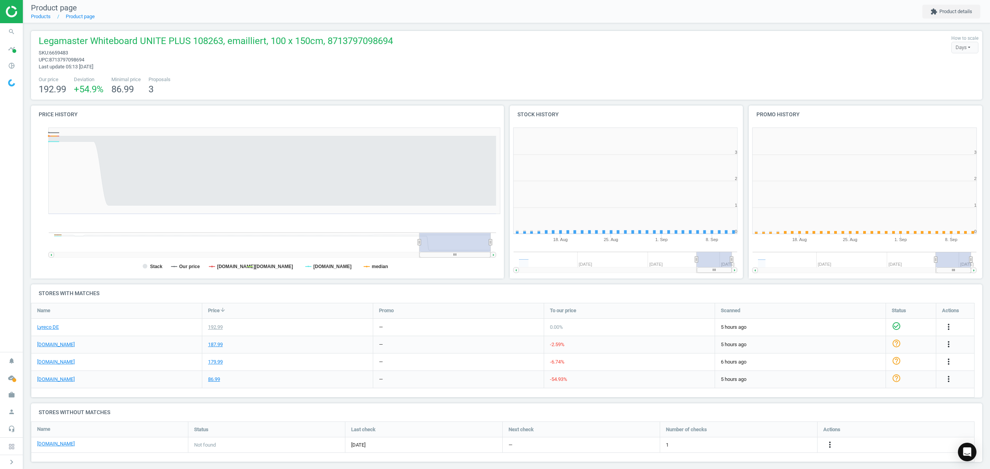
scroll to position [170, 247]
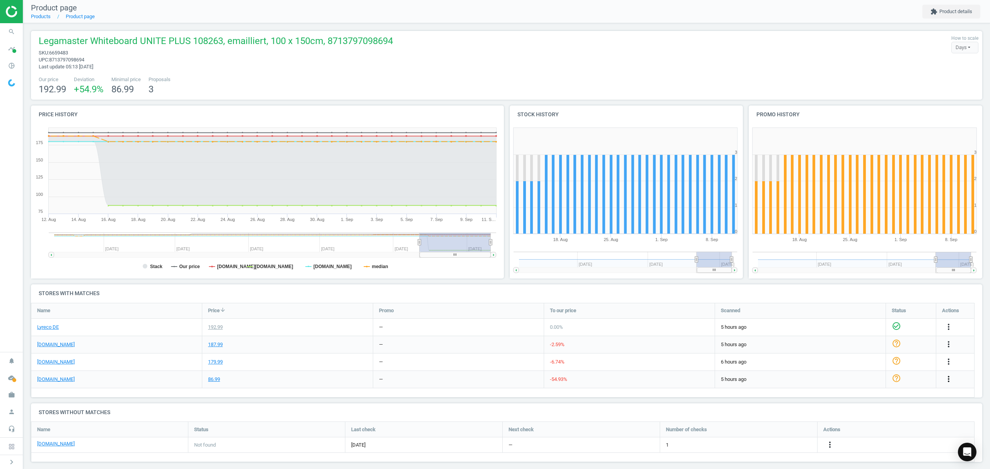
click at [951, 380] on icon "more_vert" at bounding box center [948, 379] width 9 height 9
click at [861, 397] on link "Edit URL/product option" at bounding box center [888, 398] width 106 height 12
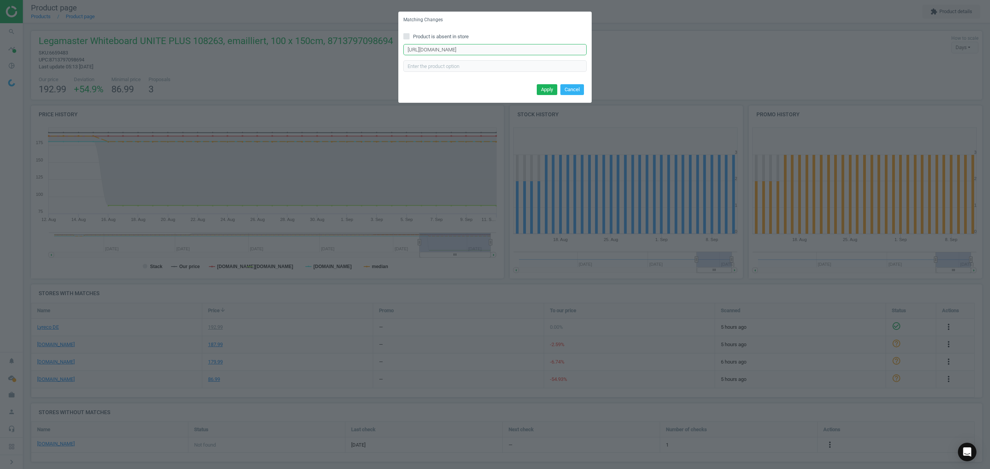
click at [499, 50] on input "https://www.office-discount.de/legamaster-unite-whiteboard-443939" at bounding box center [494, 50] width 183 height 12
paste input "premium-plus-whiteboard-247684"
type input "https://www.office-discount.de/legamaster-premium-plus-whiteboard-247684"
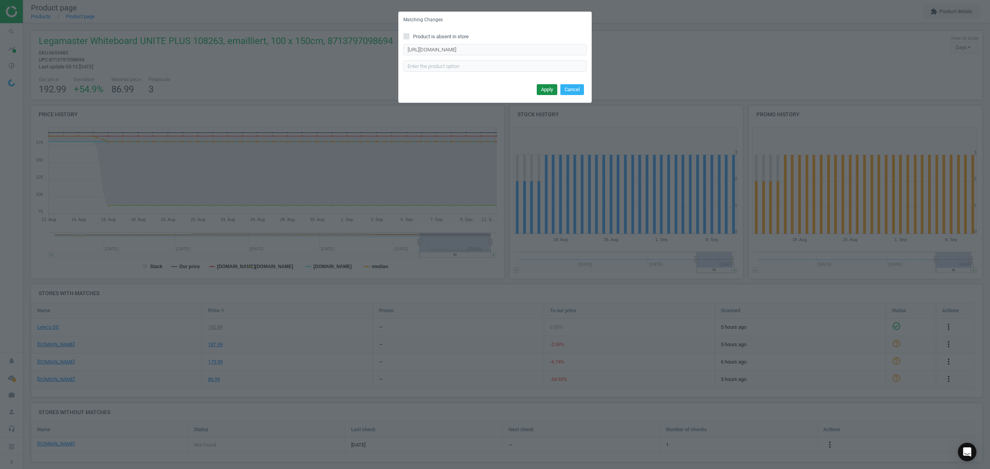
click at [543, 87] on button "Apply" at bounding box center [547, 89] width 20 height 11
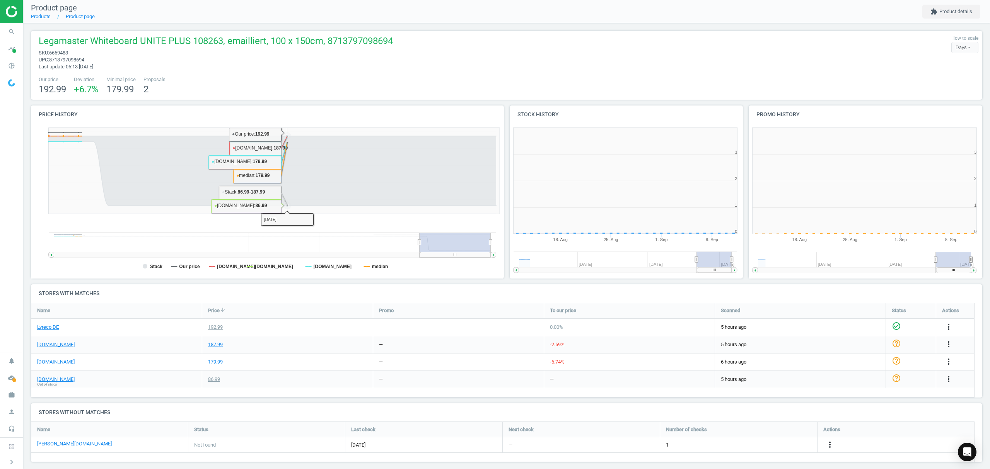
scroll to position [170, 247]
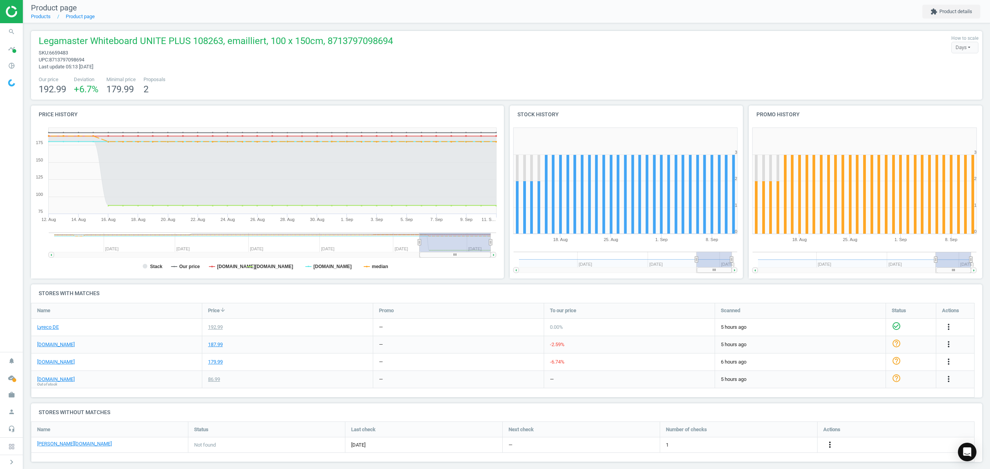
click at [830, 444] on icon "more_vert" at bounding box center [829, 444] width 9 height 9
click at [738, 445] on link "Edit URL/product option" at bounding box center [769, 445] width 106 height 12
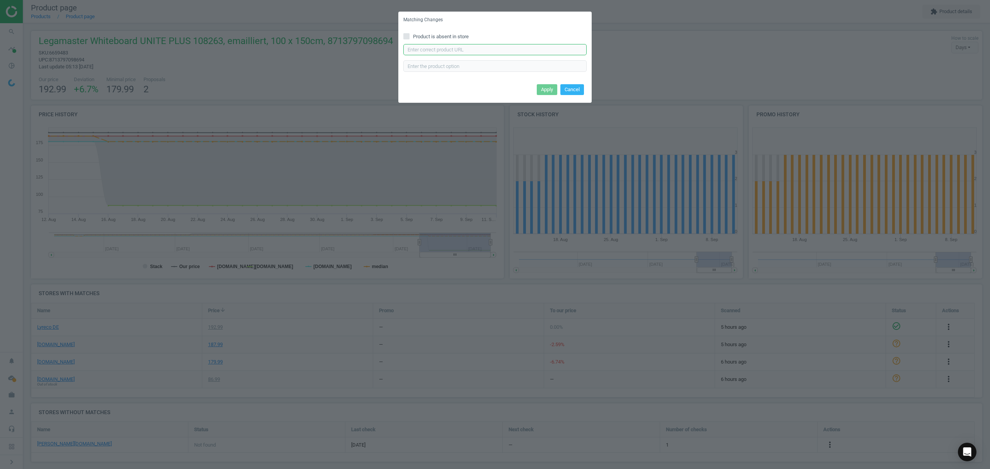
click at [441, 50] on input "text" at bounding box center [494, 50] width 183 height 12
paste input "https://www.otto-office.com/de/Legamaster-Whiteboard-Plus-emailliert-150x100-cm…"
type input "https://www.otto-office.com/de/Legamaster-Whiteboard-Plus-emailliert-150x100-cm…"
click at [537, 85] on button "Apply" at bounding box center [547, 89] width 20 height 11
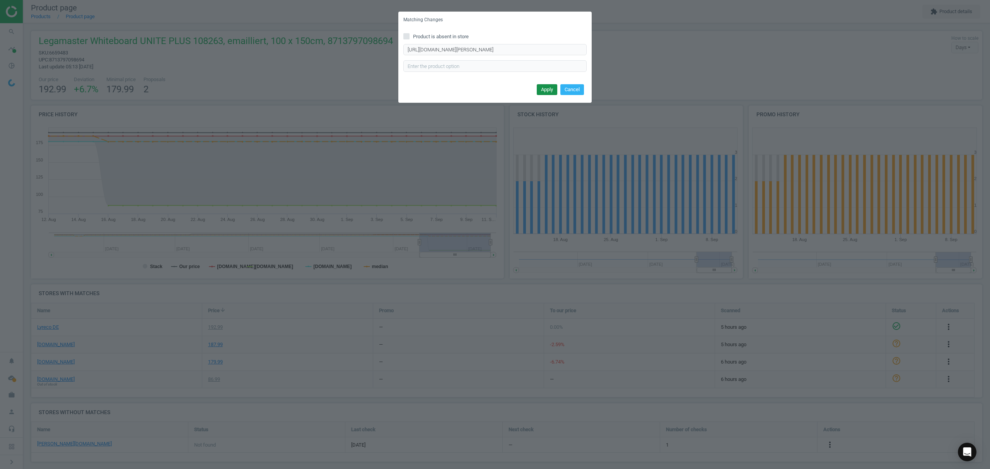
scroll to position [0, 0]
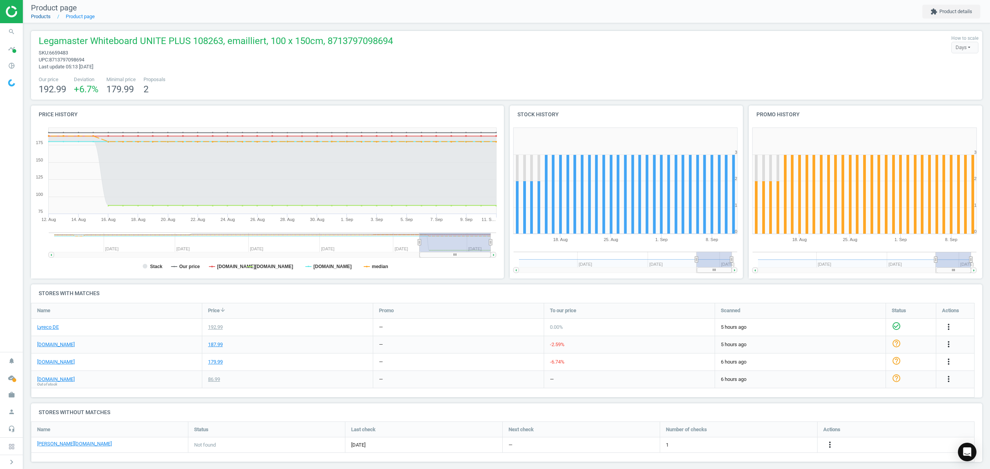
click at [44, 17] on link "Products" at bounding box center [41, 17] width 20 height 6
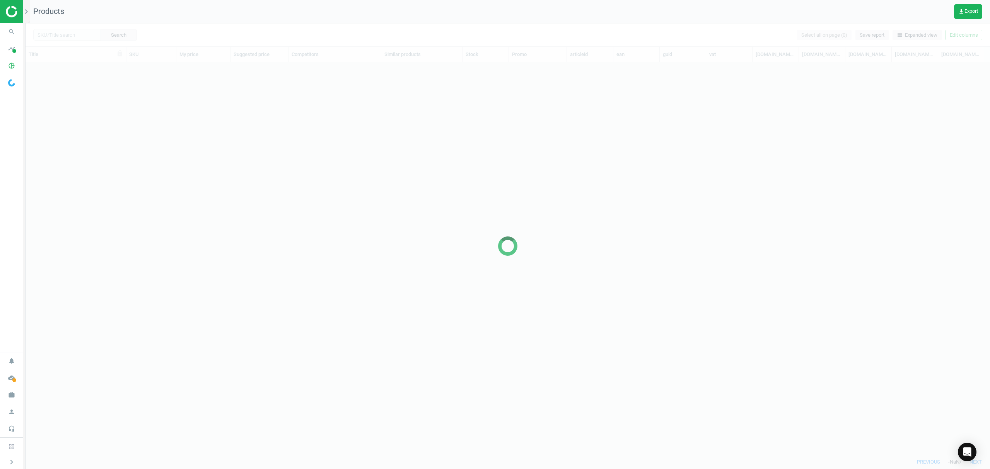
scroll to position [376, 956]
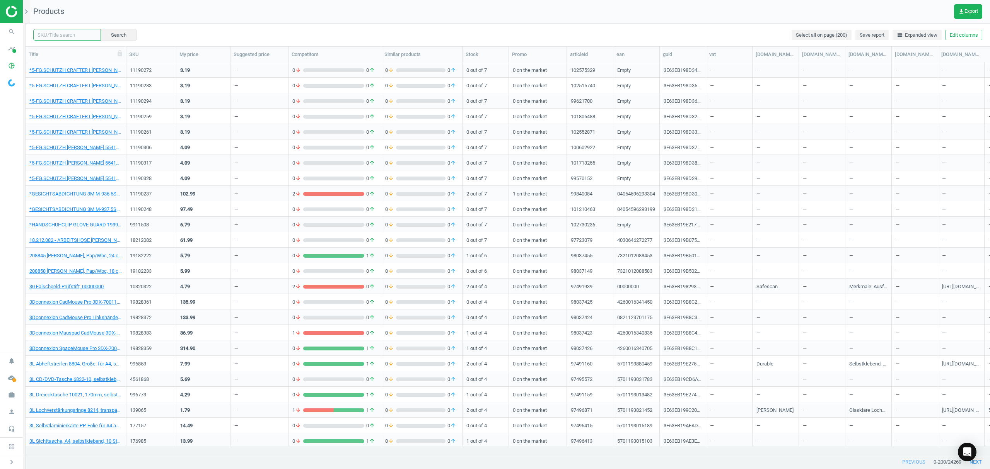
click at [70, 32] on input "text" at bounding box center [67, 35] width 68 height 12
paste input "6659472"
type input "6659472"
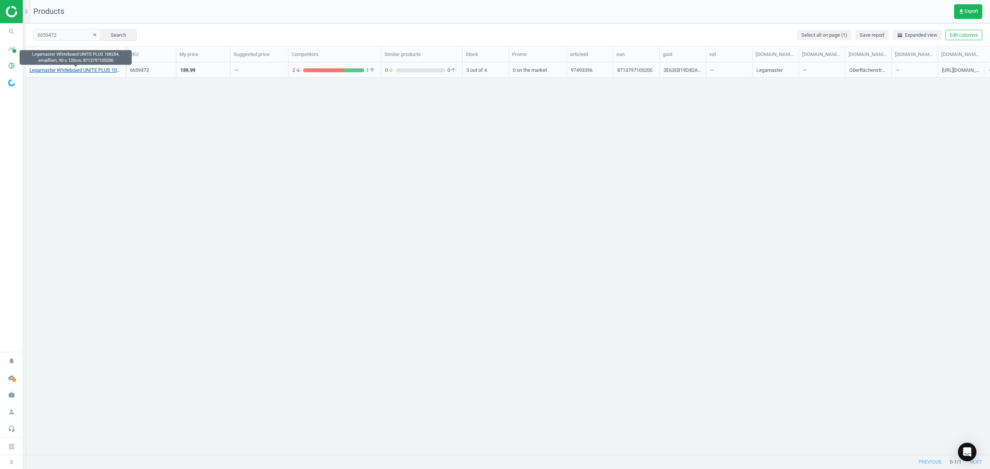
click at [63, 71] on link "Legamaster Whiteboard UNITE PLUS 108254, emailliert, 90 x 120cm, 8713797105200" at bounding box center [75, 70] width 92 height 7
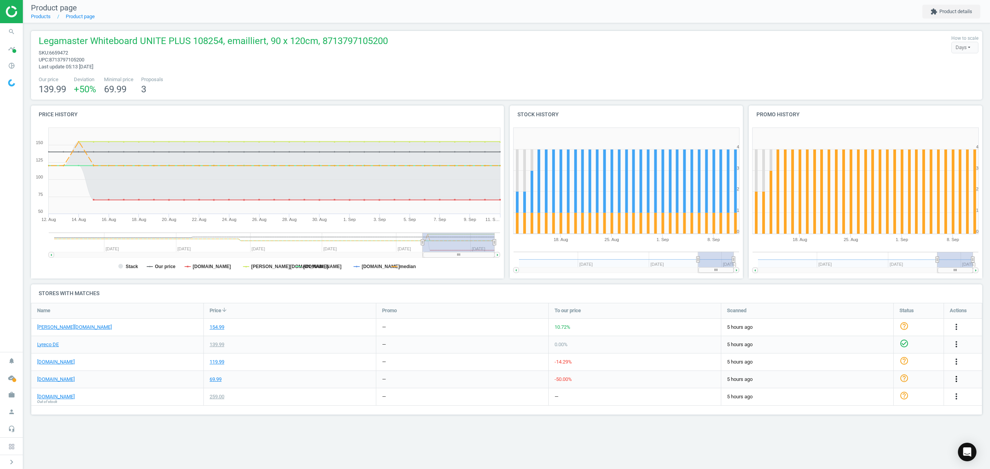
click at [955, 378] on icon "more_vert" at bounding box center [955, 379] width 9 height 9
click at [874, 397] on link "Edit URL/product option" at bounding box center [896, 398] width 106 height 12
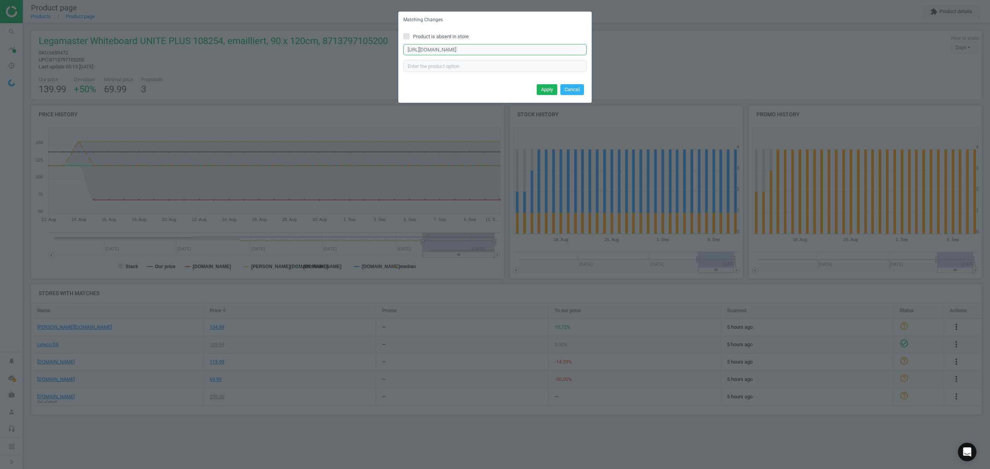
click at [450, 50] on input "https://www.office-discount.de/legamaster-unite-whiteboard-443927" at bounding box center [494, 50] width 183 height 12
paste input "premium-plus-whiteboard-334433"
type input "https://www.office-discount.de/legamaster-premium-plus-whiteboard-334433"
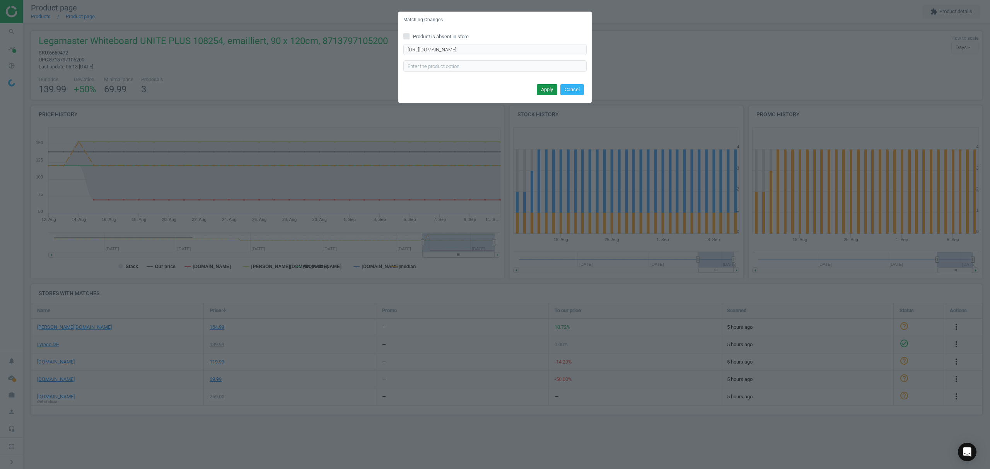
click at [543, 88] on button "Apply" at bounding box center [547, 89] width 20 height 11
